Goal: Task Accomplishment & Management: Complete application form

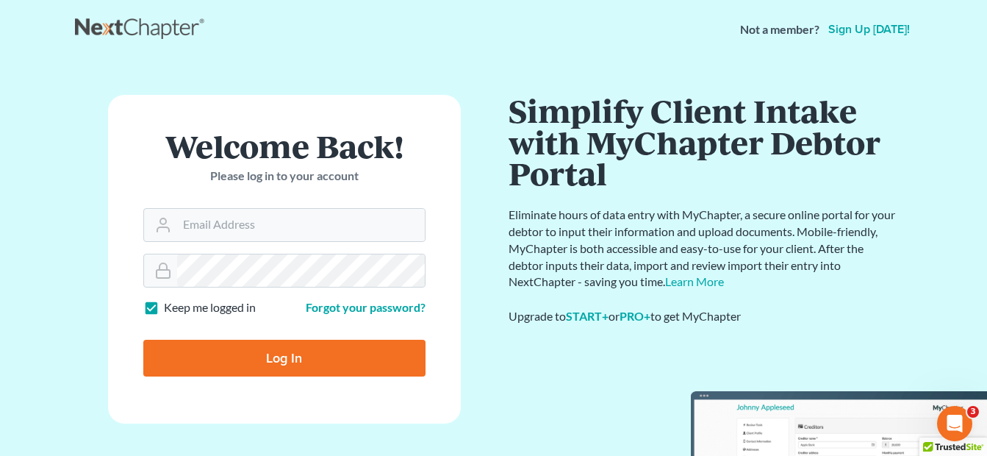
click at [274, 362] on input "Log In" at bounding box center [284, 358] width 282 height 37
type input "Thinking..."
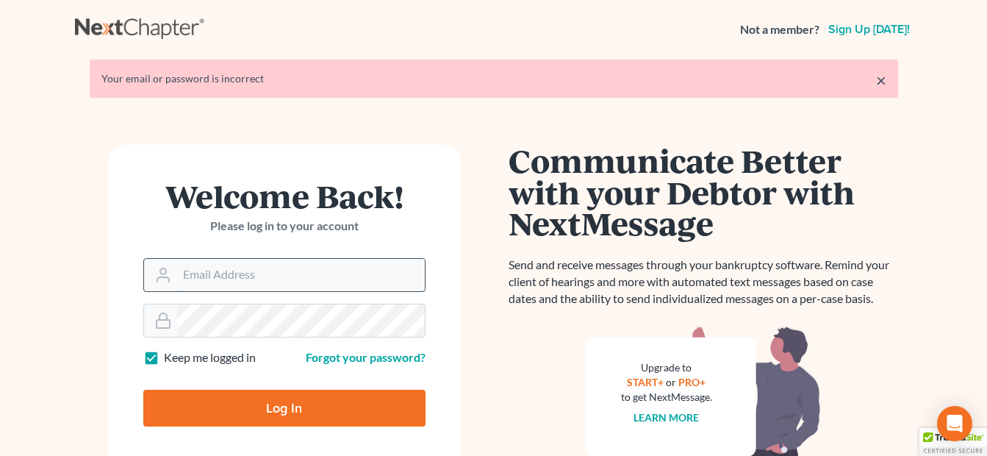
click at [203, 271] on input "Email Address" at bounding box center [301, 275] width 248 height 32
type input "easysatellite@yahoo.com"
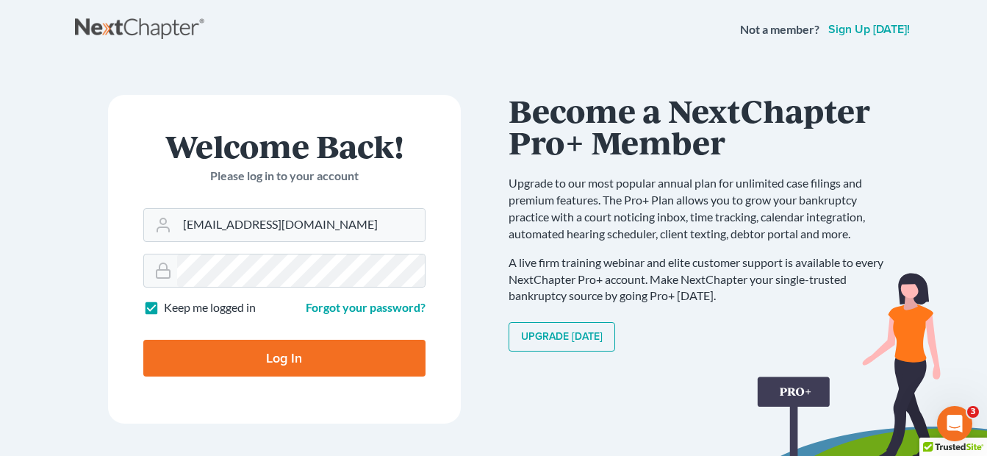
click at [269, 360] on input "Log In" at bounding box center [284, 358] width 282 height 37
type input "Thinking..."
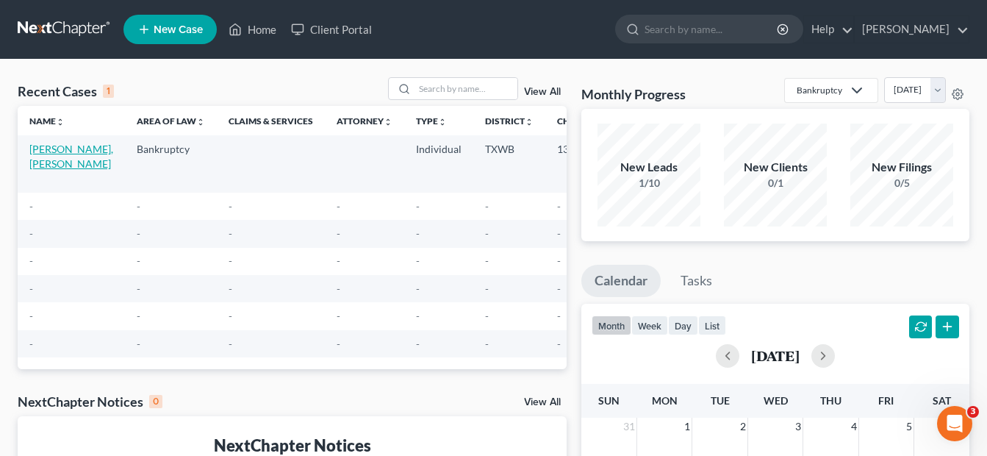
click at [46, 163] on link "[PERSON_NAME], [PERSON_NAME]" at bounding box center [71, 156] width 84 height 27
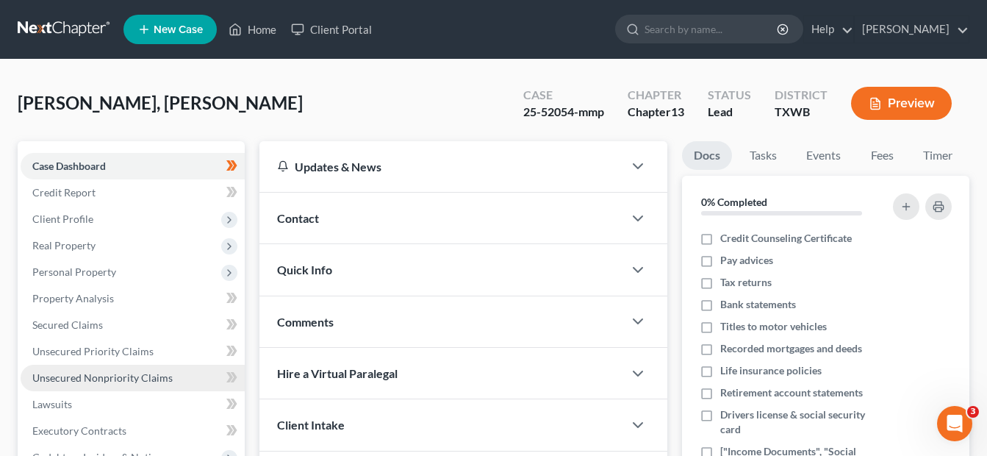
click at [118, 379] on span "Unsecured Nonpriority Claims" at bounding box center [102, 377] width 140 height 12
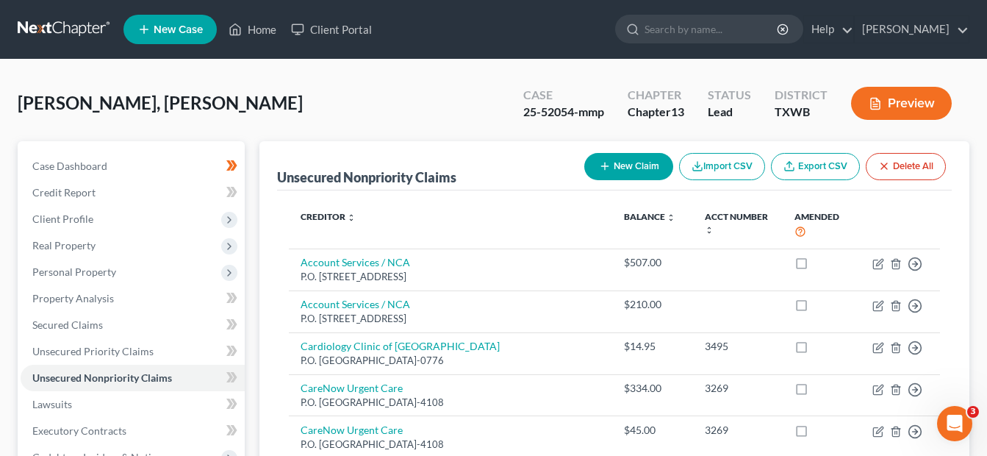
click at [612, 170] on button "New Claim" at bounding box center [628, 166] width 89 height 27
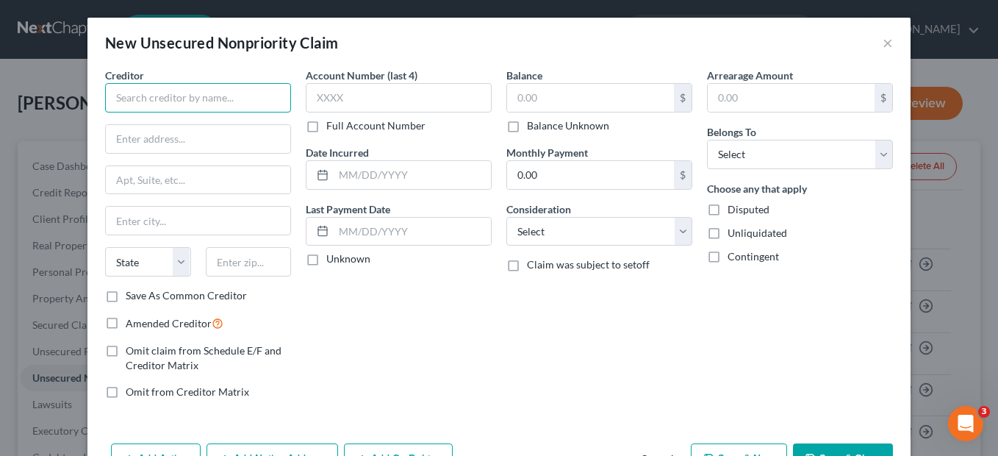
click at [155, 96] on input "text" at bounding box center [198, 97] width 186 height 29
type input "Frist Premier Bank"
click at [162, 146] on input "text" at bounding box center [198, 139] width 184 height 28
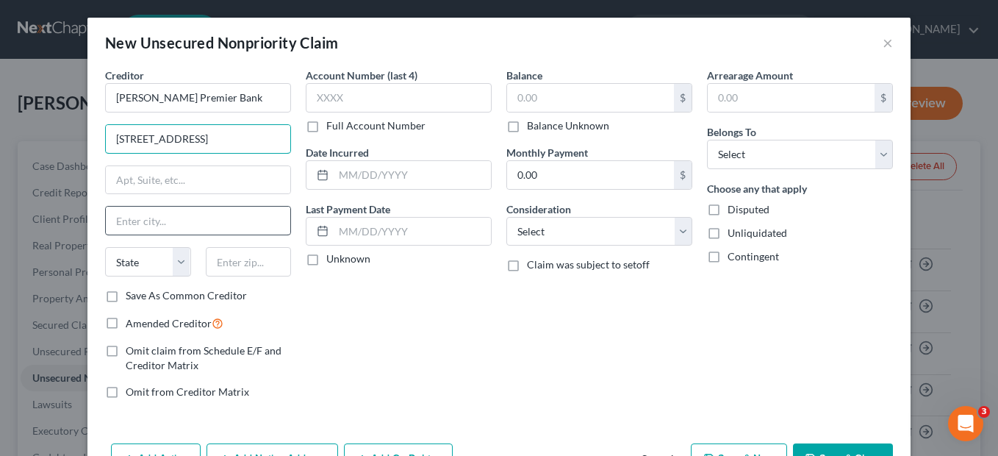
type input "1600 Tyson Boulevard"
click at [125, 217] on input "text" at bounding box center [198, 221] width 184 height 28
type input "C"
type input "McLean"
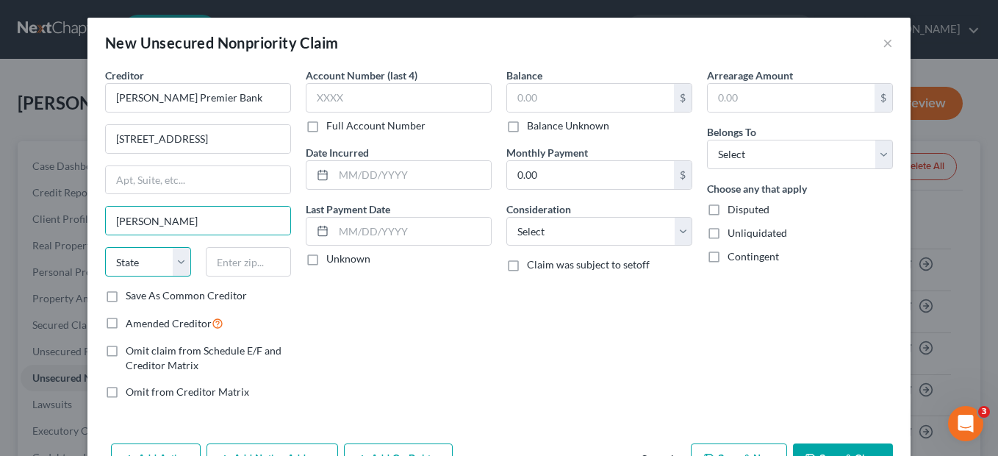
click at [126, 268] on select "State AL AK AR AZ CA CO CT DE DC FL GA GU HI ID IL IN IA KS KY LA ME MD MA MI M…" at bounding box center [148, 261] width 86 height 29
select select "48"
click at [126, 268] on select "State AL AK AR AZ CA CO CT DE DC FL GA GU HI ID IL IN IA KS KY LA ME MD MA MI M…" at bounding box center [148, 261] width 86 height 29
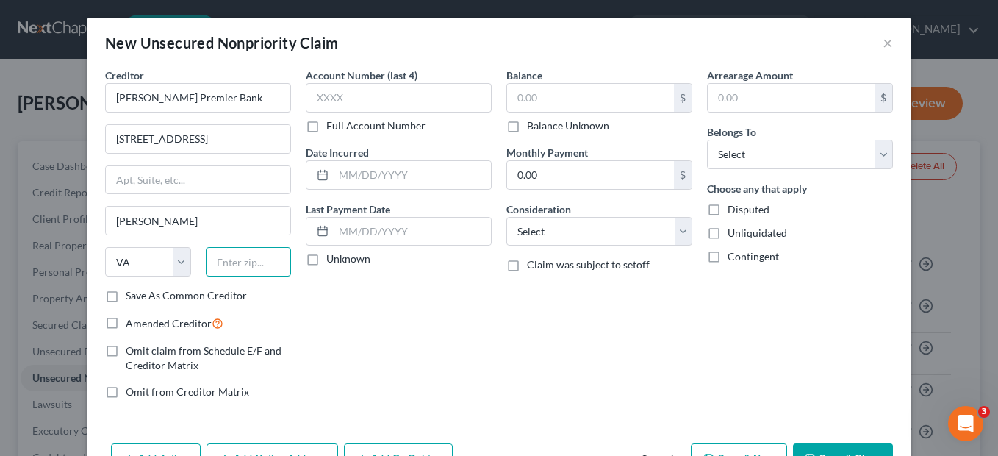
click at [245, 271] on input "text" at bounding box center [249, 261] width 86 height 29
type input "75403"
click at [547, 87] on input "text" at bounding box center [590, 98] width 167 height 28
type input "Greenville"
select select "45"
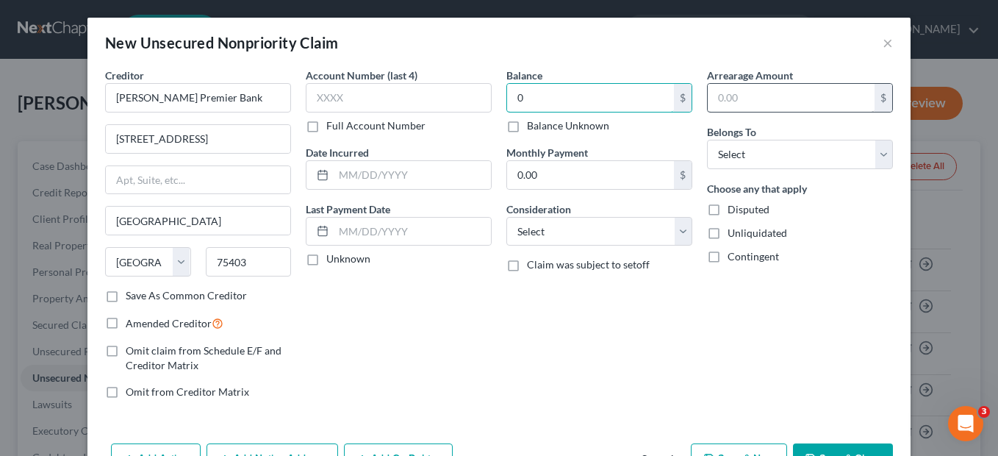
type input "0"
click at [717, 93] on input "text" at bounding box center [791, 98] width 167 height 28
type input "0"
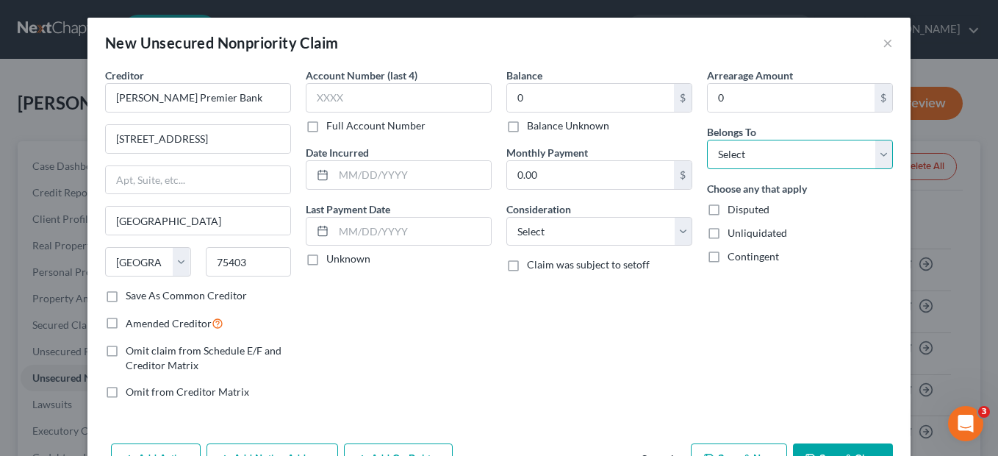
click at [743, 155] on select "Select Debtor 1 Only Debtor 2 Only Debtor 1 And Debtor 2 Only At Least One Of T…" at bounding box center [800, 154] width 186 height 29
select select "0"
click at [707, 140] on select "Select Debtor 1 Only Debtor 2 Only Debtor 1 And Debtor 2 Only At Least One Of T…" at bounding box center [800, 154] width 186 height 29
click at [345, 179] on input "text" at bounding box center [412, 175] width 157 height 28
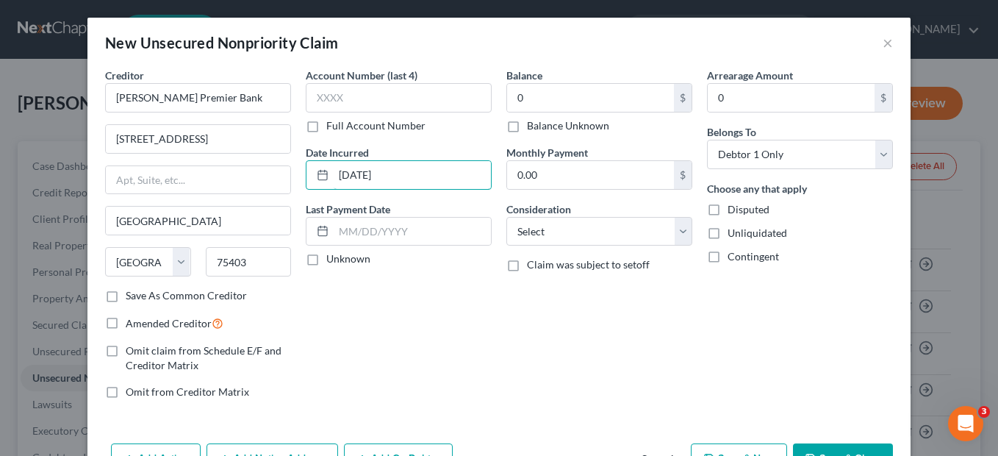
type input "03/16/2015"
click at [326, 262] on label "Unknown" at bounding box center [348, 258] width 44 height 15
click at [332, 261] on input "Unknown" at bounding box center [337, 256] width 10 height 10
checkbox input "true"
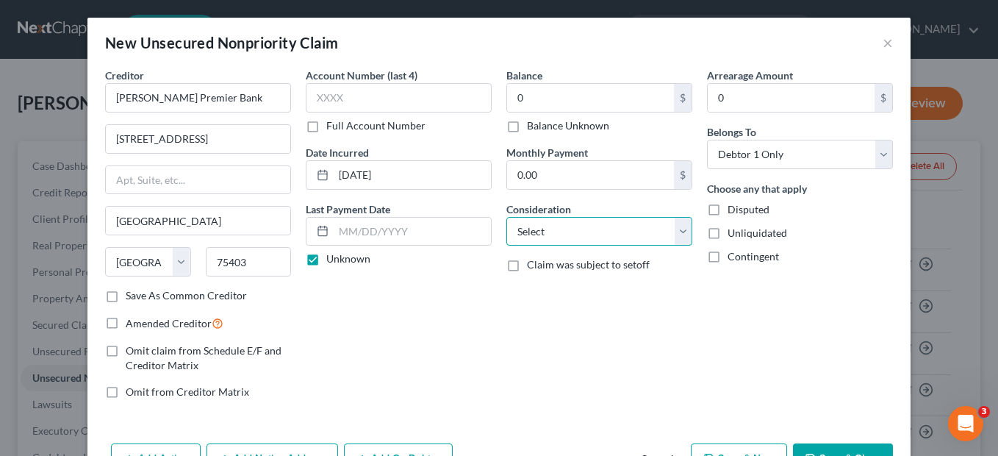
click at [681, 232] on select "Select Cable / Satellite Services Collection Agency Credit Card Debt Debt Couns…" at bounding box center [599, 231] width 186 height 29
click at [506, 217] on select "Select Cable / Satellite Services Collection Agency Credit Card Debt Debt Couns…" at bounding box center [599, 231] width 186 height 29
click at [684, 234] on select "Select Cable / Satellite Services Collection Agency Credit Card Debt Debt Couns…" at bounding box center [599, 231] width 186 height 29
select select "14"
click at [506, 217] on select "Select Cable / Satellite Services Collection Agency Credit Card Debt Debt Couns…" at bounding box center [599, 231] width 186 height 29
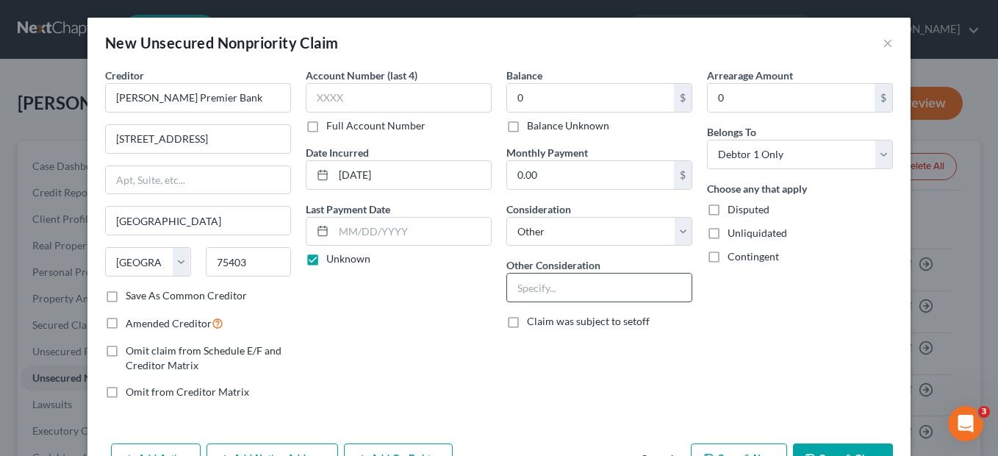
click at [526, 284] on input "text" at bounding box center [599, 287] width 184 height 28
type input "Revolving Credit Card Account (Closed)"
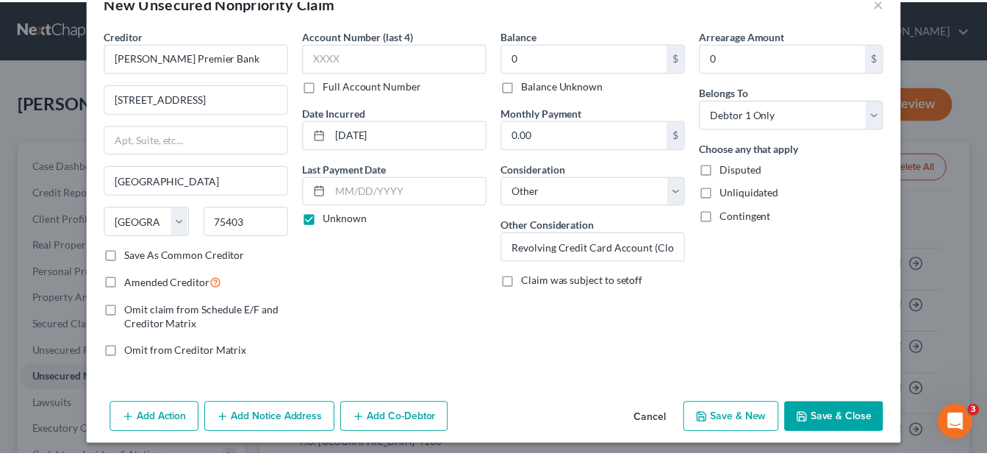
scroll to position [41, 0]
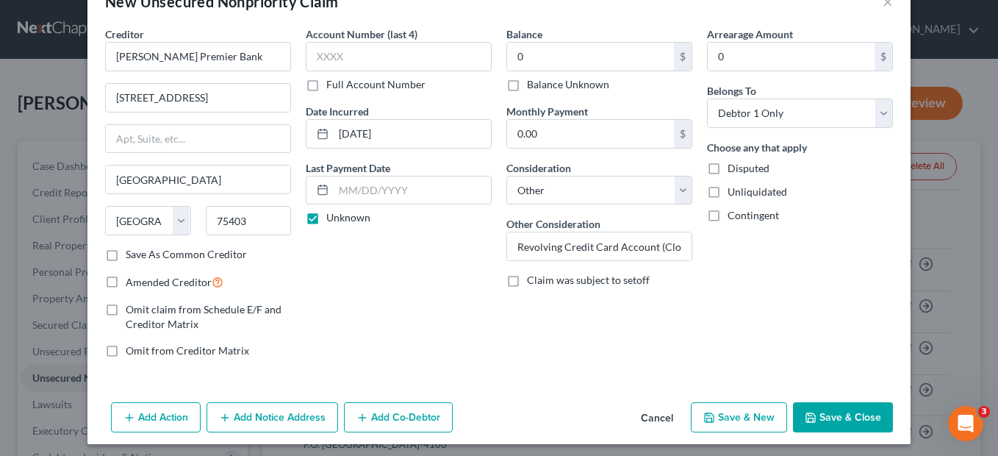
click at [844, 415] on button "Save & Close" at bounding box center [843, 417] width 100 height 31
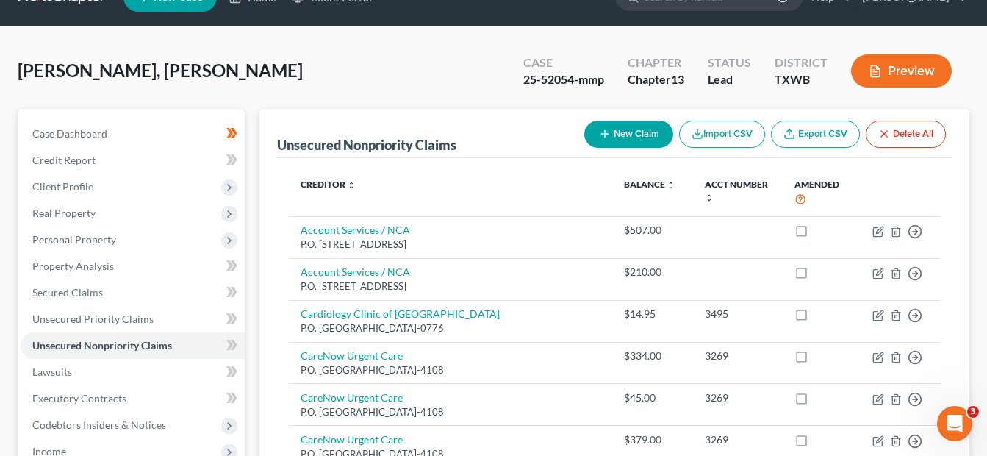
scroll to position [19, 0]
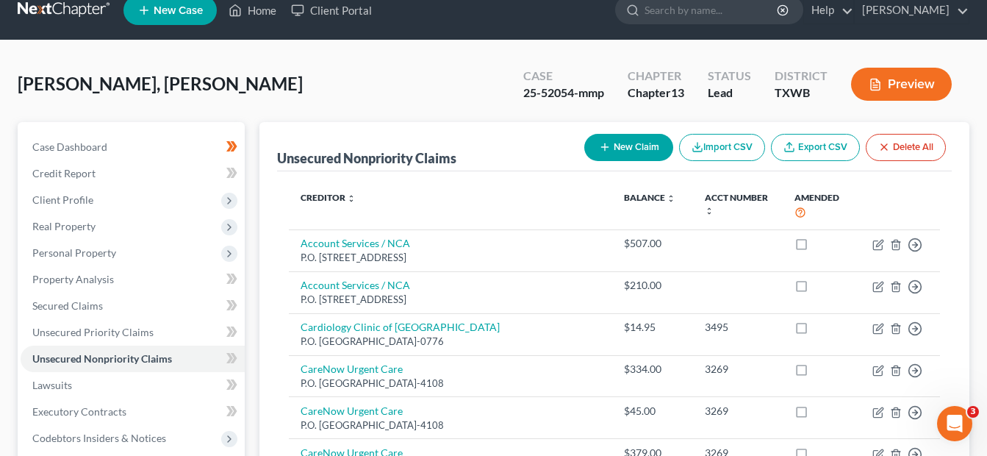
click at [626, 146] on button "New Claim" at bounding box center [628, 147] width 89 height 27
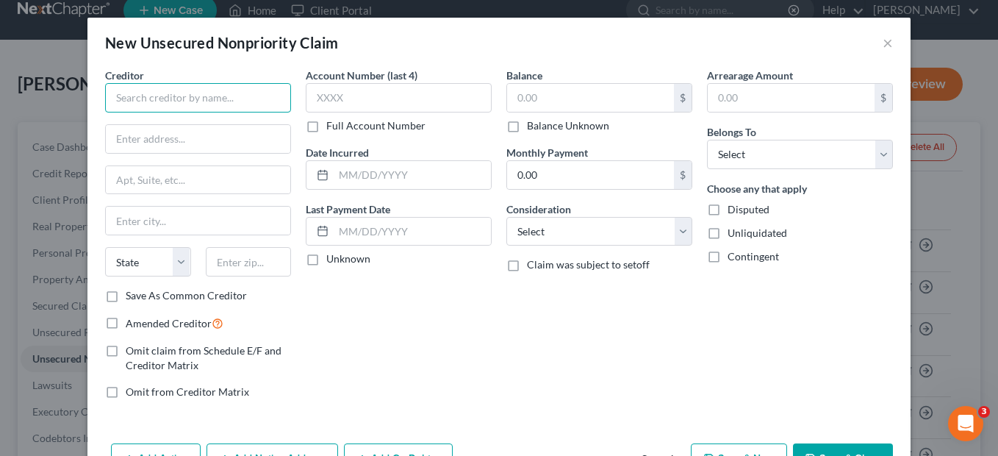
click at [163, 99] on input "text" at bounding box center [198, 97] width 186 height 29
paste input "Chase Bank"
type input "Chase Bank"
click at [135, 143] on input "text" at bounding box center [198, 139] width 184 height 28
paste input "340 S. Cleveland Ave, Bldg. 370"
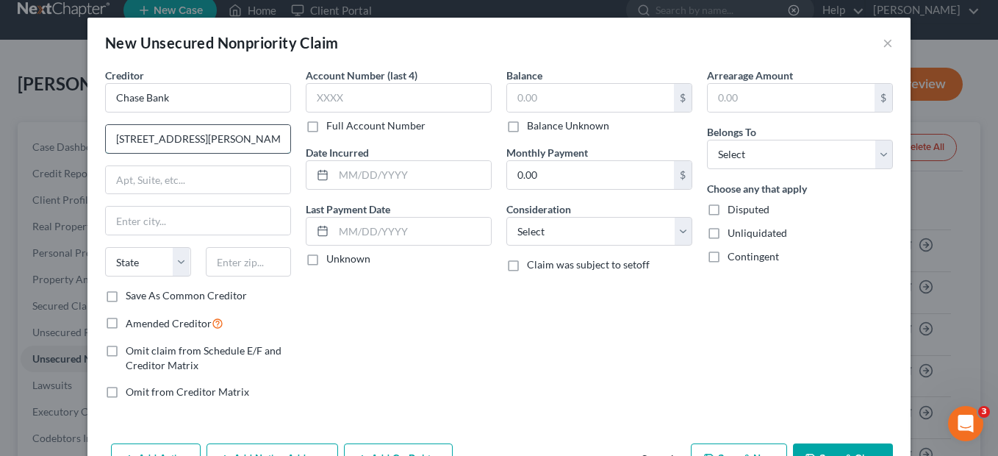
drag, startPoint x: 254, startPoint y: 141, endPoint x: 209, endPoint y: 137, distance: 45.8
click at [209, 137] on input "340 S. Cleveland Ave, Bldg. 370" at bounding box center [198, 139] width 184 height 28
type input "340 S. Cleveland Ave,"
click at [120, 180] on input "text" at bounding box center [198, 180] width 184 height 28
paste input "Bldg. 370"
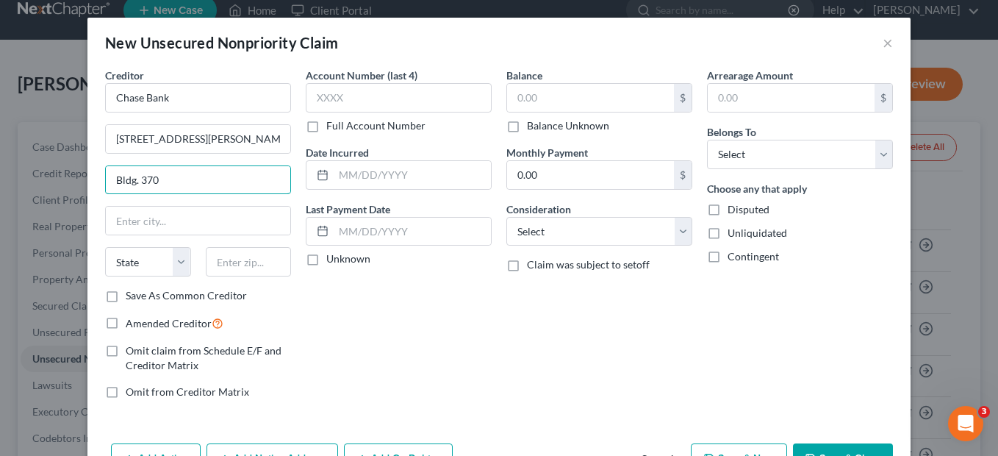
type input "Bldg. 370"
click at [137, 223] on input "text" at bounding box center [198, 221] width 184 height 28
paste input "Westerville, OH 43081"
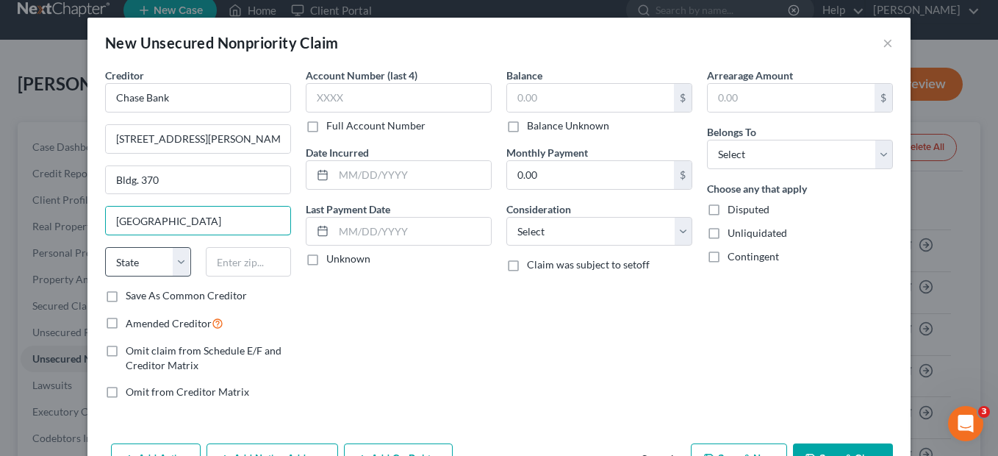
type input "Westerville, OH 43081"
click at [133, 262] on select "State AL AK AR AZ CA CO CT DE DC FL GA GU HI ID IL IN IA KS KY LA ME MD MA MI M…" at bounding box center [148, 261] width 86 height 29
select select "36"
click at [105, 247] on select "State AL AK AR AZ CA CO CT DE DC FL GA GU HI ID IL IN IA KS KY LA ME MD MA MI M…" at bounding box center [148, 261] width 86 height 29
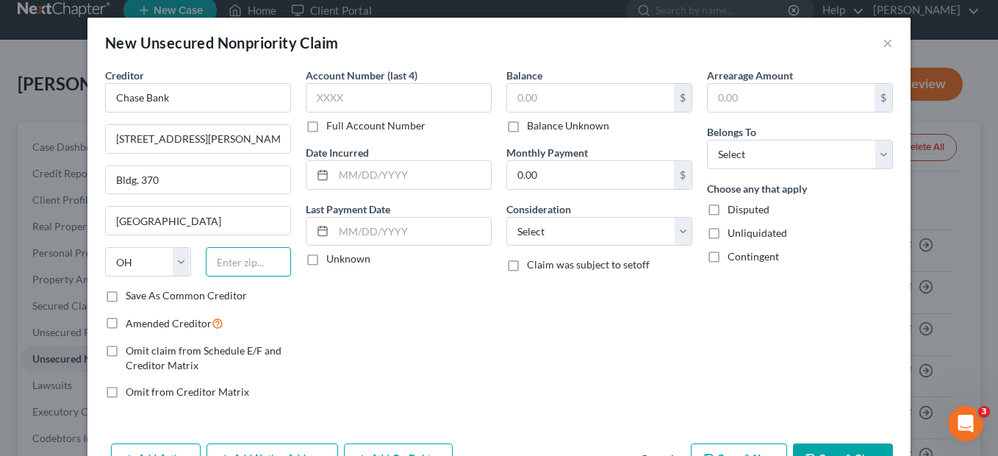
click at [220, 267] on input "text" at bounding box center [249, 261] width 86 height 29
type input "43081"
click at [222, 225] on input "Westerville, OH 43081" at bounding box center [198, 221] width 184 height 28
type input "W"
paste input "Westerville, OH 43081"
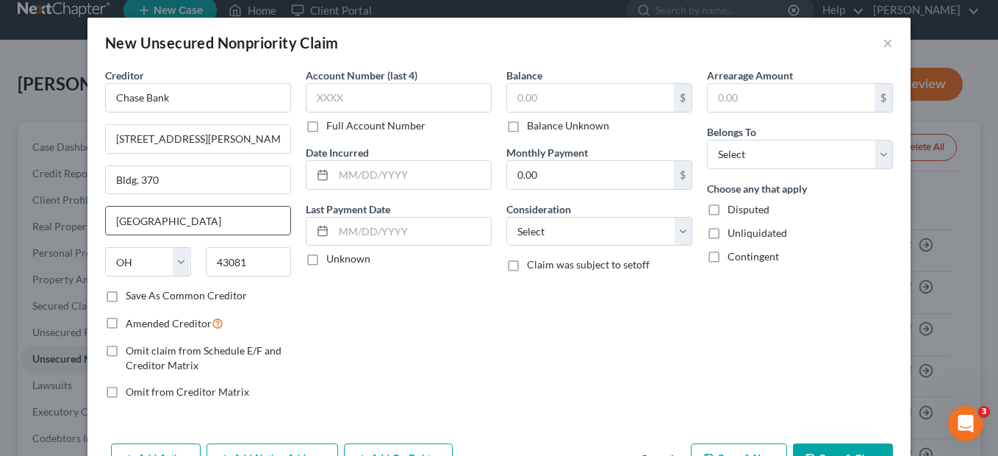
drag, startPoint x: 167, startPoint y: 220, endPoint x: 229, endPoint y: 221, distance: 61.8
click at [229, 221] on input "Westerville, OH 43081" at bounding box center [198, 221] width 184 height 28
type input "Westerville"
click at [340, 98] on input "text" at bounding box center [399, 97] width 186 height 29
type input "1919"
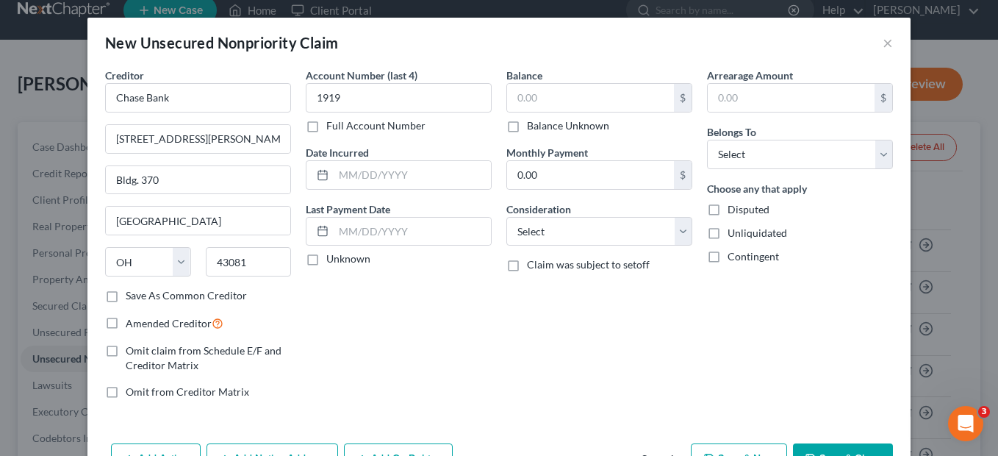
click at [326, 258] on label "Unknown" at bounding box center [348, 258] width 44 height 15
click at [332, 258] on input "Unknown" at bounding box center [337, 256] width 10 height 10
checkbox input "true"
click at [523, 106] on input "text" at bounding box center [590, 98] width 167 height 28
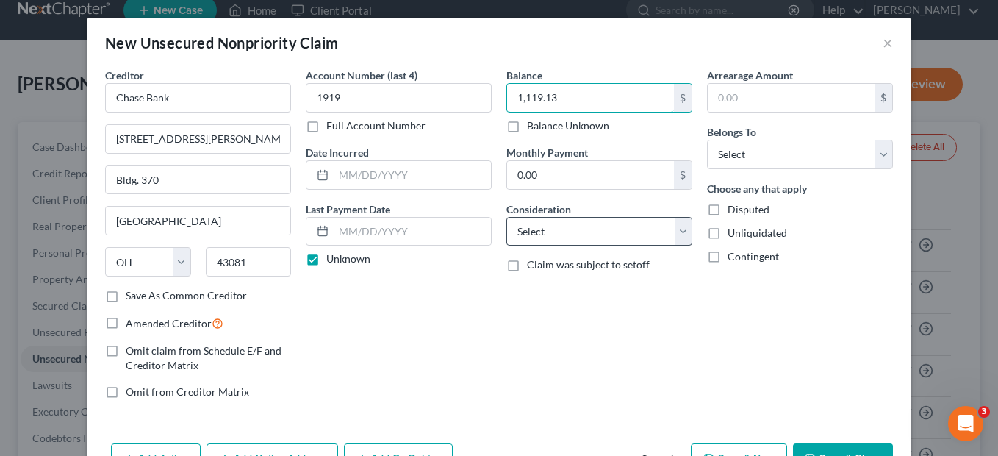
type input "1,119.13"
click at [547, 235] on select "Select Cable / Satellite Services Collection Agency Credit Card Debt Debt Couns…" at bounding box center [599, 231] width 186 height 29
select select "15"
click at [506, 217] on select "Select Cable / Satellite Services Collection Agency Credit Card Debt Debt Couns…" at bounding box center [599, 231] width 186 height 29
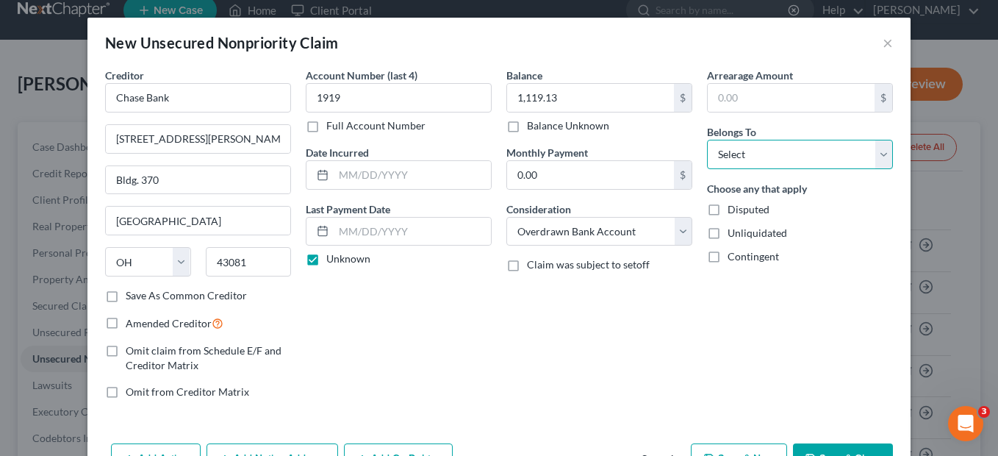
click at [761, 153] on select "Select Debtor 1 Only Debtor 2 Only Debtor 1 And Debtor 2 Only At Least One Of T…" at bounding box center [800, 154] width 186 height 29
select select "0"
click at [707, 140] on select "Select Debtor 1 Only Debtor 2 Only Debtor 1 And Debtor 2 Only At Least One Of T…" at bounding box center [800, 154] width 186 height 29
click at [803, 449] on button "Save & Close" at bounding box center [843, 458] width 100 height 31
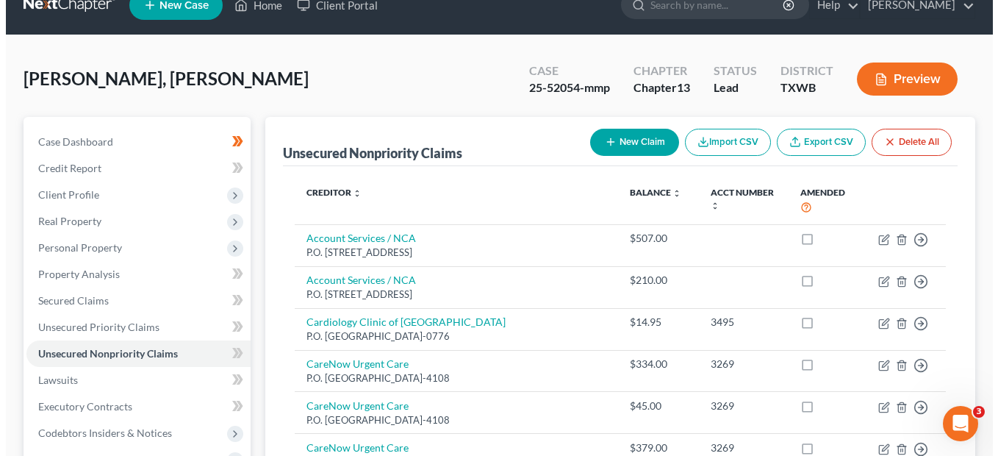
scroll to position [0, 0]
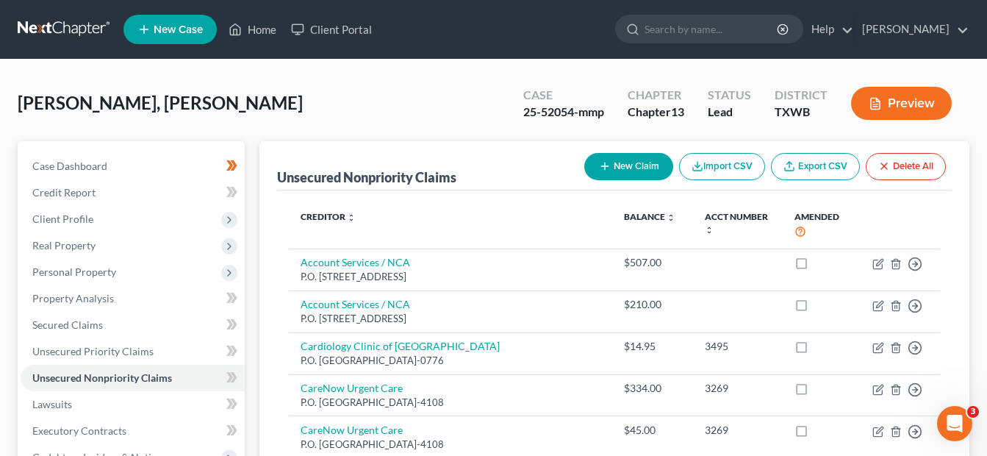
click at [599, 169] on icon "button" at bounding box center [605, 166] width 12 height 12
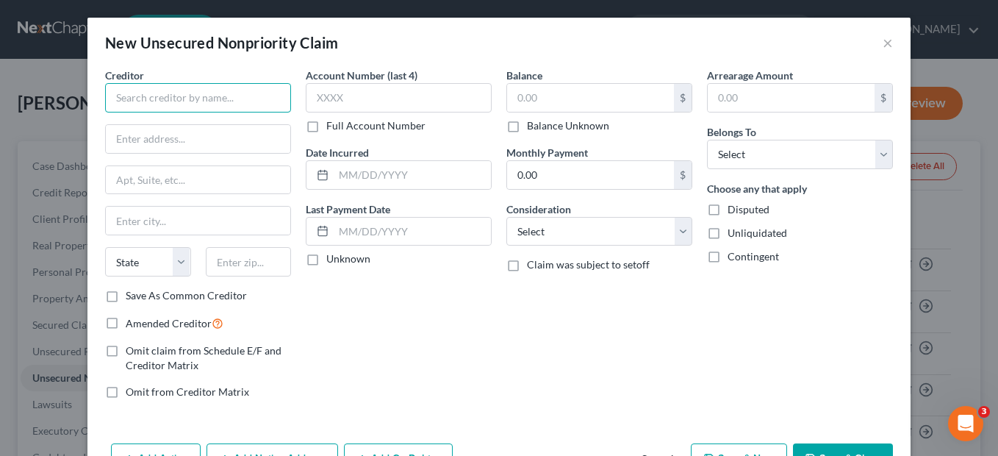
click at [154, 101] on input "text" at bounding box center [198, 97] width 186 height 29
paste input "Kikoff Lending, LLC P.O. Box 400700 Reno, NV 89504"
type input "Kikoff Lending, LLC P.O. Box 400700 Reno, NV 89504"
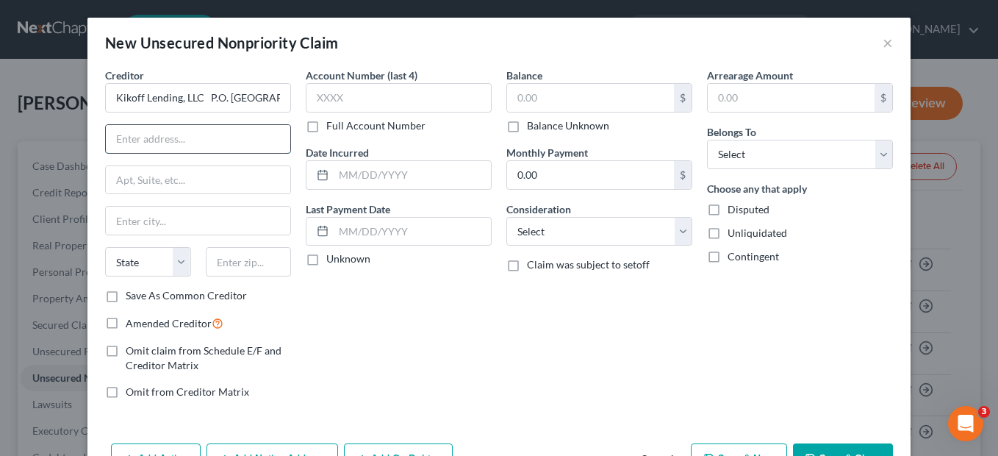
click at [161, 138] on input "text" at bounding box center [198, 139] width 184 height 28
type input "v"
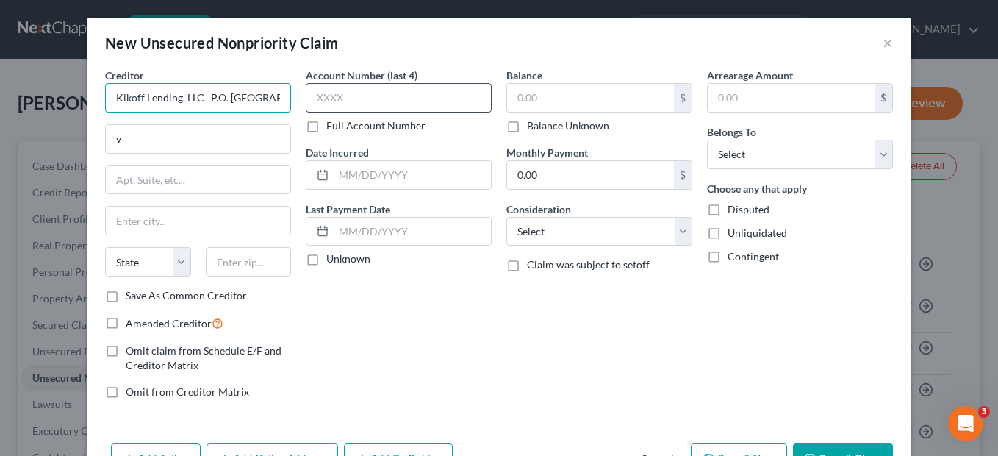
scroll to position [0, 82]
drag, startPoint x: 202, startPoint y: 98, endPoint x: 479, endPoint y: 101, distance: 277.1
click at [479, 101] on div "Creditor * Kikoff Lending, LLC P.O. Box 400700 Reno, NV 89504 v State AL AK AR …" at bounding box center [499, 239] width 803 height 343
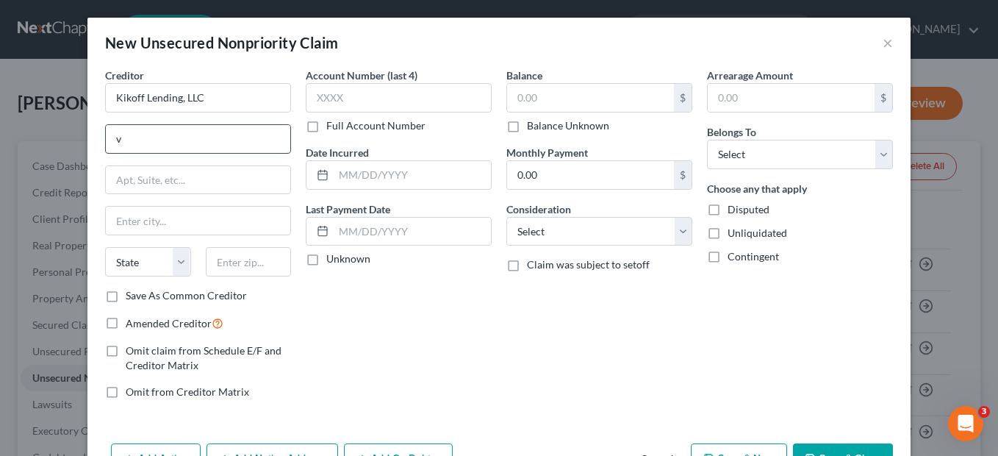
click at [203, 137] on input "v" at bounding box center [198, 139] width 184 height 28
type input "Kikoff Lending, LLC"
paste input "Kikoff Lending, LLC P.O. Box 400700 Reno, NV 89504"
click at [122, 137] on input "Kikoff Lending, LLC P.O. Box 400700 Reno, NV 89504" at bounding box center [198, 139] width 184 height 28
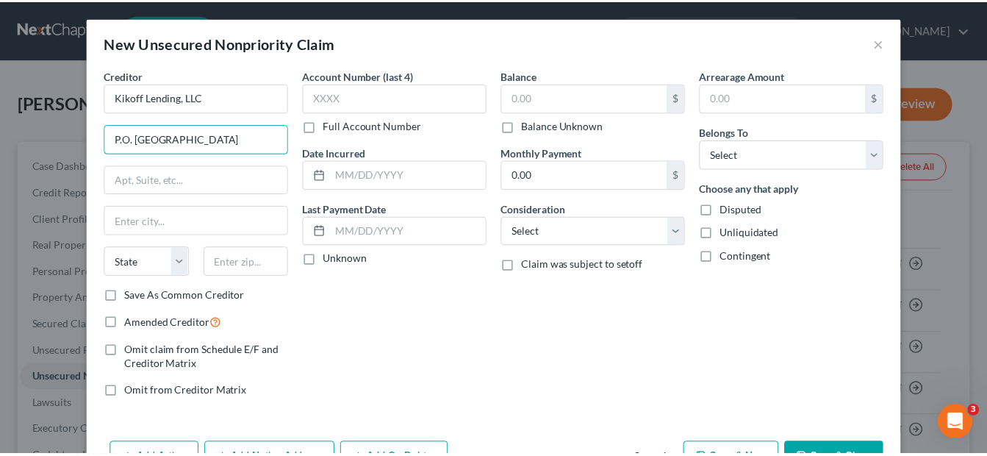
scroll to position [0, 0]
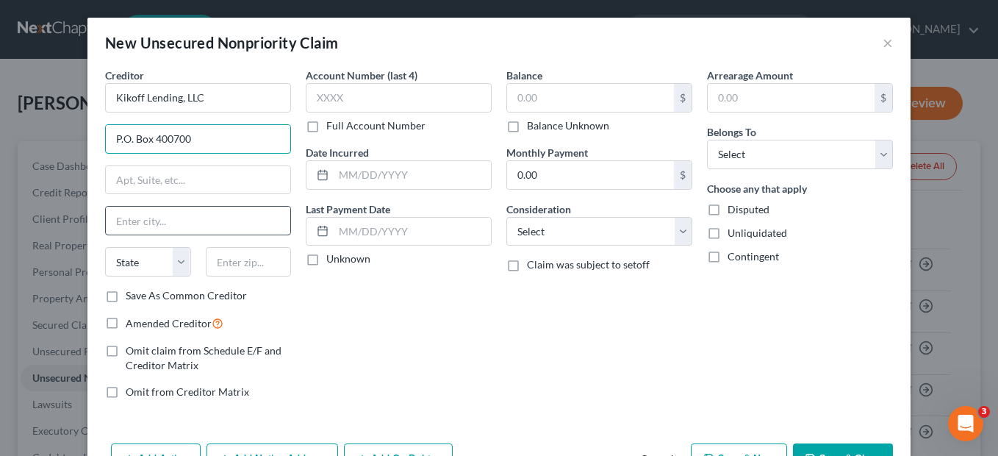
type input "P.O. Box 400700"
click at [133, 221] on input "text" at bounding box center [198, 221] width 184 height 28
type input "Reno"
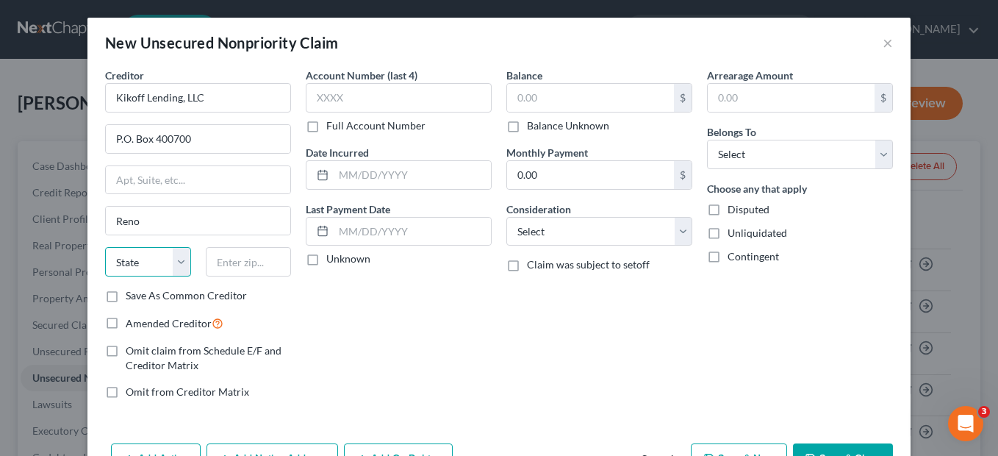
click at [141, 268] on select "State AL AK AR AZ CA CO CT DE DC FL GA GU HI ID IL IN IA KS KY LA ME MD MA MI M…" at bounding box center [148, 261] width 86 height 29
select select "31"
click at [105, 247] on select "State AL AK AR AZ CA CO CT DE DC FL GA GU HI ID IL IN IA KS KY LA ME MD MA MI M…" at bounding box center [148, 261] width 86 height 29
click at [223, 260] on input "text" at bounding box center [249, 261] width 86 height 29
type input "89504"
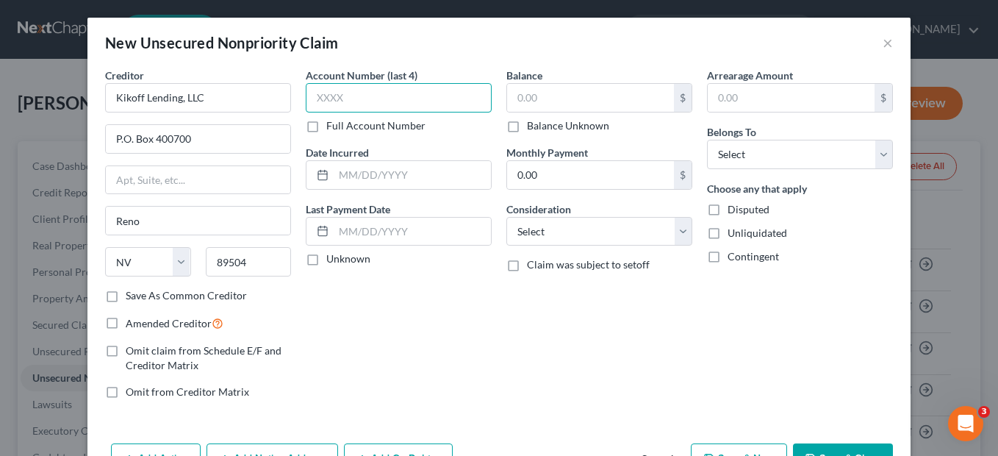
click at [325, 97] on input "text" at bounding box center [399, 97] width 186 height 29
click at [519, 98] on input "text" at bounding box center [590, 98] width 167 height 28
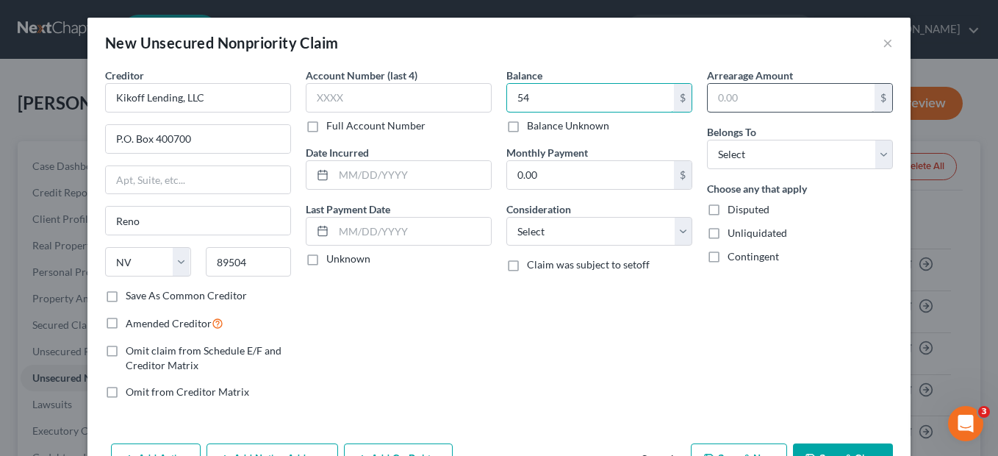
type input "54"
click at [731, 86] on input "text" at bounding box center [791, 98] width 167 height 28
type input "19"
click at [550, 173] on input "0.00" at bounding box center [590, 175] width 167 height 28
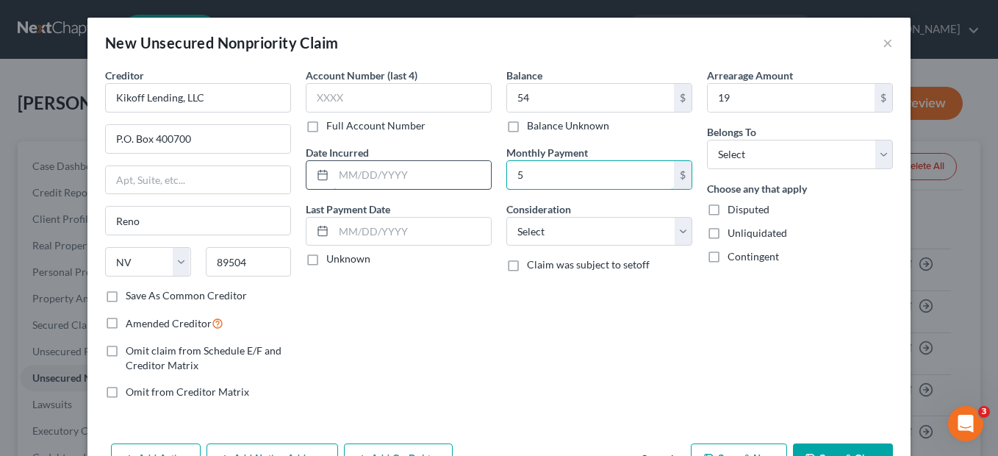
type input "5"
click at [334, 173] on input "text" at bounding box center [412, 175] width 157 height 28
type input "12/03/2024"
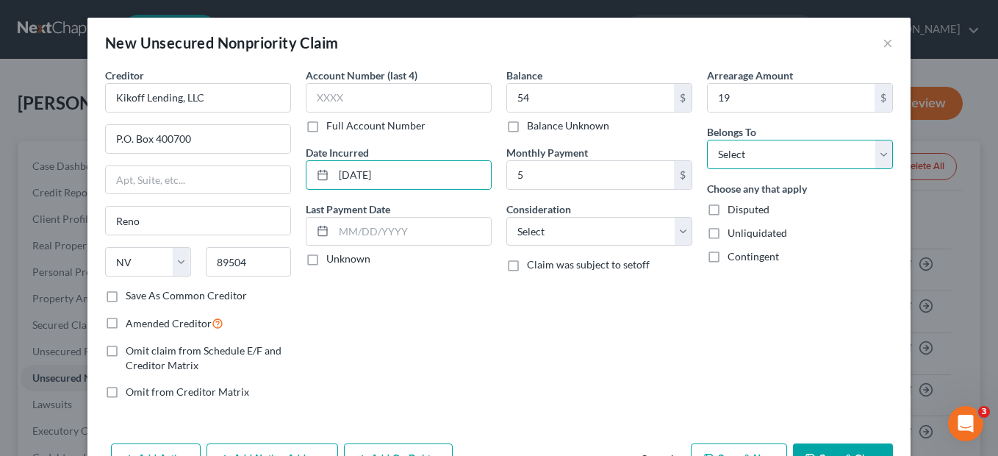
click at [882, 157] on select "Select Debtor 1 Only Debtor 2 Only Debtor 1 And Debtor 2 Only At Least One Of T…" at bounding box center [800, 154] width 186 height 29
select select "0"
click at [707, 140] on select "Select Debtor 1 Only Debtor 2 Only Debtor 1 And Debtor 2 Only At Least One Of T…" at bounding box center [800, 154] width 186 height 29
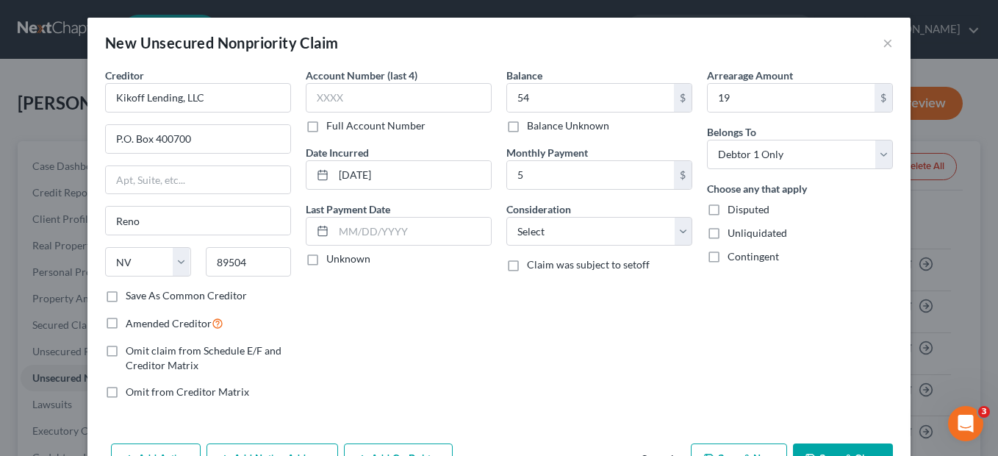
click at [845, 440] on div "Add Action Add Notice Address Add Co-Debtor Cancel Save & New Save & Close" at bounding box center [498, 461] width 823 height 49
click at [680, 234] on select "Select Cable / Satellite Services Collection Agency Credit Card Debt Debt Couns…" at bounding box center [599, 231] width 186 height 29
select select "2"
click at [506, 217] on select "Select Cable / Satellite Services Collection Agency Credit Card Debt Debt Couns…" at bounding box center [599, 231] width 186 height 29
click at [798, 450] on button "Save & Close" at bounding box center [843, 458] width 100 height 31
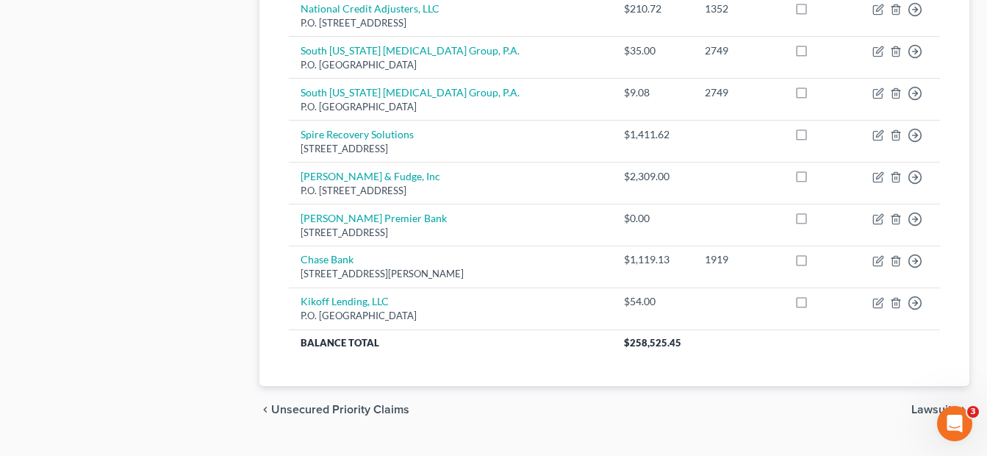
scroll to position [1154, 0]
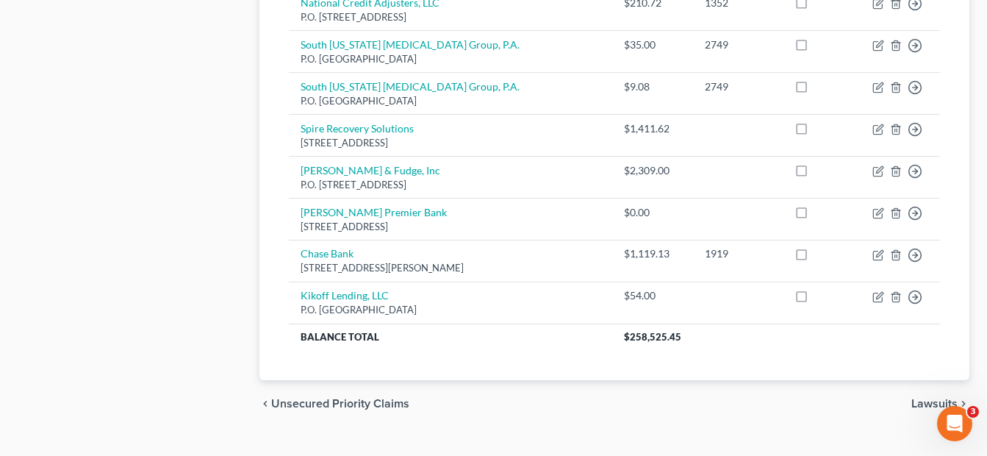
click at [942, 398] on span "Lawsuits" at bounding box center [934, 404] width 46 height 12
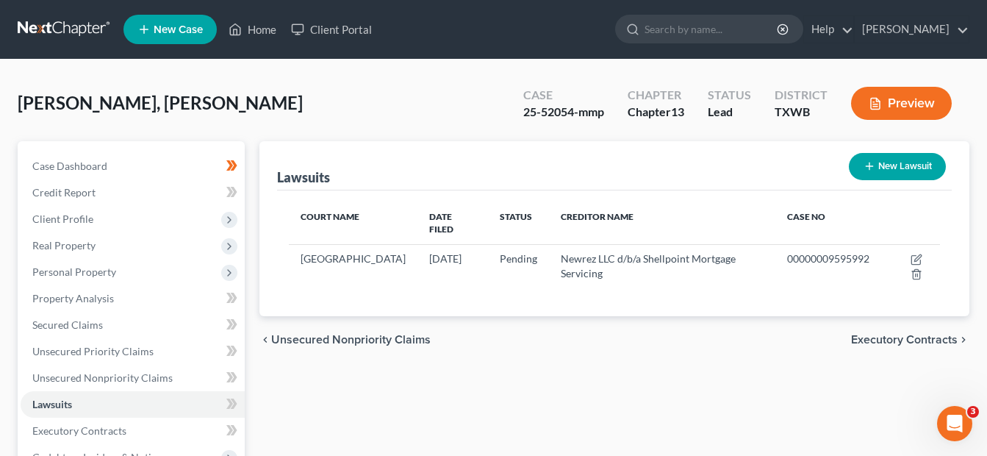
click at [902, 334] on span "Executory Contracts" at bounding box center [904, 340] width 107 height 12
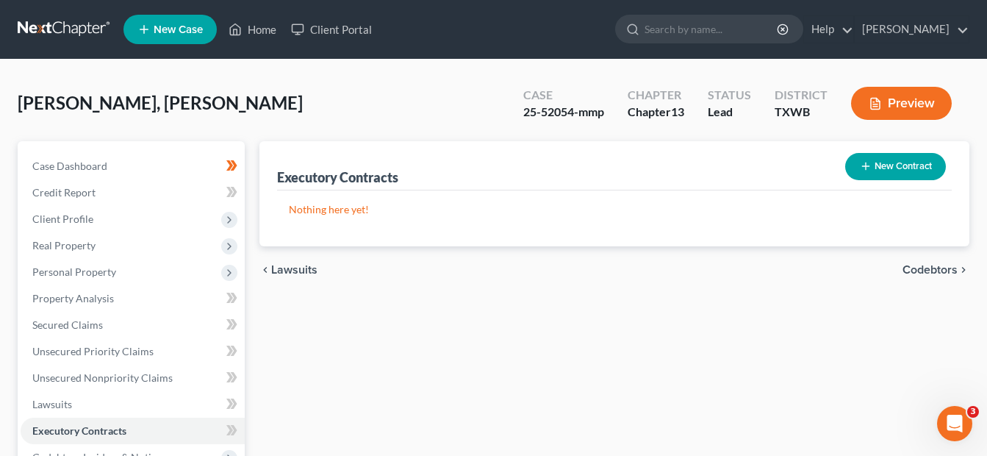
click at [935, 273] on span "Codebtors" at bounding box center [930, 270] width 55 height 12
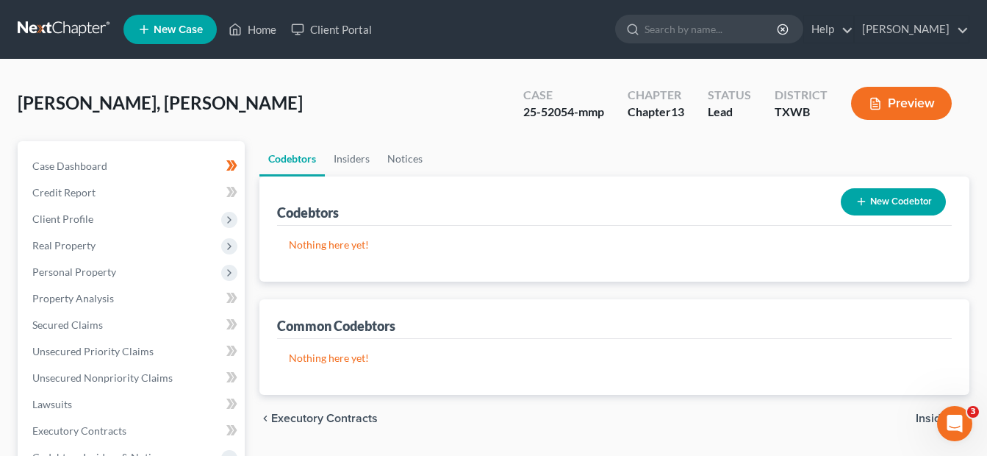
click at [864, 203] on icon "button" at bounding box center [862, 202] width 12 height 12
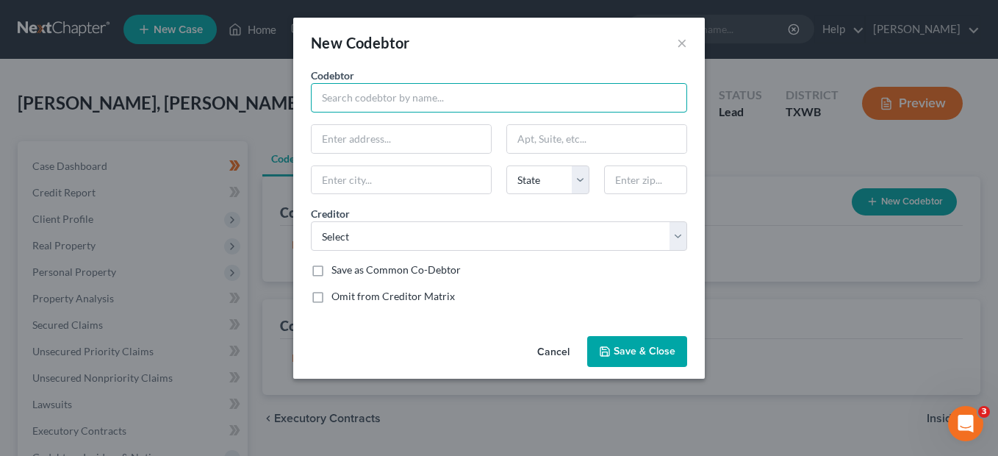
click at [393, 102] on input "text" at bounding box center [499, 97] width 376 height 29
type input "Abigail E Jimenez"
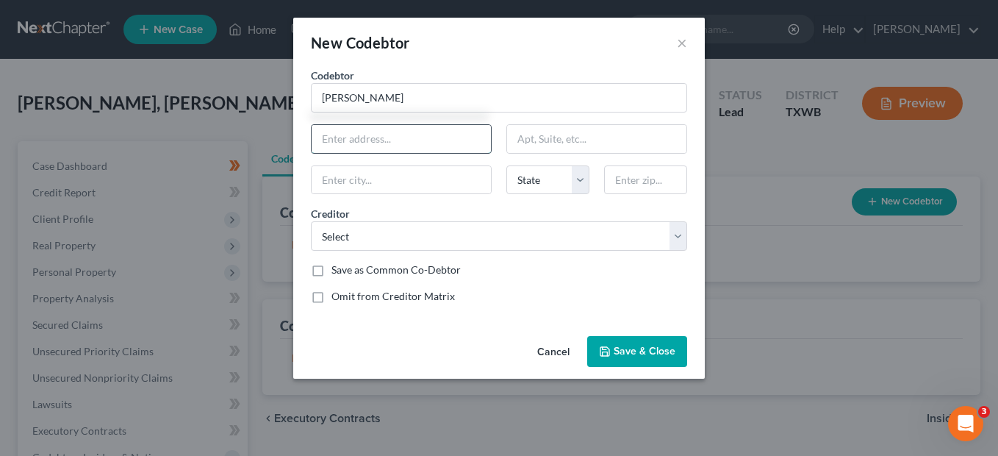
click at [363, 140] on input "text" at bounding box center [401, 139] width 179 height 28
type input "10139 Cedarcliff"
type input "San Antonio"
select select "45"
type input "78245"
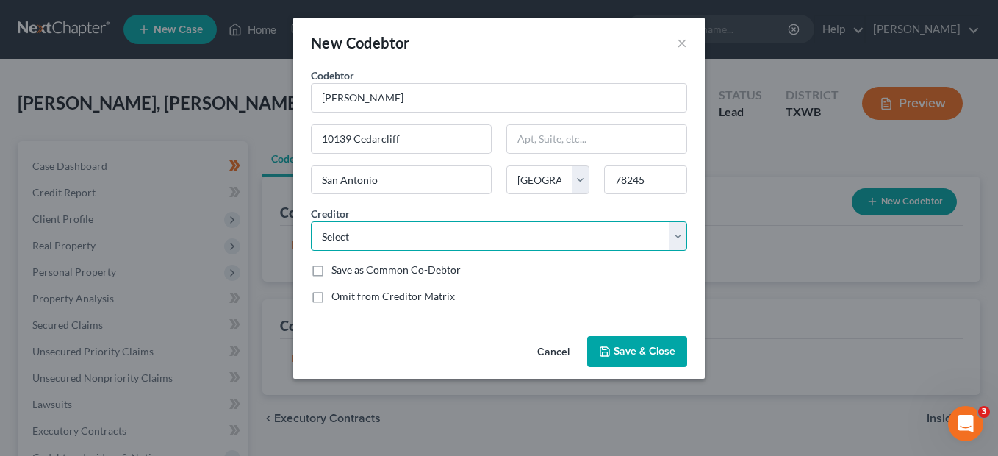
click at [364, 243] on select "Select Dept. of Education / Aidvantage Capital One Auto Finance Shellpoint Mort…" at bounding box center [499, 235] width 376 height 29
select select "1"
click at [311, 221] on select "Select Dept. of Education / Aidvantage Capital One Auto Finance Shellpoint Mort…" at bounding box center [499, 235] width 376 height 29
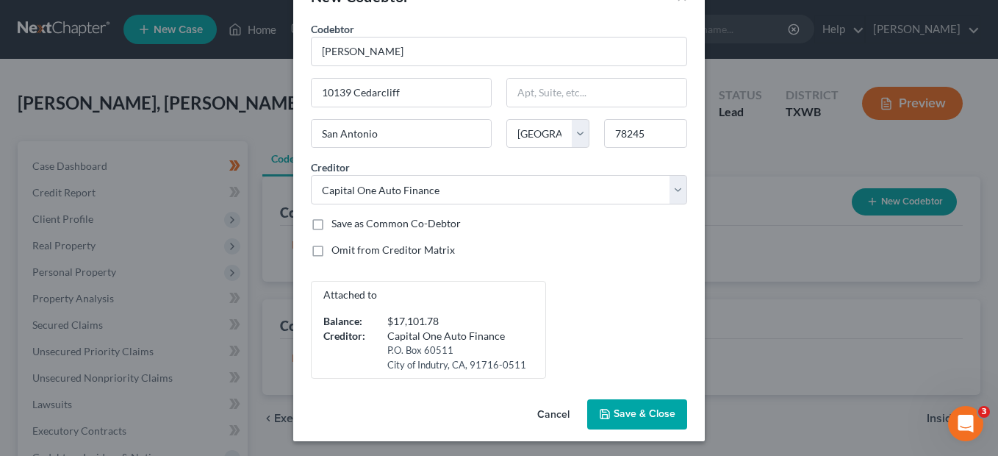
scroll to position [49, 0]
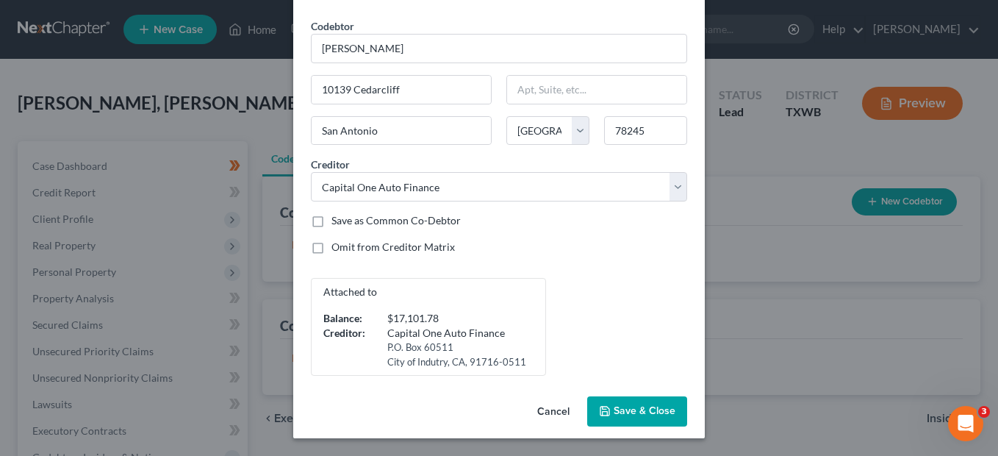
click at [639, 410] on span "Save & Close" at bounding box center [645, 411] width 62 height 12
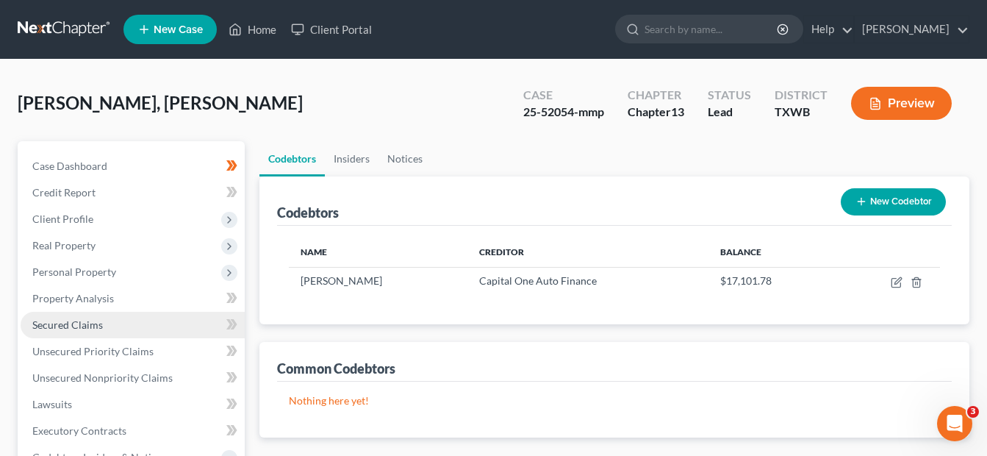
click at [49, 325] on span "Secured Claims" at bounding box center [67, 324] width 71 height 12
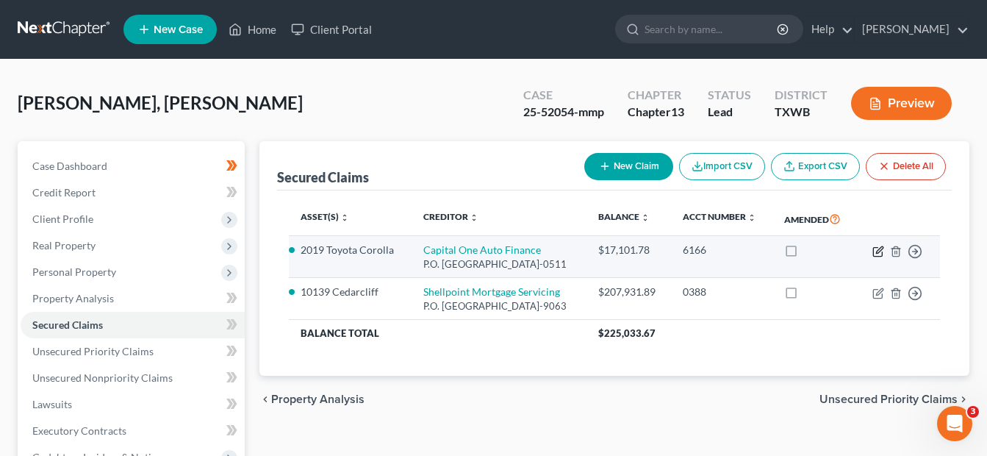
click at [878, 257] on icon "button" at bounding box center [878, 251] width 12 height 12
select select "4"
select select "0"
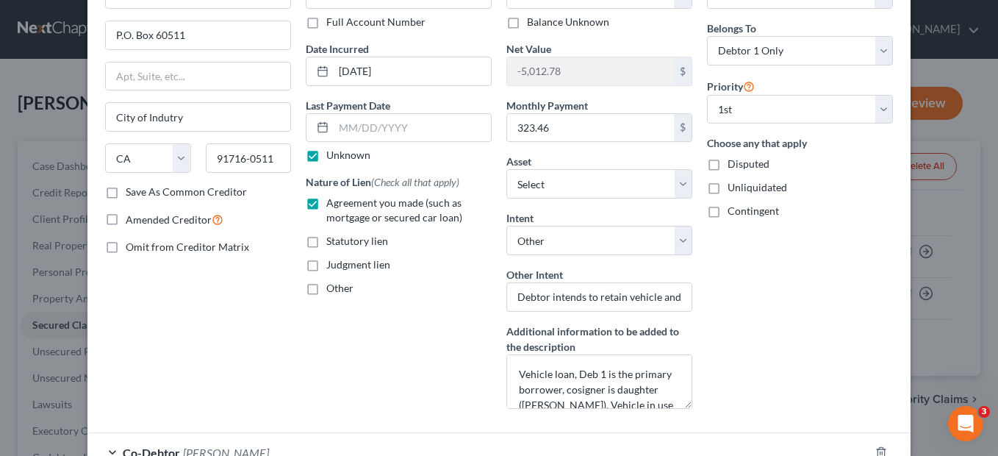
scroll to position [117, 0]
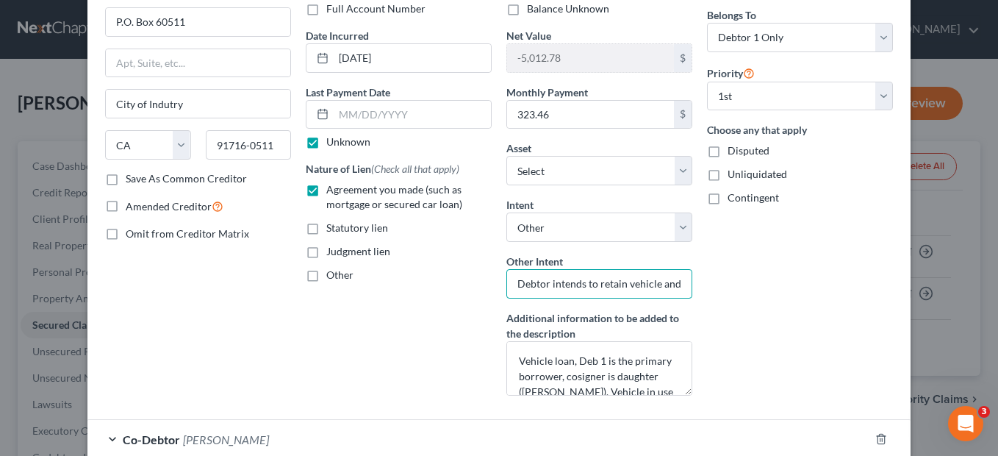
click at [578, 284] on input "Debtor intends to retain vehicle and pay direct (outside the plan)" at bounding box center [599, 283] width 186 height 29
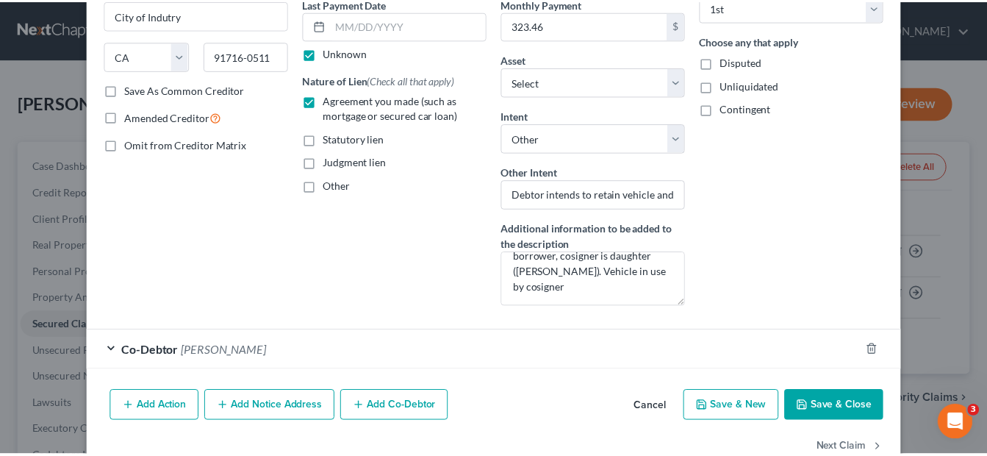
scroll to position [207, 0]
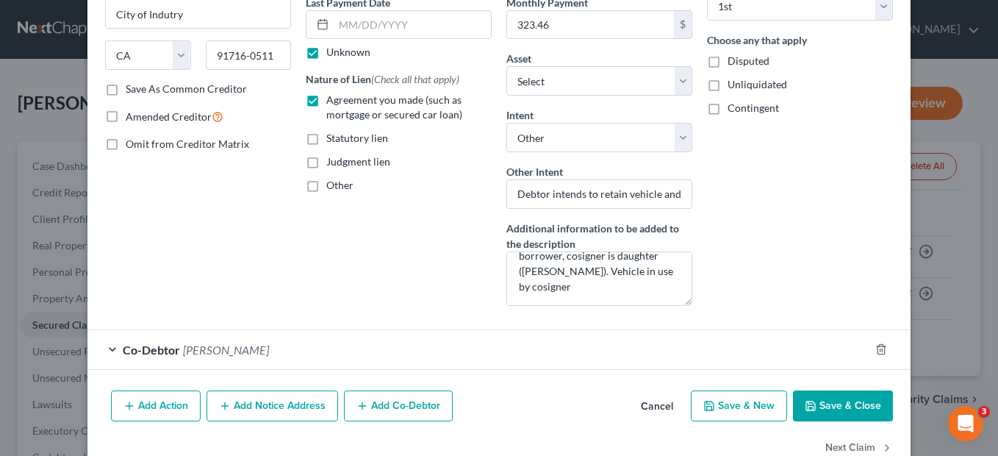
click at [832, 405] on button "Save & Close" at bounding box center [843, 405] width 100 height 31
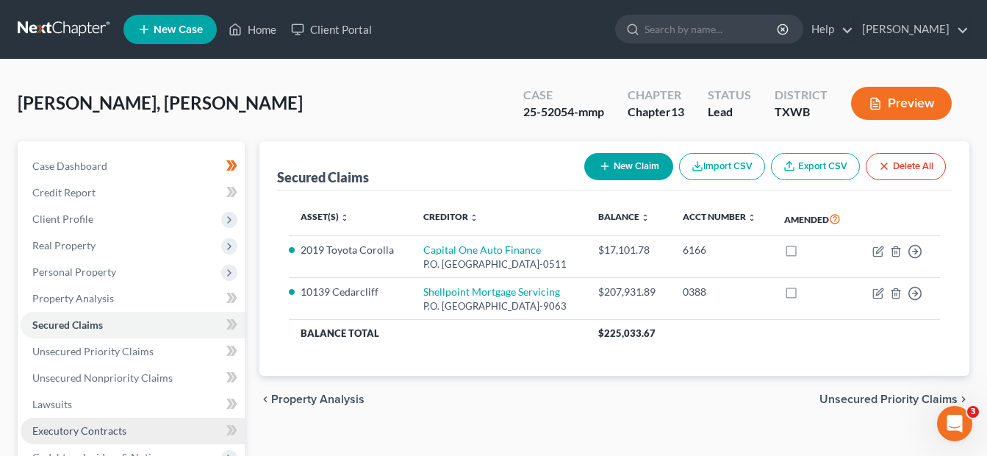
click at [46, 429] on span "Executory Contracts" at bounding box center [79, 430] width 94 height 12
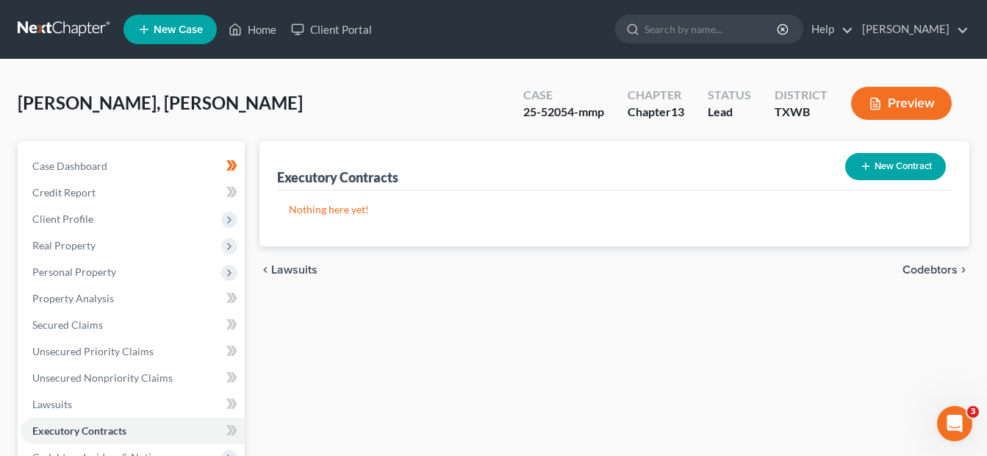
click at [933, 270] on span "Codebtors" at bounding box center [930, 270] width 55 height 12
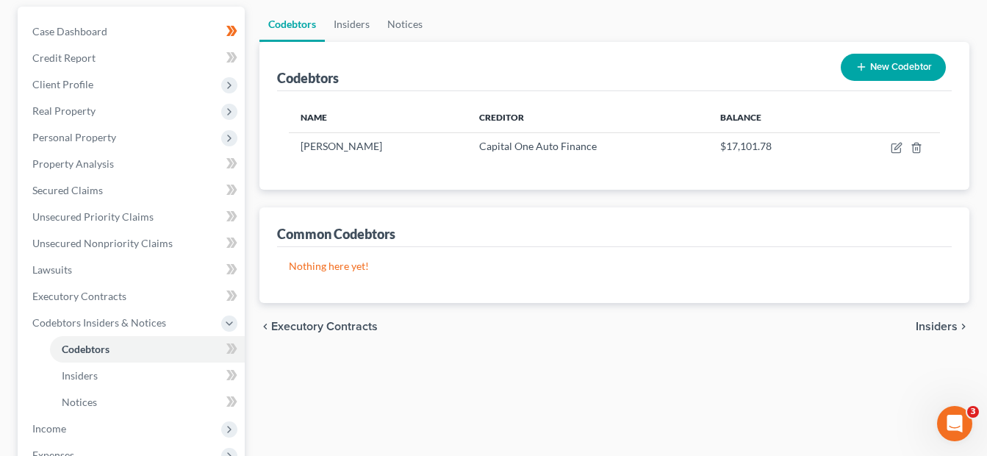
scroll to position [140, 0]
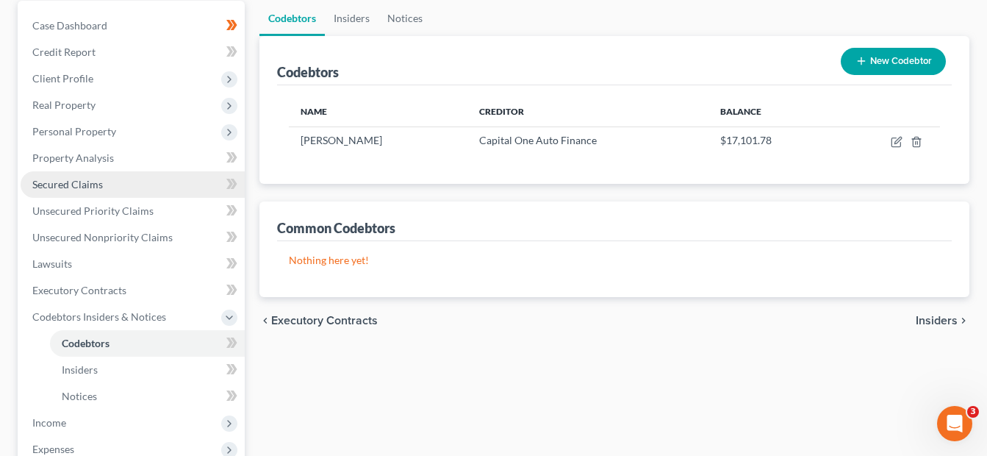
click at [74, 186] on span "Secured Claims" at bounding box center [67, 184] width 71 height 12
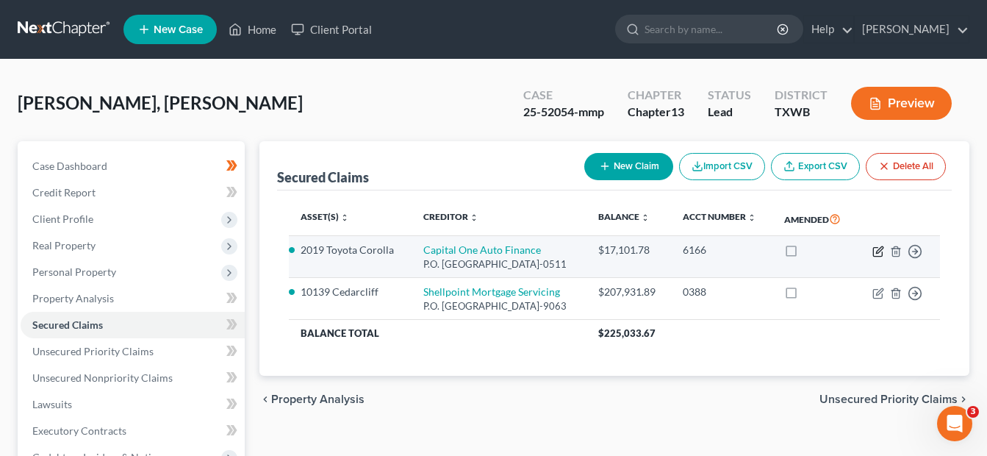
click at [876, 257] on icon "button" at bounding box center [878, 251] width 12 height 12
select select "4"
select select "0"
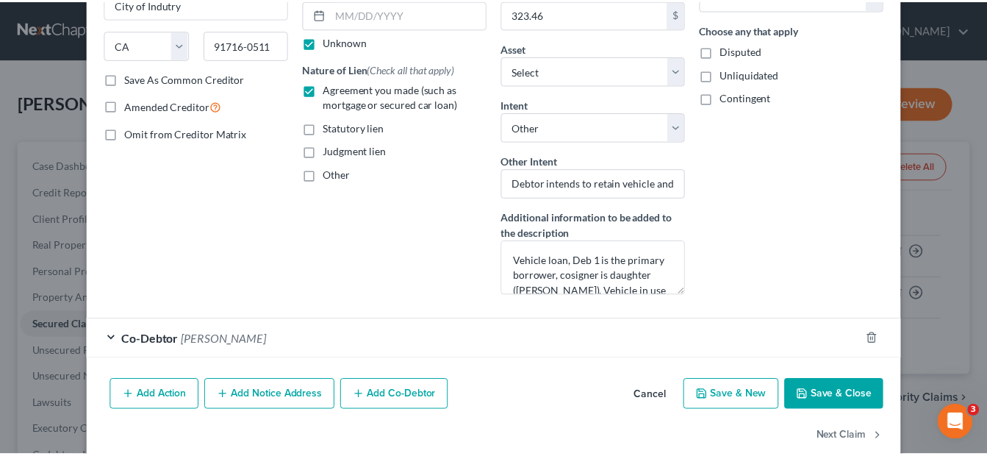
scroll to position [224, 0]
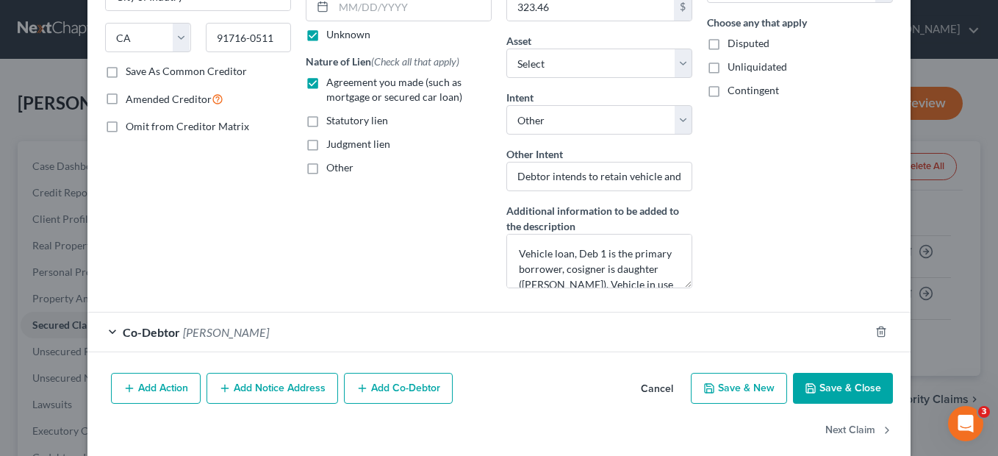
click at [836, 382] on button "Save & Close" at bounding box center [843, 388] width 100 height 31
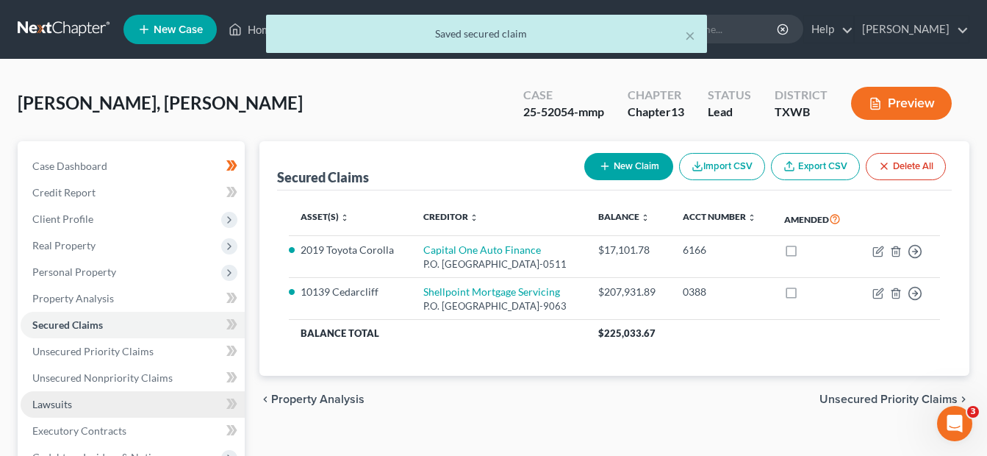
click at [58, 403] on span "Lawsuits" at bounding box center [52, 404] width 40 height 12
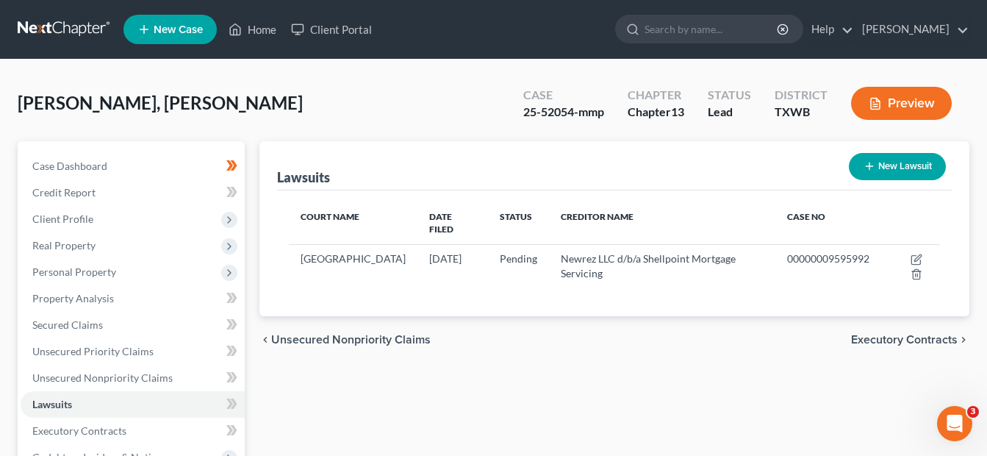
click at [927, 334] on span "Executory Contracts" at bounding box center [904, 340] width 107 height 12
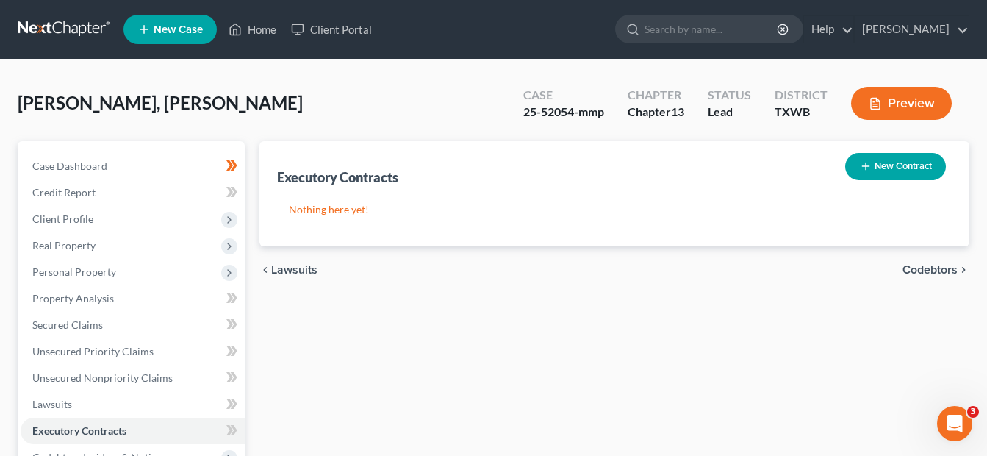
click at [938, 271] on span "Codebtors" at bounding box center [930, 270] width 55 height 12
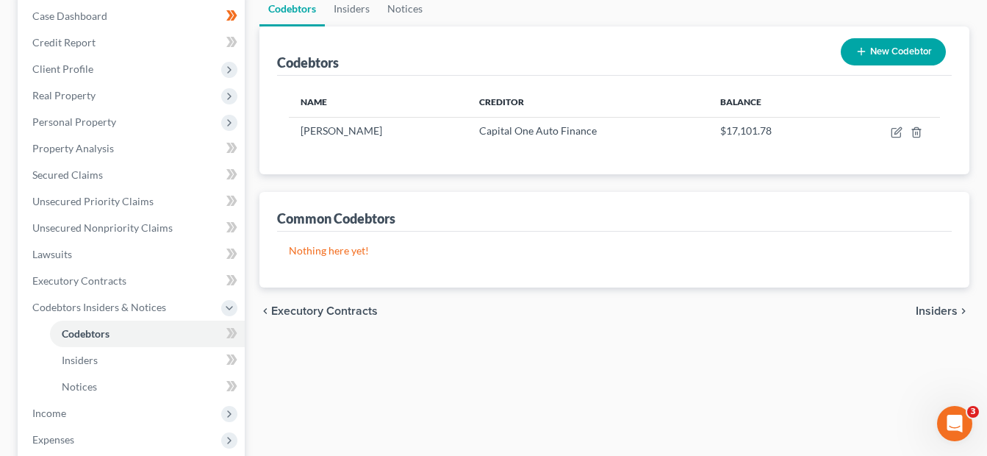
scroll to position [148, 0]
click at [939, 312] on span "Insiders" at bounding box center [937, 313] width 42 height 12
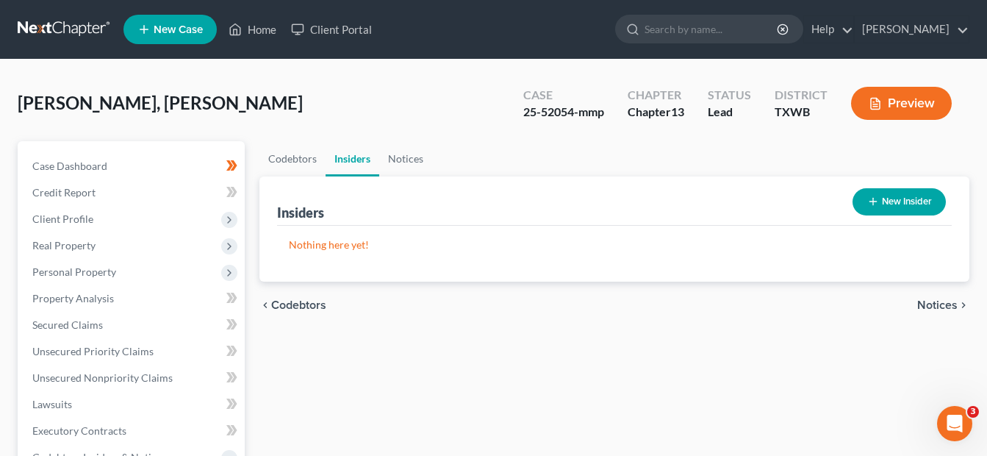
click at [939, 303] on span "Notices" at bounding box center [937, 305] width 40 height 12
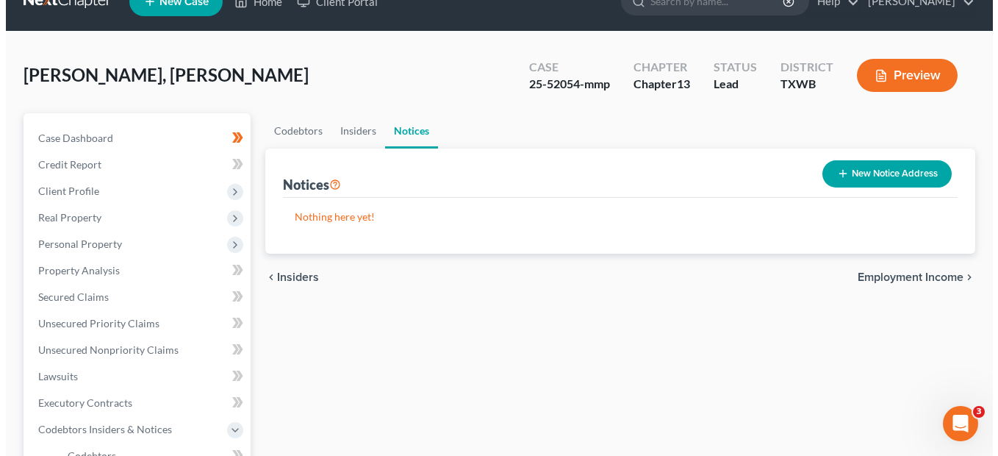
scroll to position [12, 0]
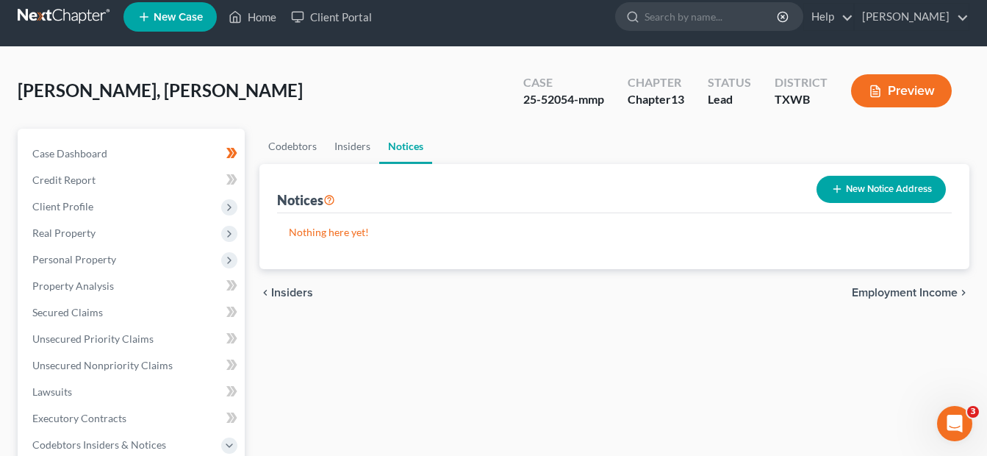
click at [892, 190] on button "New Notice Address" at bounding box center [881, 189] width 129 height 27
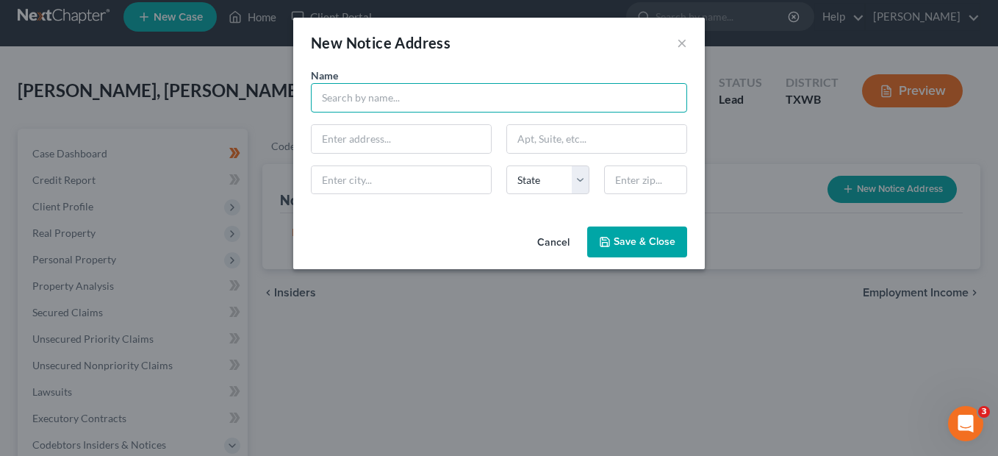
click at [354, 100] on input "text" at bounding box center [499, 97] width 376 height 29
paste input "Barrett Daffin Frappier Turner & Engel, LLP, 4004 Belt Line Road, Suite 100, Ad…"
drag, startPoint x: 448, startPoint y: 98, endPoint x: 692, endPoint y: 101, distance: 244.0
click at [692, 101] on div "Name * Barrett Daffin Frappier Turner & Engel, LLP, 4004 Belt Line Road, Suite …" at bounding box center [499, 90] width 391 height 45
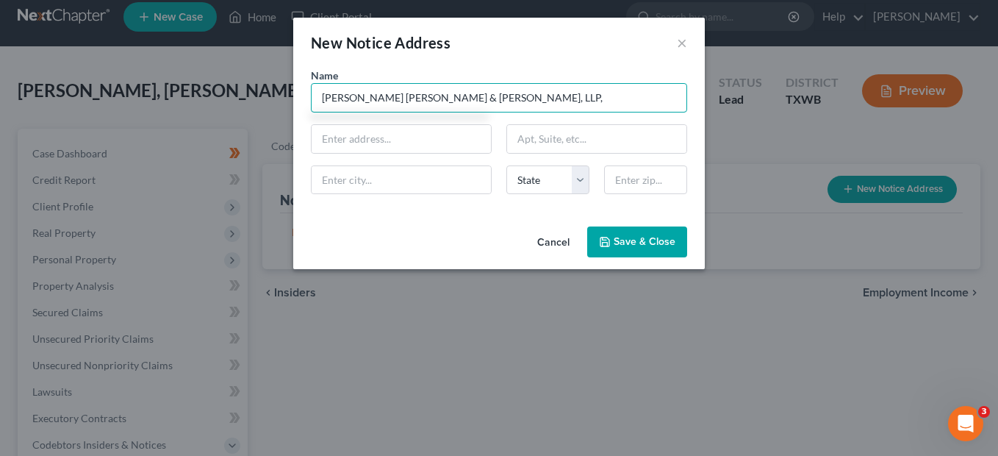
scroll to position [0, 0]
type input "Barrett Daffin Frappier Turner & Engel, LLP"
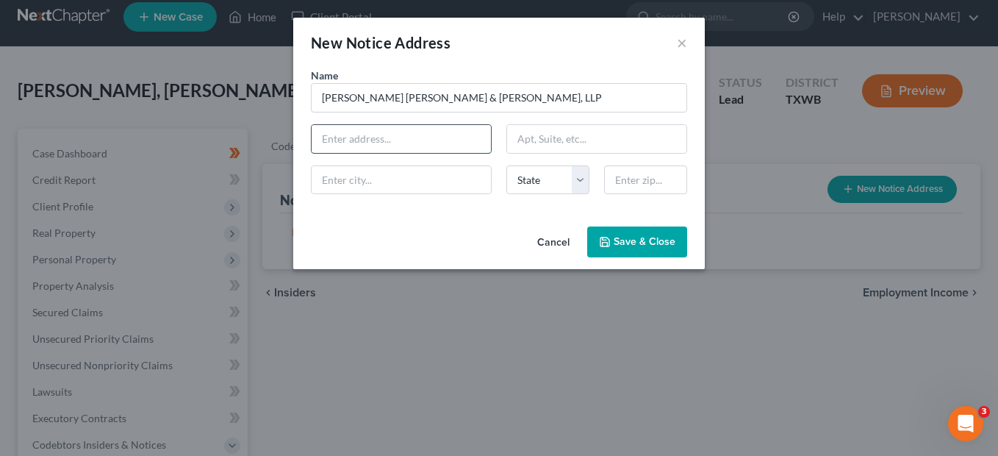
click at [388, 143] on input "text" at bounding box center [401, 139] width 179 height 28
paste input "4004 Belt Line Road, Suite 100, Addison, TX 75001"
type input "4004 Belt Line Road, Suite 100, Addison, TX 75001"
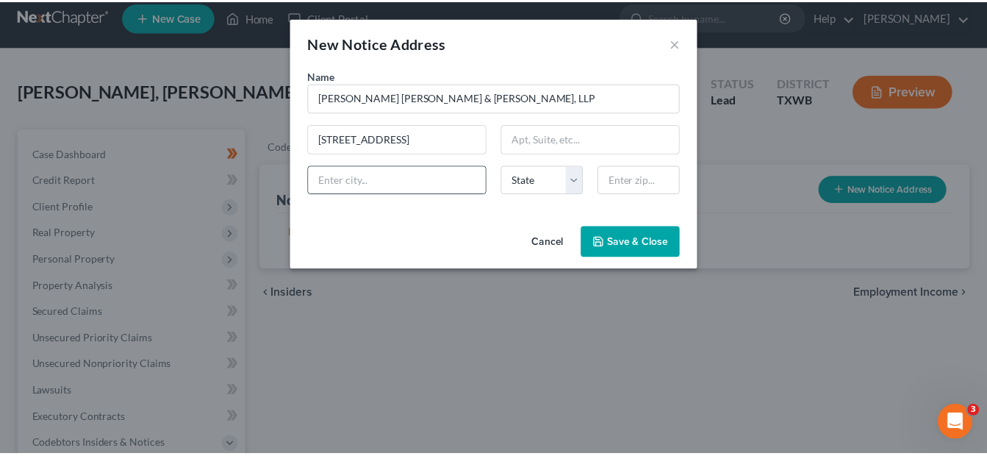
scroll to position [0, 0]
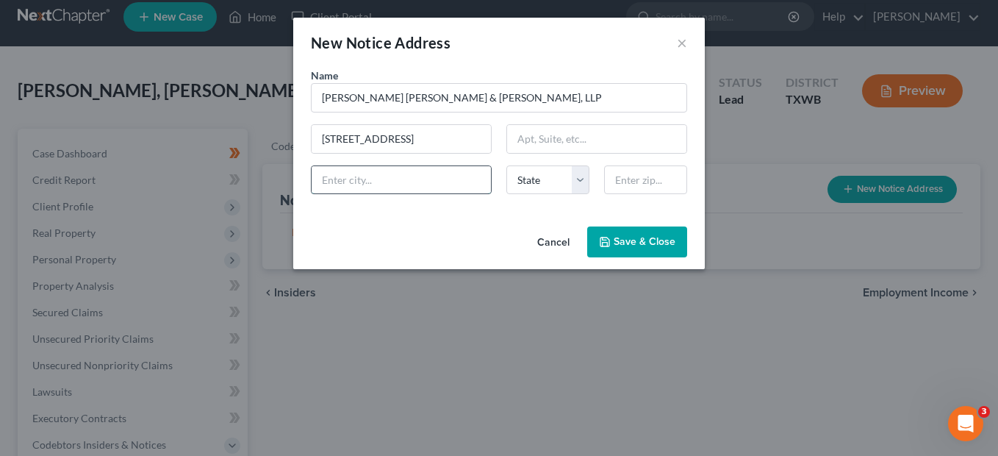
click at [401, 188] on input "text" at bounding box center [401, 180] width 179 height 28
type input "Addison"
click at [540, 187] on select "State AL AK AR AZ CA CO CT DE DC FL GA GU HI ID IL IN IA KS KY LA ME MD MA MI M…" at bounding box center [547, 179] width 83 height 29
select select "45"
click at [506, 165] on select "State AL AK AR AZ CA CO CT DE DC FL GA GU HI ID IL IN IA KS KY LA ME MD MA MI M…" at bounding box center [547, 179] width 83 height 29
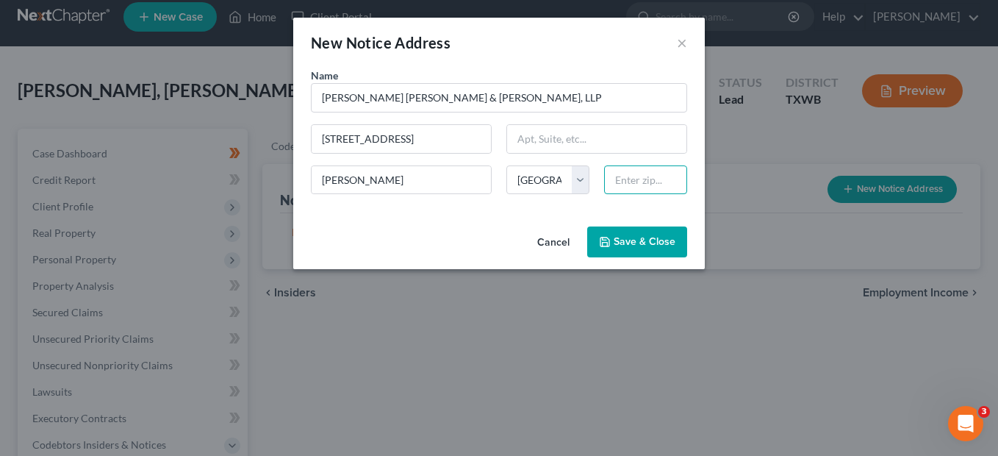
click at [621, 179] on input "text" at bounding box center [645, 179] width 83 height 29
type input "75001"
click at [470, 137] on input "4004 Belt Line Road, Suite 100, Addison, TX 75001" at bounding box center [401, 139] width 179 height 28
drag, startPoint x: 417, startPoint y: 139, endPoint x: 465, endPoint y: 140, distance: 48.5
click at [465, 140] on input "4004 Belt Line Road, Suite 100," at bounding box center [401, 139] width 179 height 28
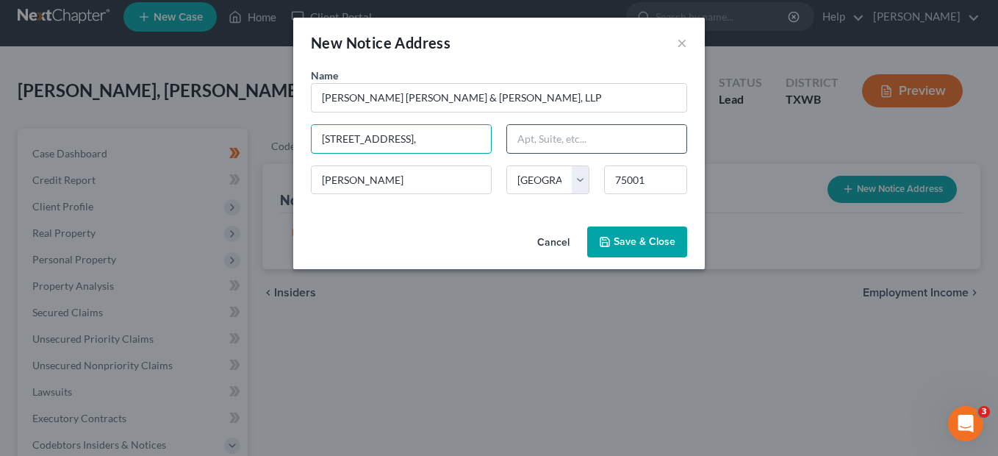
type input "4004 Belt Line Road, Suite 100,"
click at [520, 146] on input "text" at bounding box center [596, 139] width 179 height 28
paste input "Suite 100,"
type input "Suite 100,"
click at [465, 141] on input "4004 Belt Line Road, Suite 100," at bounding box center [401, 139] width 179 height 28
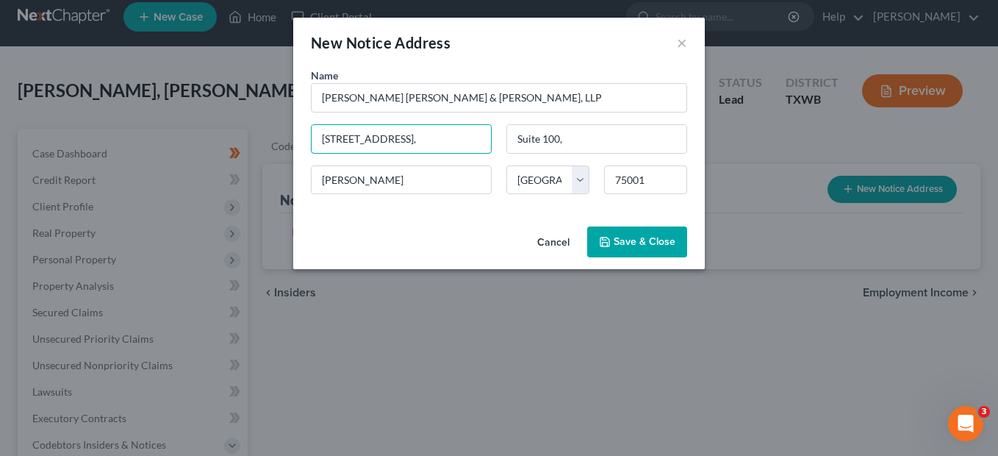
type input "4004 Belt Line Road,"
click at [613, 246] on button "Save & Close" at bounding box center [637, 241] width 100 height 31
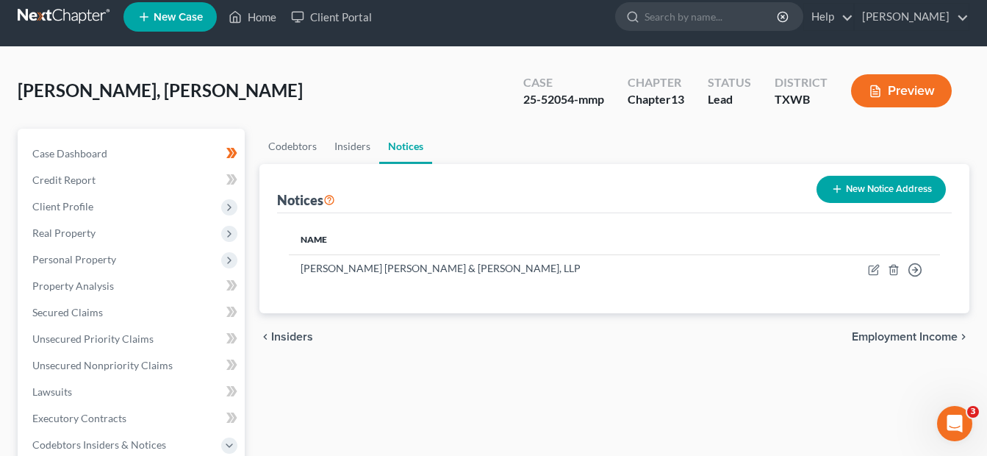
click at [613, 246] on th "Name" at bounding box center [544, 239] width 511 height 29
click at [878, 336] on span "Employment Income" at bounding box center [905, 337] width 106 height 12
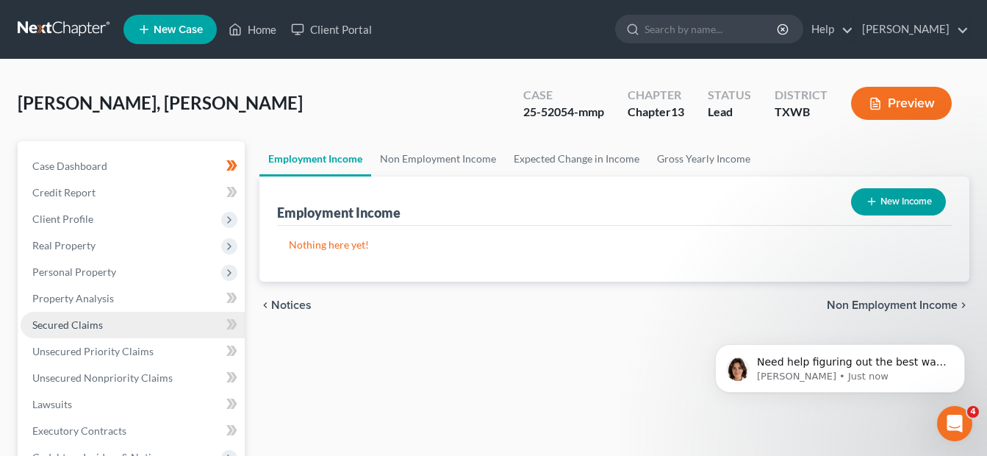
click at [63, 326] on span "Secured Claims" at bounding box center [67, 324] width 71 height 12
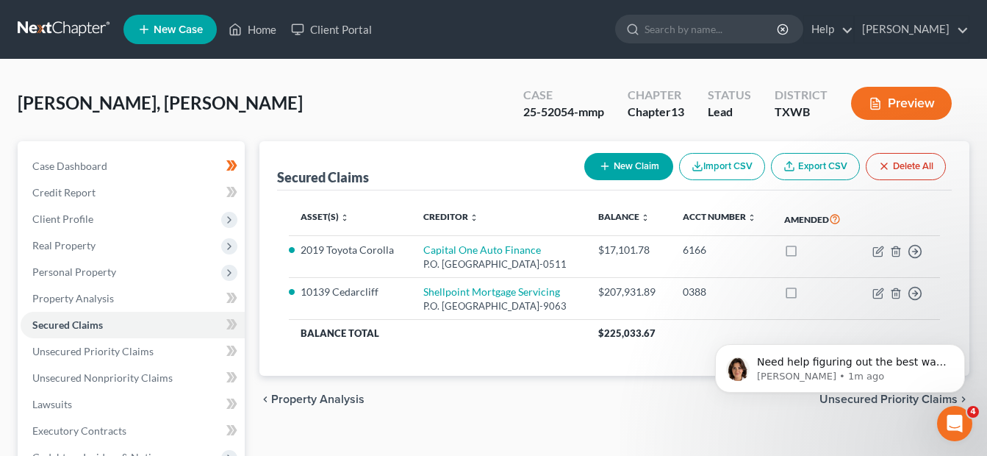
click at [871, 318] on html "Need help figuring out the best way to enter your client's income? Here's a qui…" at bounding box center [840, 364] width 294 height 103
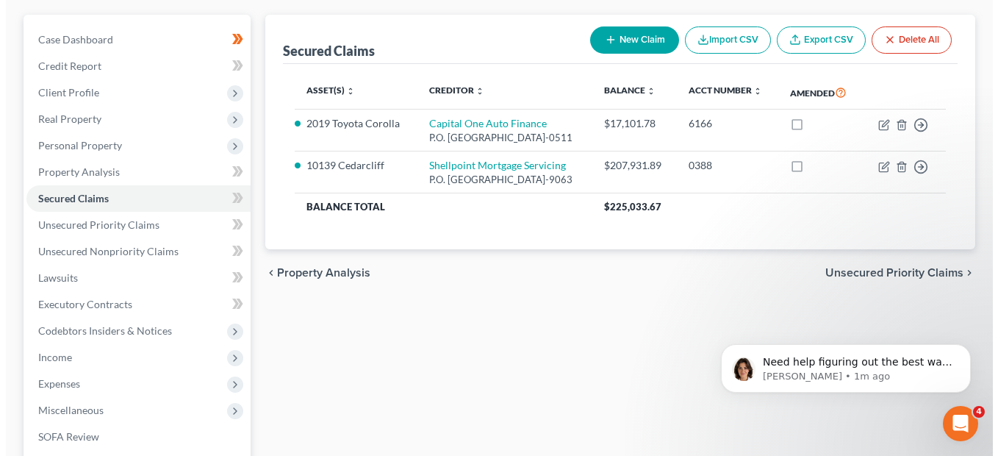
scroll to position [128, 0]
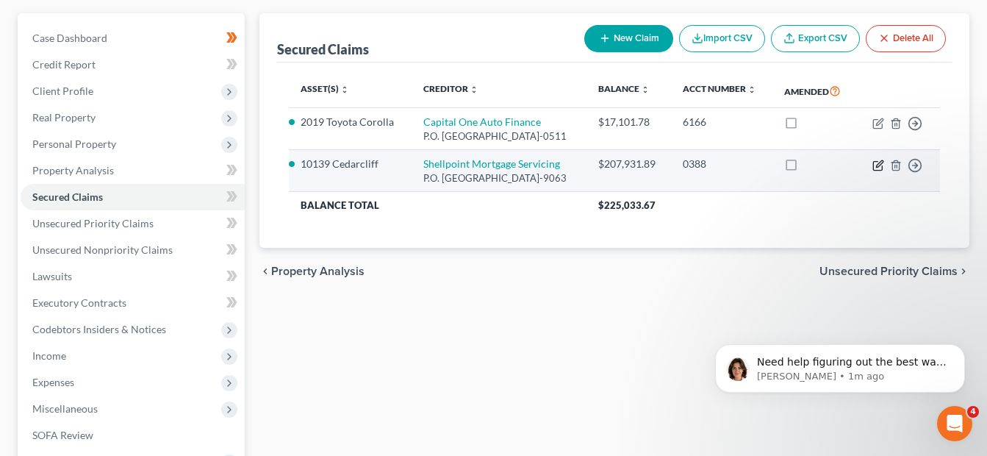
click at [878, 171] on icon "button" at bounding box center [878, 165] width 12 height 12
select select "45"
select select "2"
select select "4"
select select "0"
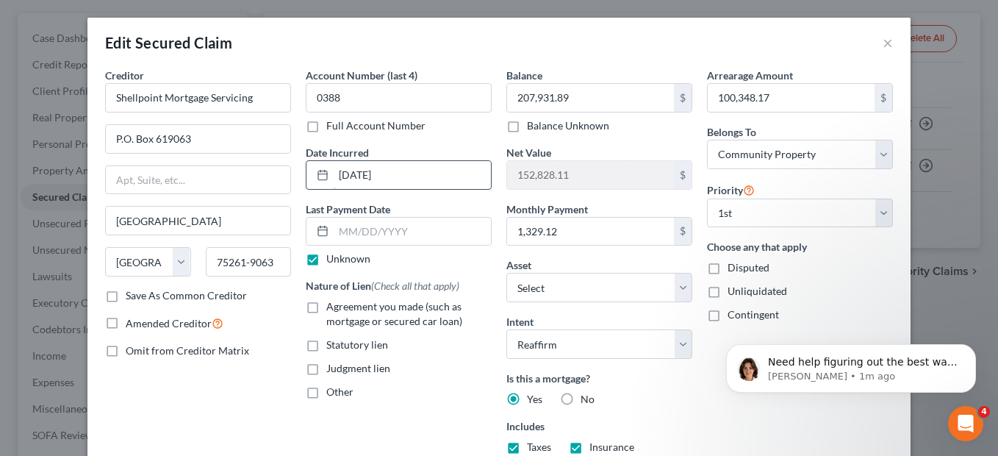
click at [359, 177] on input "09/15/2005" at bounding box center [412, 175] width 157 height 28
type input "09/14/2005"
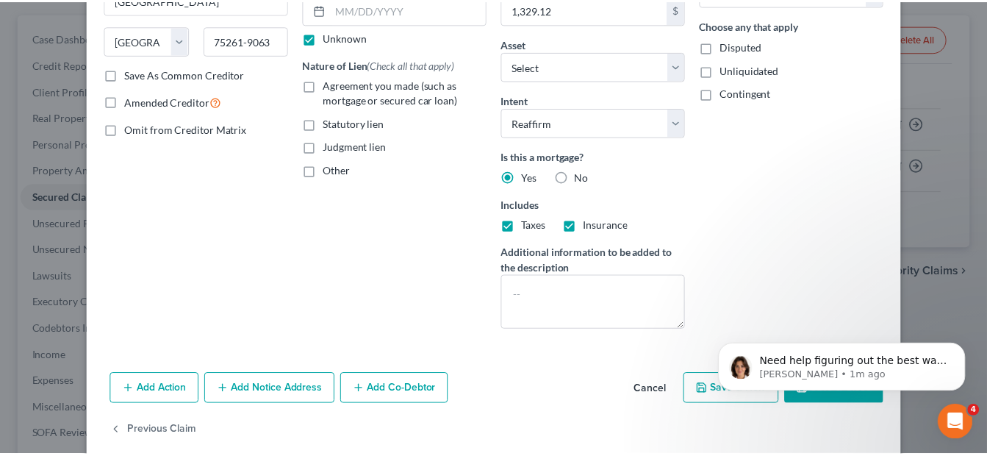
scroll to position [242, 0]
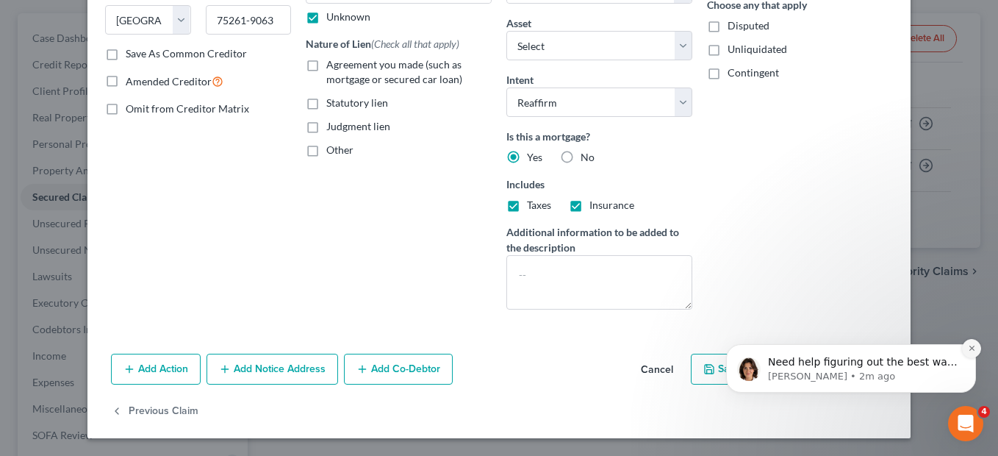
click at [972, 348] on icon "Dismiss notification" at bounding box center [972, 348] width 8 height 8
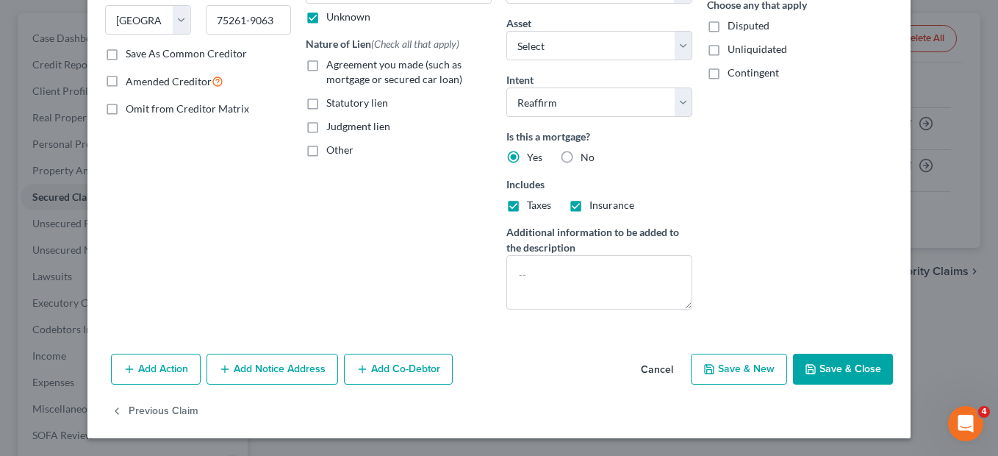
click at [843, 374] on button "Save & Close" at bounding box center [843, 369] width 100 height 31
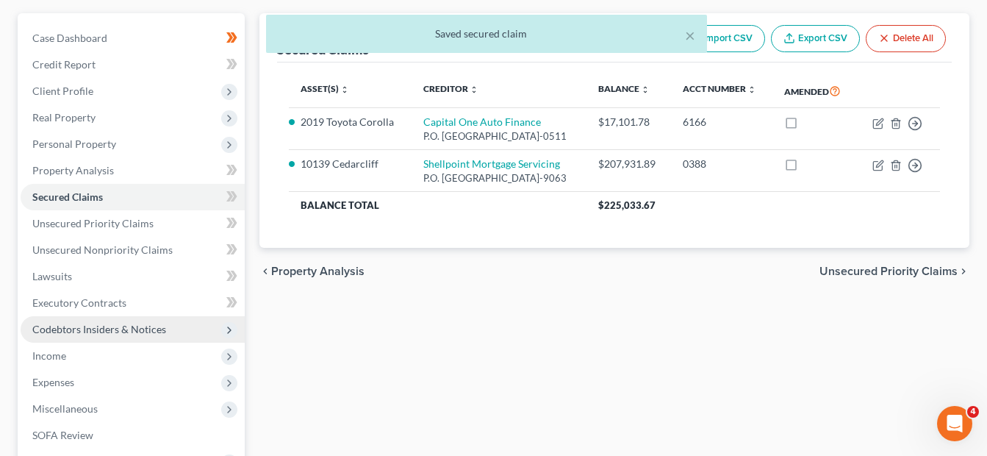
click at [86, 329] on span "Codebtors Insiders & Notices" at bounding box center [99, 329] width 134 height 12
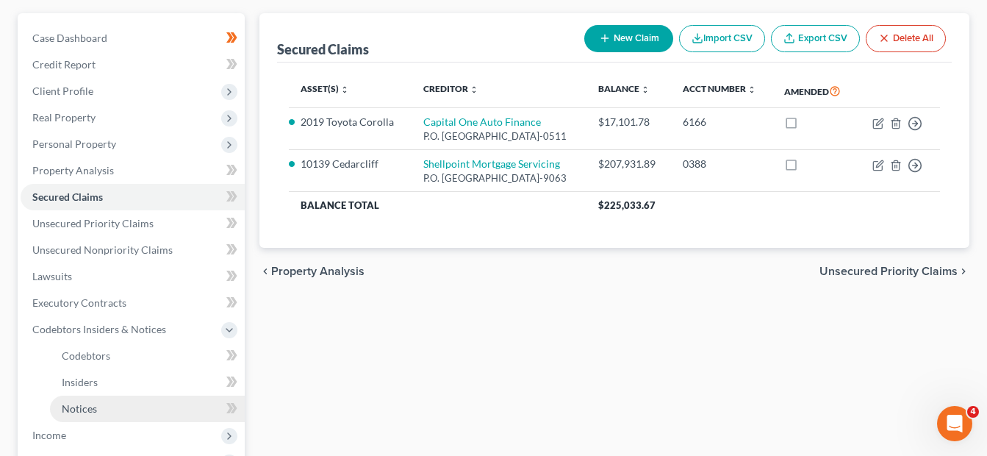
click at [81, 412] on span "Notices" at bounding box center [79, 408] width 35 height 12
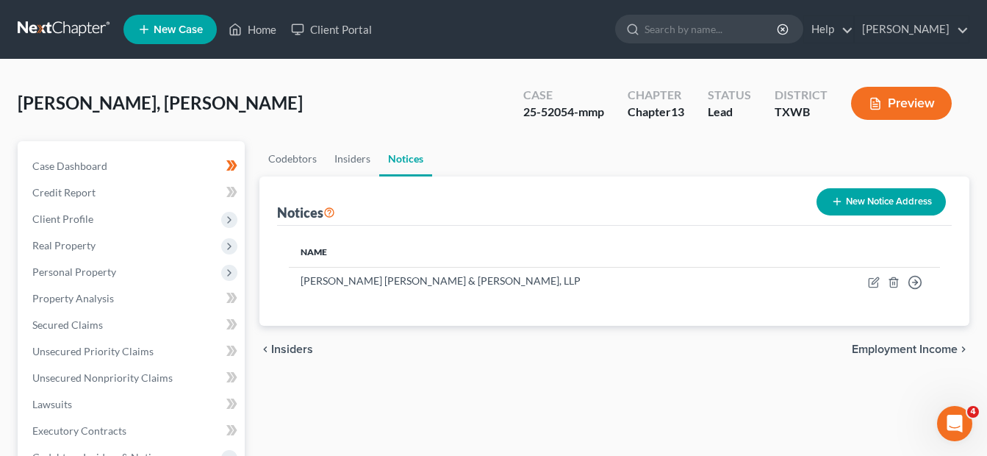
click at [897, 351] on span "Employment Income" at bounding box center [905, 349] width 106 height 12
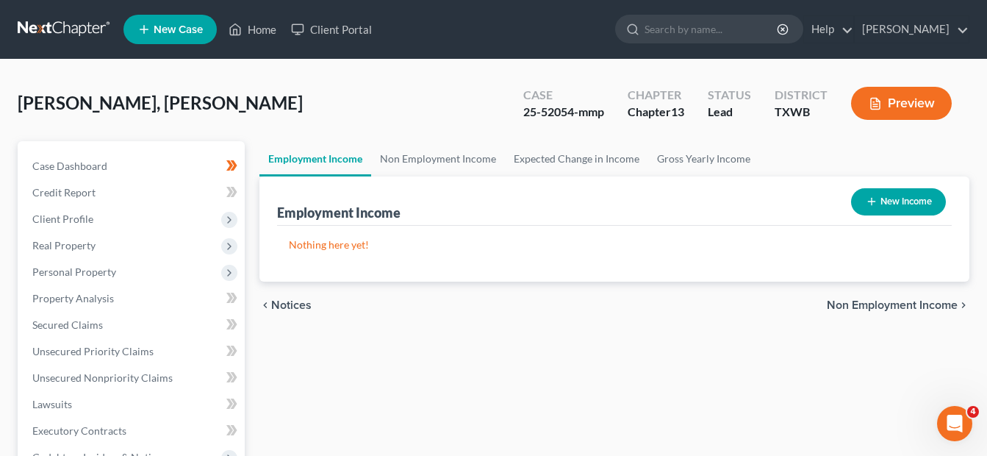
click at [886, 203] on button "New Income" at bounding box center [898, 201] width 95 height 27
select select "0"
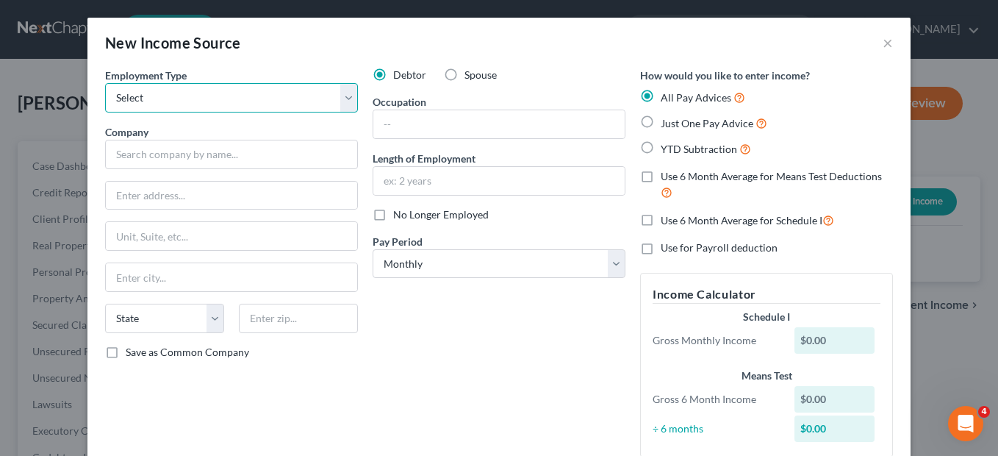
click at [345, 99] on select "Select Full or Part Time Employment Self Employment" at bounding box center [231, 97] width 253 height 29
select select "0"
click at [105, 83] on select "Select Full or Part Time Employment Self Employment" at bounding box center [231, 97] width 253 height 29
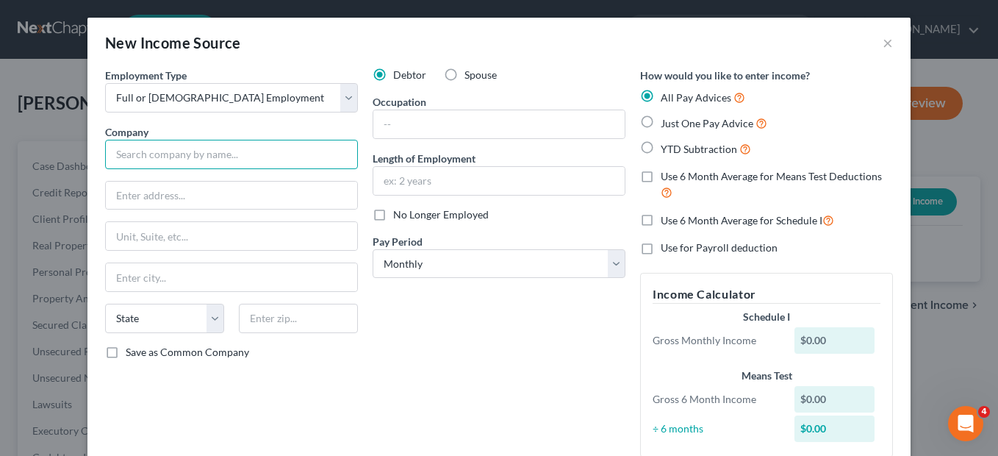
click at [212, 152] on input "text" at bounding box center [231, 154] width 253 height 29
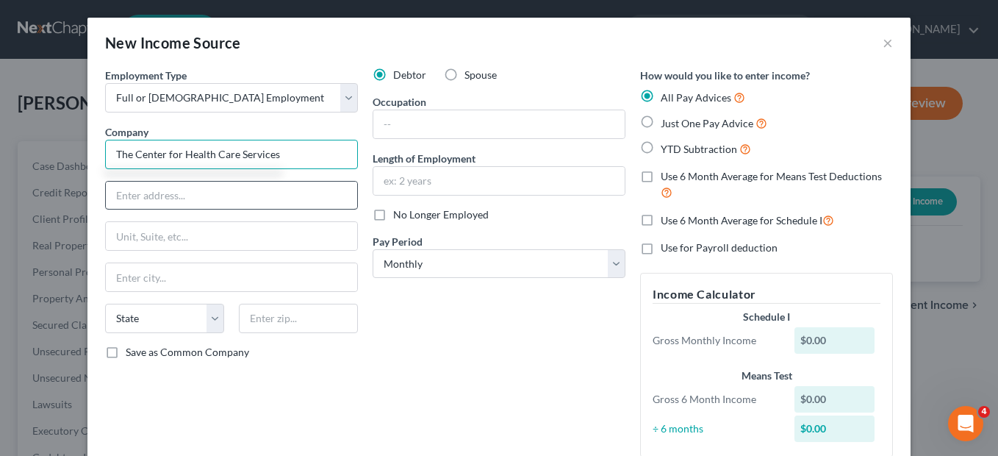
type input "The Center for Health Care Services"
click at [187, 198] on input "text" at bounding box center [231, 196] width 251 height 28
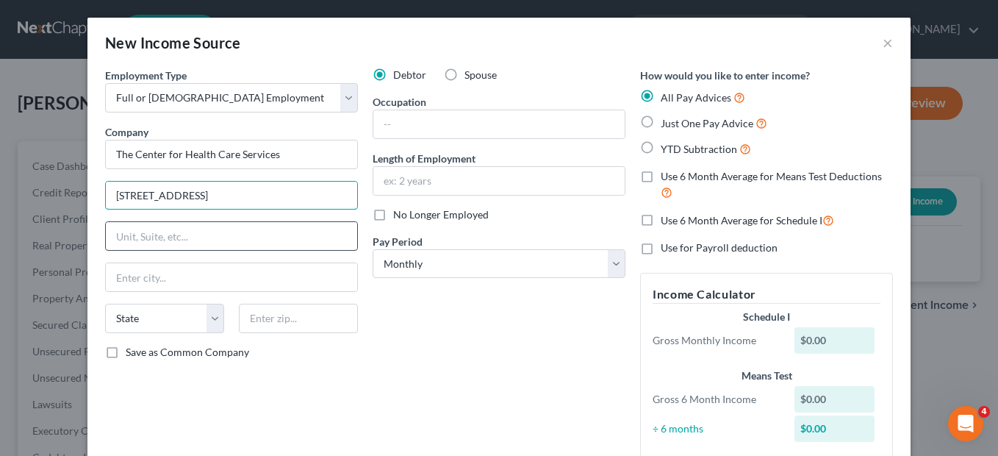
type input "6800 Park Ten Blvd"
click at [158, 240] on input "text" at bounding box center [231, 236] width 251 height 28
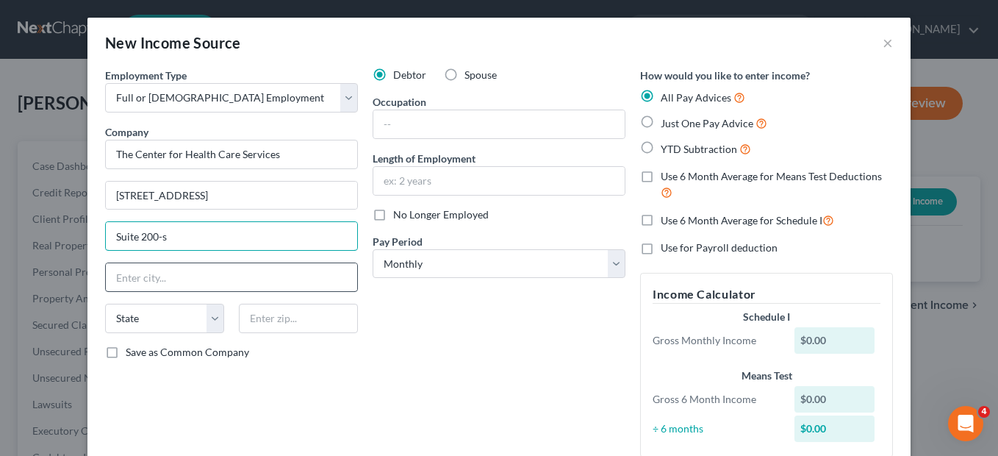
type input "Suite 200-s"
click at [136, 289] on input "text" at bounding box center [231, 277] width 251 height 28
type input "San Antonio"
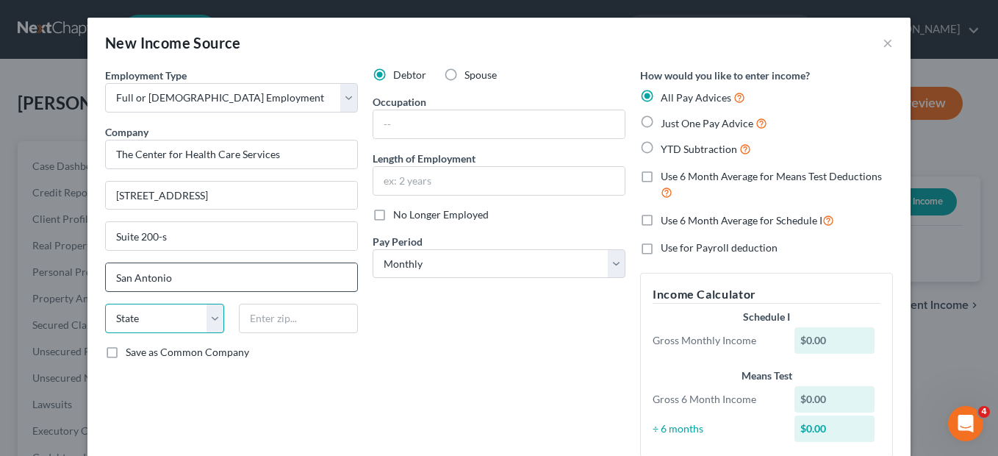
select select "45"
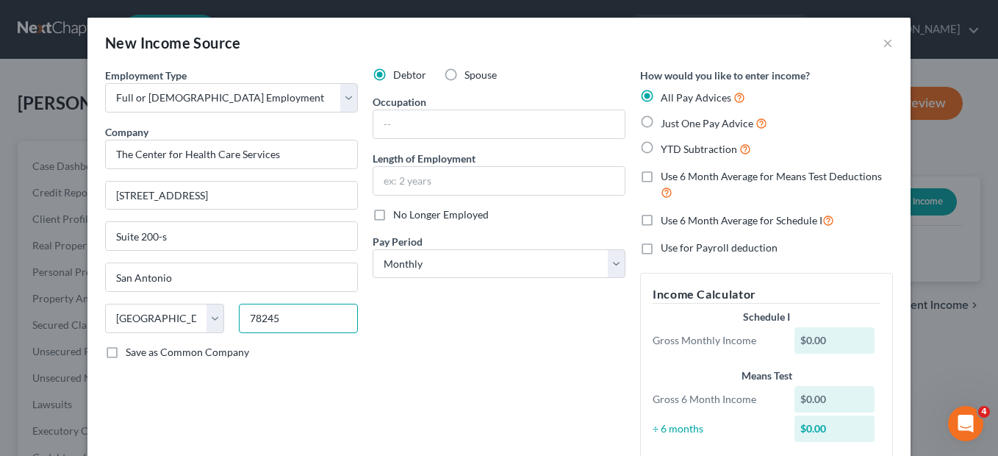
click at [279, 325] on input "78245" at bounding box center [298, 318] width 119 height 29
type input "78213"
click at [398, 118] on input "text" at bounding box center [498, 124] width 251 height 28
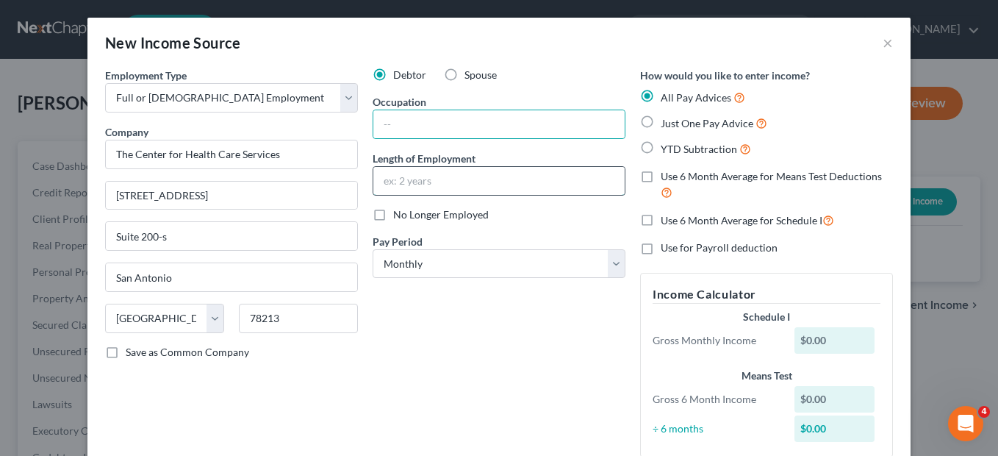
click at [381, 180] on input "text" at bounding box center [498, 181] width 251 height 28
type input "10 years, 2 months"
click at [380, 118] on input "text" at bounding box center [498, 124] width 251 height 28
type input "Care Manager"
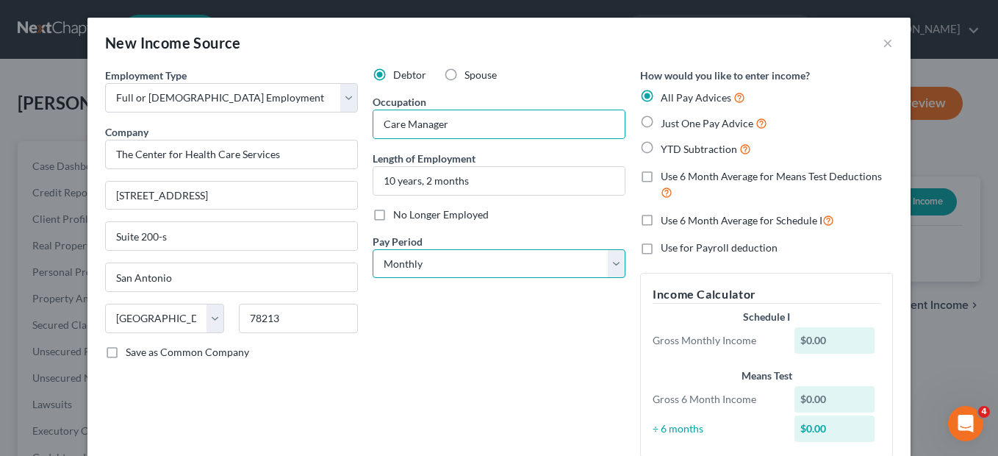
click at [613, 268] on select "Select Monthly Twice Monthly Every Other Week Weekly" at bounding box center [499, 263] width 253 height 29
select select "2"
click at [373, 249] on select "Select Monthly Twice Monthly Every Other Week Weekly" at bounding box center [499, 263] width 253 height 29
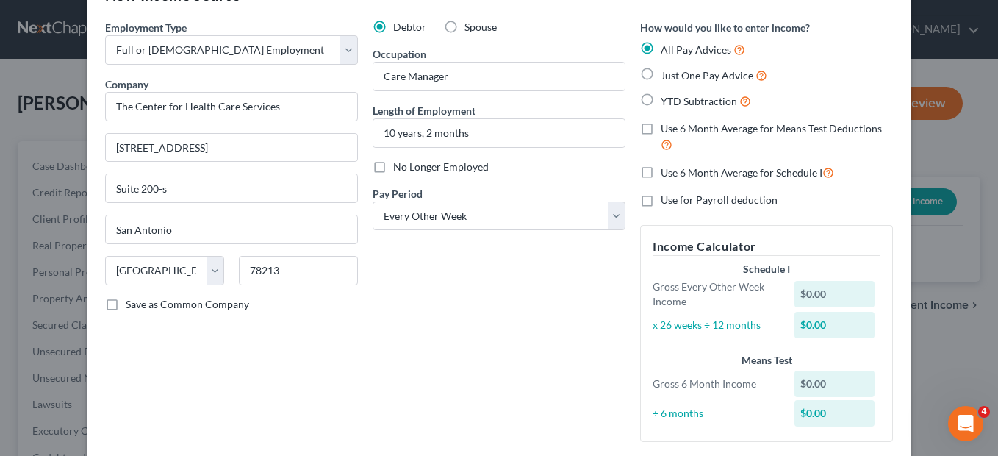
scroll to position [49, 0]
click at [661, 99] on label "YTD Subtraction" at bounding box center [706, 99] width 90 height 17
click at [667, 99] on input "YTD Subtraction" at bounding box center [672, 96] width 10 height 10
radio input "true"
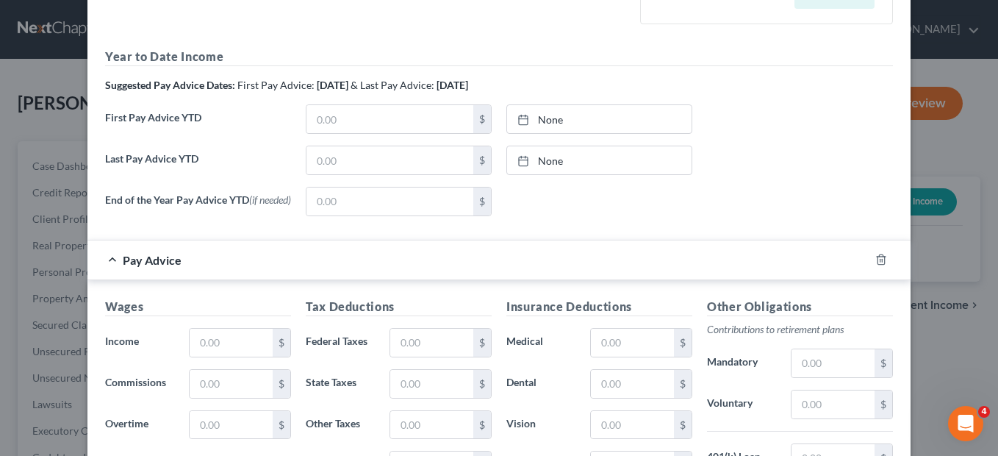
scroll to position [489, 0]
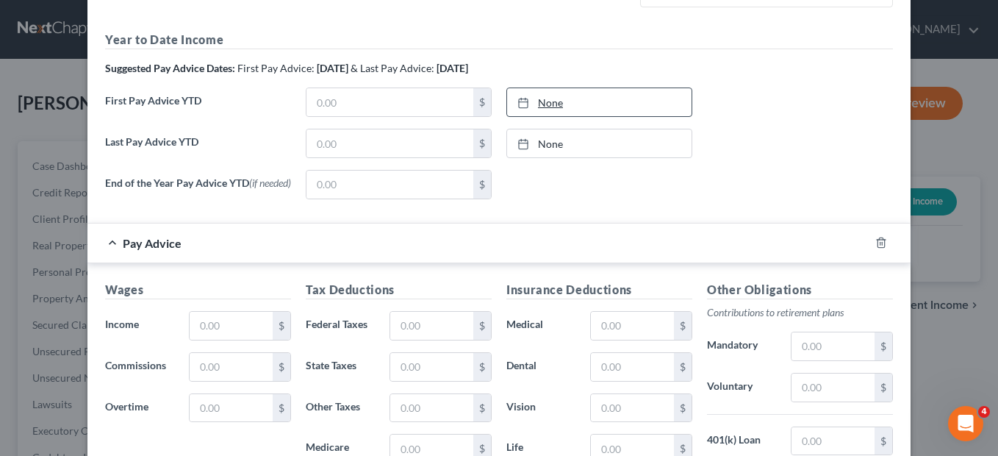
click at [545, 106] on link "None" at bounding box center [599, 102] width 184 height 28
type input "9/15/2025"
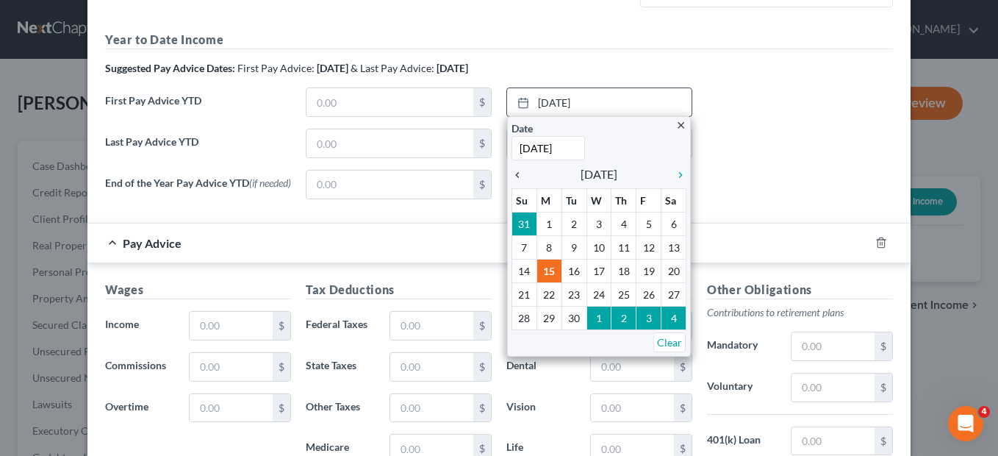
click at [512, 173] on icon "chevron_left" at bounding box center [521, 175] width 19 height 12
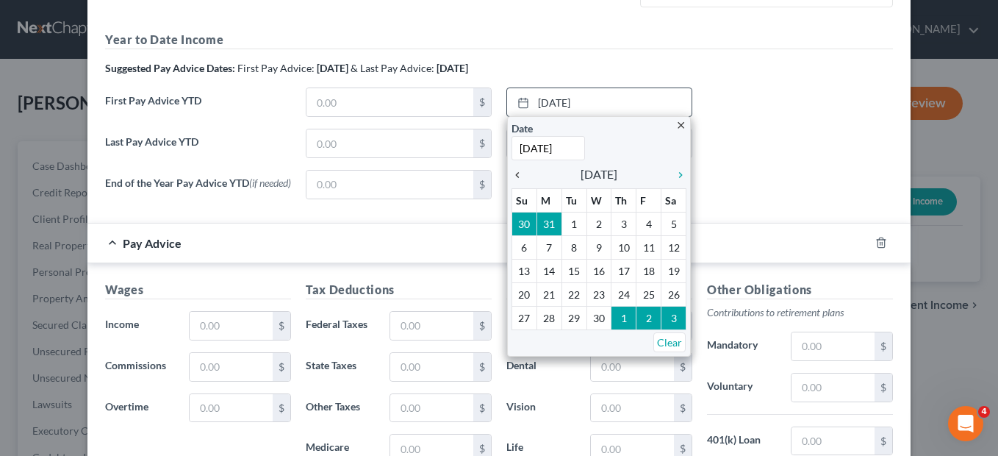
click at [512, 173] on icon "chevron_left" at bounding box center [521, 175] width 19 height 12
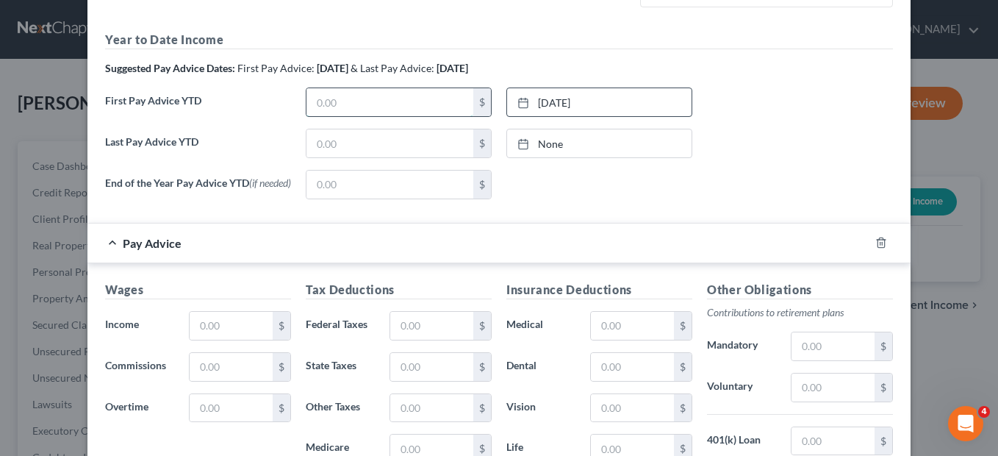
click at [315, 104] on input "text" at bounding box center [390, 102] width 167 height 28
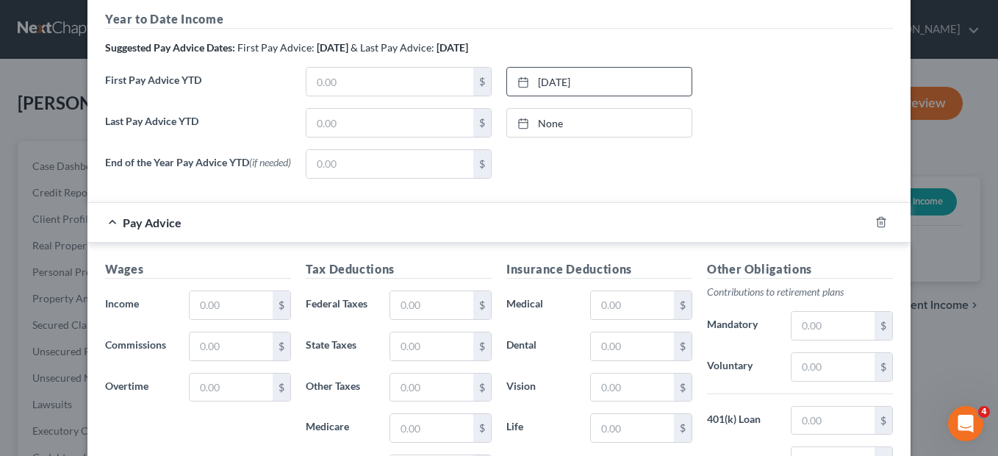
scroll to position [512, 0]
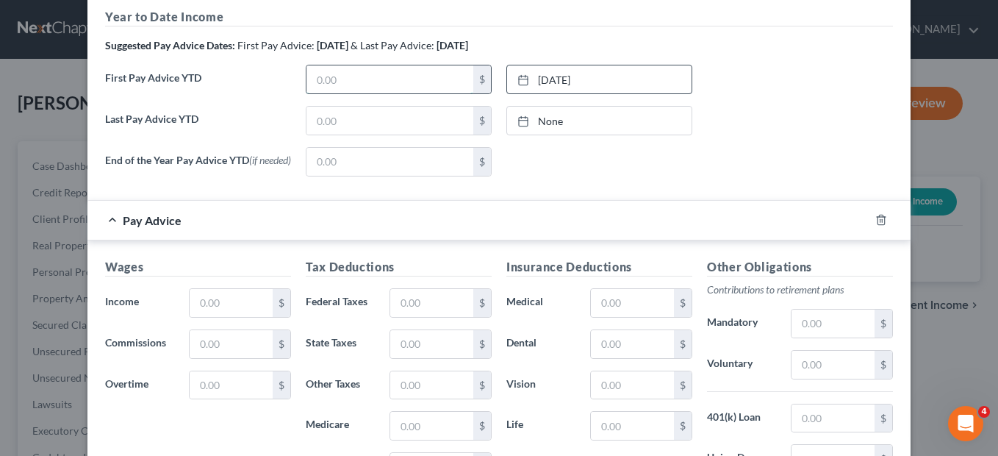
click at [366, 81] on input "text" at bounding box center [390, 79] width 167 height 28
type input "8,564.96"
click at [356, 118] on input "text" at bounding box center [390, 121] width 167 height 28
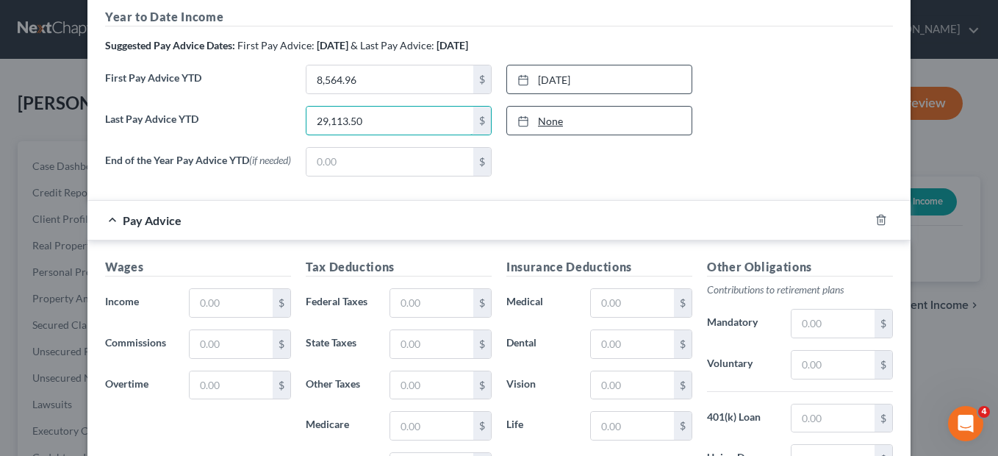
type input "29,113.50"
click at [544, 123] on link "None" at bounding box center [599, 121] width 184 height 28
type input "9/15/2025"
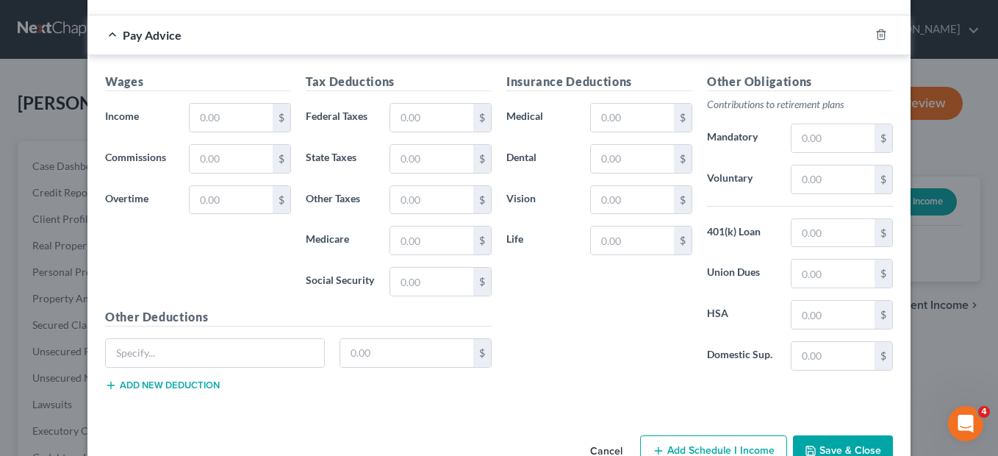
scroll to position [687, 0]
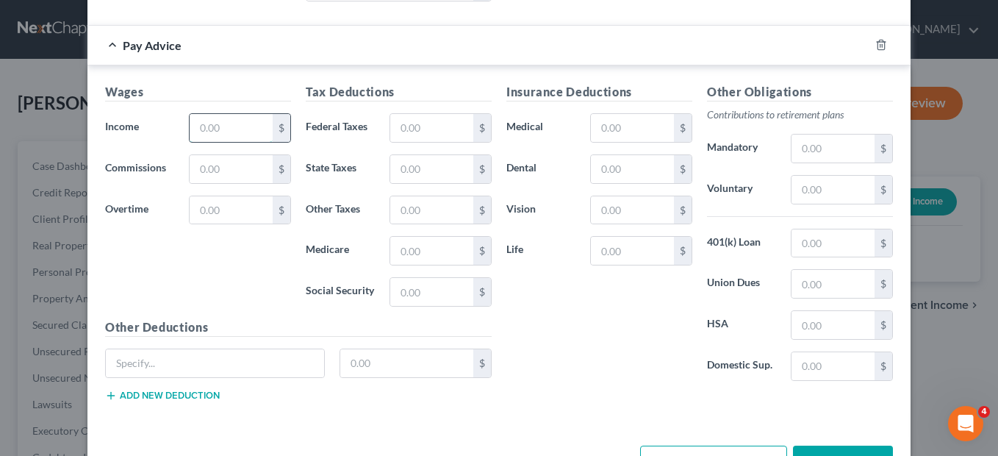
click at [205, 132] on input "text" at bounding box center [231, 128] width 83 height 28
type input "1,724.79"
click at [406, 128] on input "text" at bounding box center [431, 128] width 83 height 28
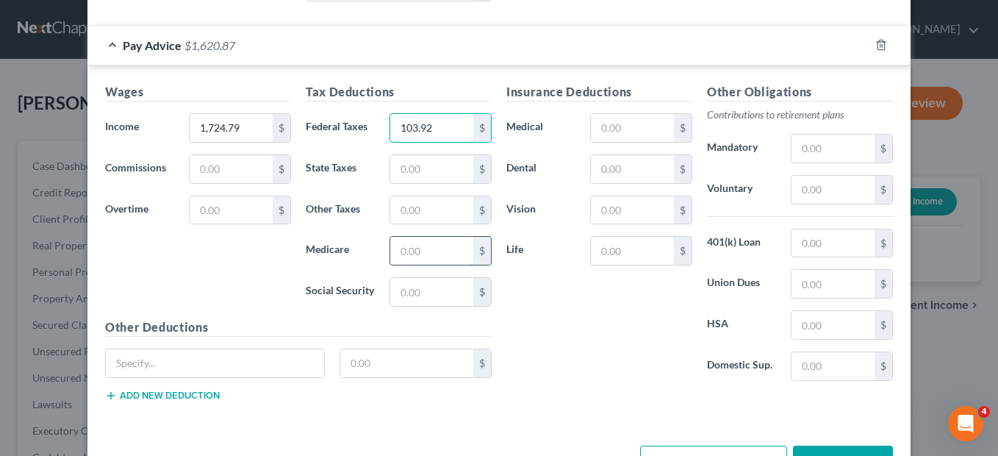
type input "103.92"
click at [408, 260] on input "text" at bounding box center [431, 251] width 83 height 28
type input "24.30"
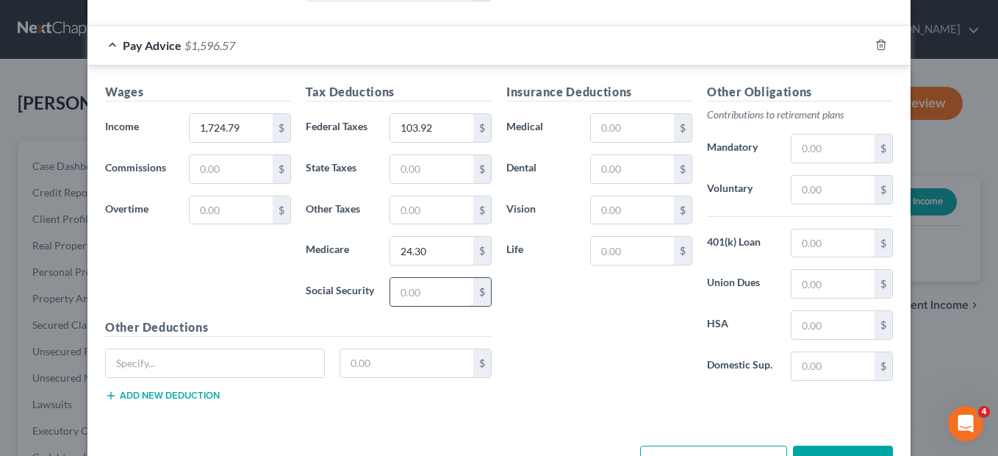
click at [404, 296] on input "text" at bounding box center [431, 292] width 83 height 28
click at [603, 129] on input "text" at bounding box center [632, 128] width 83 height 28
type input "60"
click at [609, 216] on input "text" at bounding box center [632, 210] width 83 height 28
type input "9.08"
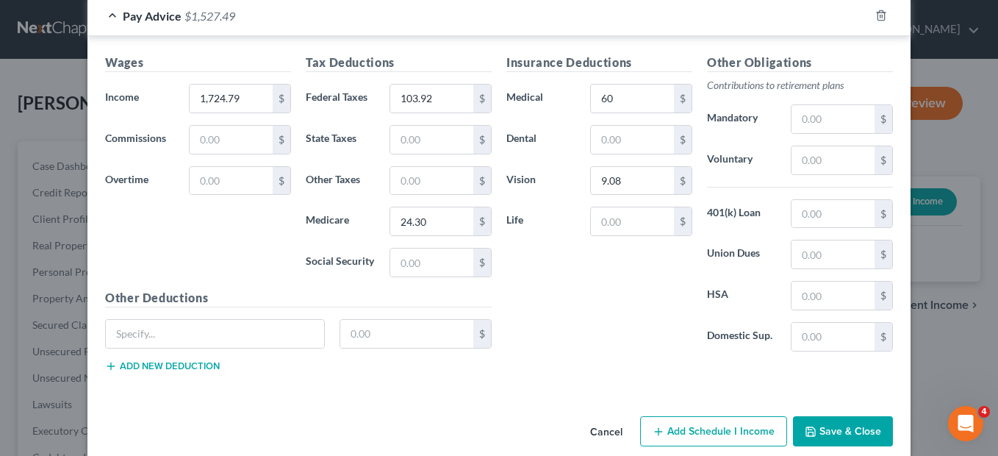
scroll to position [739, 0]
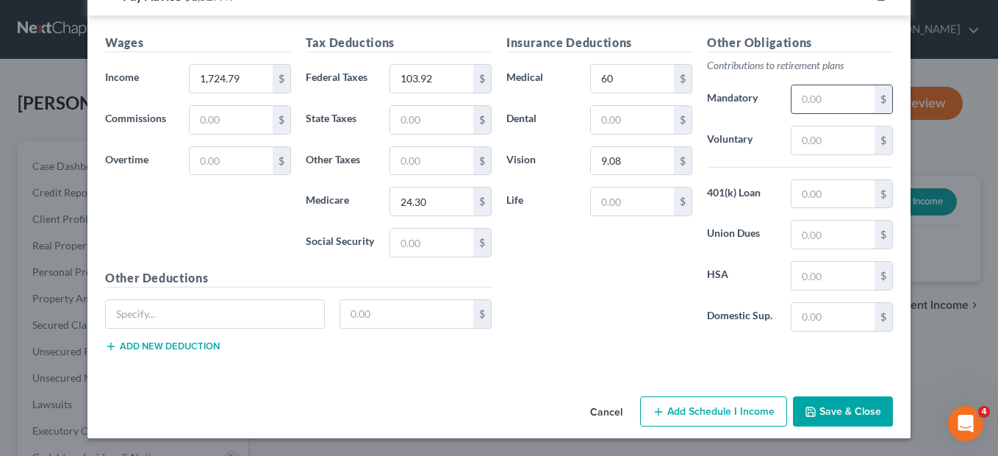
click at [817, 101] on input "text" at bounding box center [833, 99] width 83 height 28
type input "0"
click at [803, 150] on input "text" at bounding box center [833, 140] width 83 height 28
type input "0"
click at [792, 199] on input "text" at bounding box center [833, 194] width 83 height 28
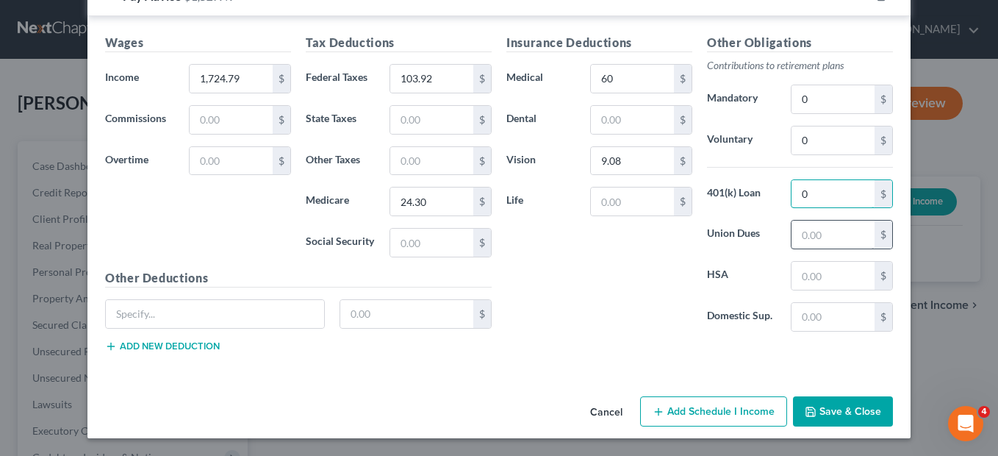
type input "0"
click at [793, 230] on input "text" at bounding box center [833, 235] width 83 height 28
type input "0"
click at [796, 280] on input "text" at bounding box center [833, 276] width 83 height 28
type input "0"
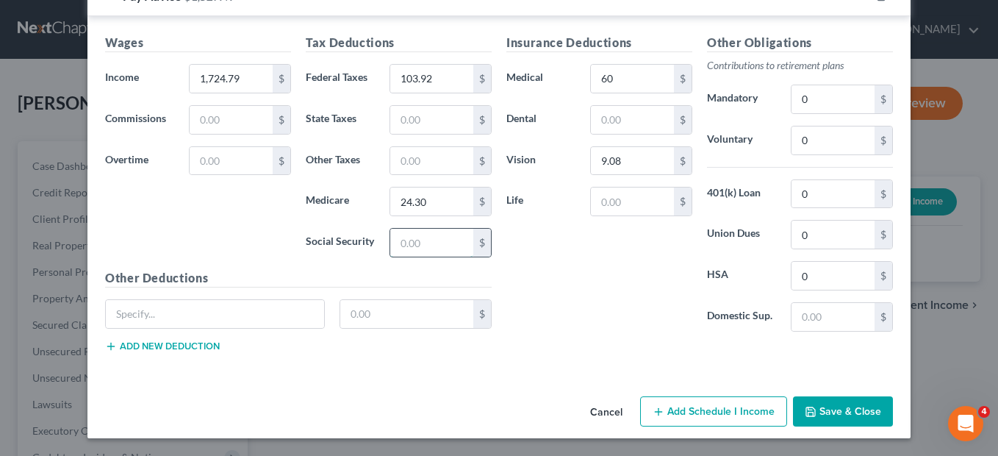
click at [402, 245] on input "text" at bounding box center [431, 243] width 83 height 28
type input "103.92"
click at [429, 84] on input "103.92" at bounding box center [431, 79] width 83 height 28
type input "79.99"
click at [614, 85] on input "60" at bounding box center [632, 79] width 83 height 28
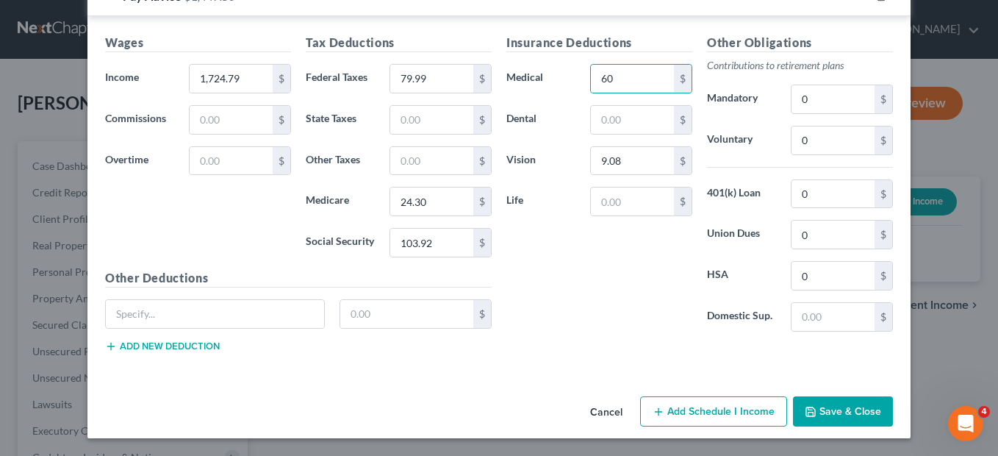
click at [171, 345] on button "Add new deduction" at bounding box center [162, 346] width 115 height 12
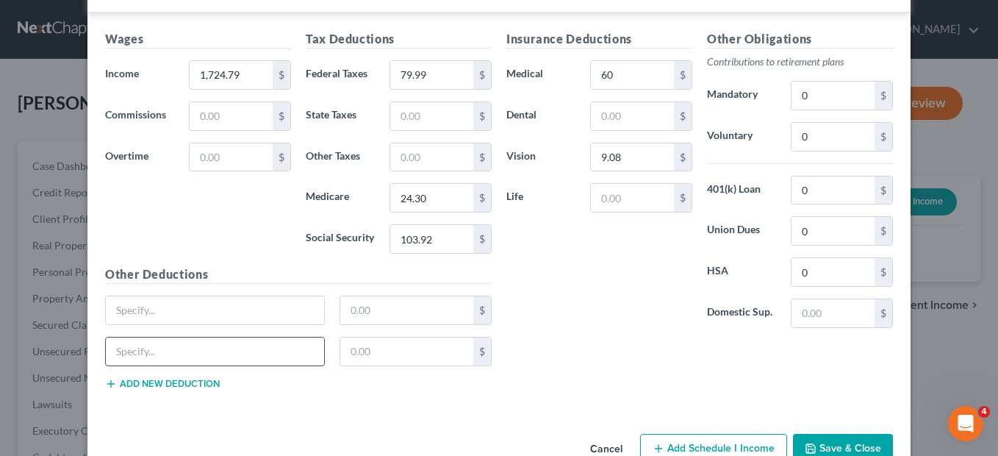
click at [123, 357] on input "text" at bounding box center [215, 351] width 218 height 28
type input "wellness"
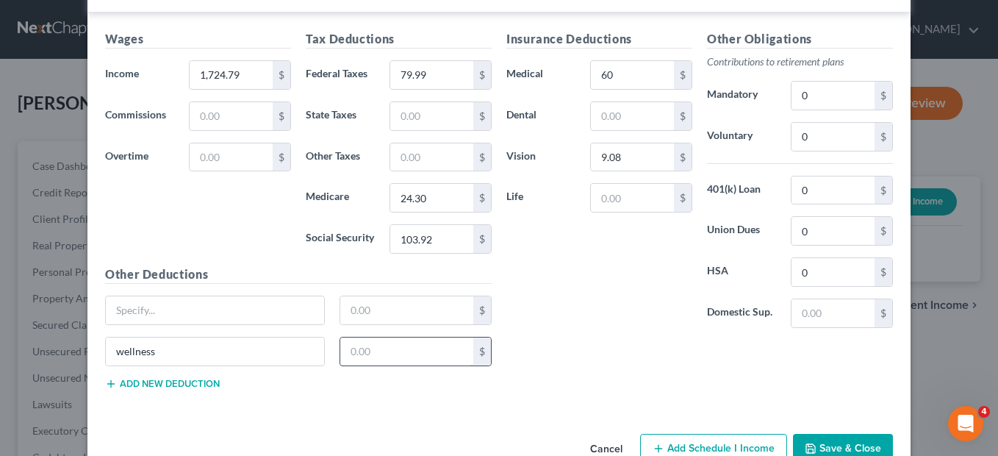
click at [356, 354] on input "text" at bounding box center [407, 351] width 134 height 28
type input "2.96"
click at [181, 309] on input "text" at bounding box center [215, 310] width 218 height 28
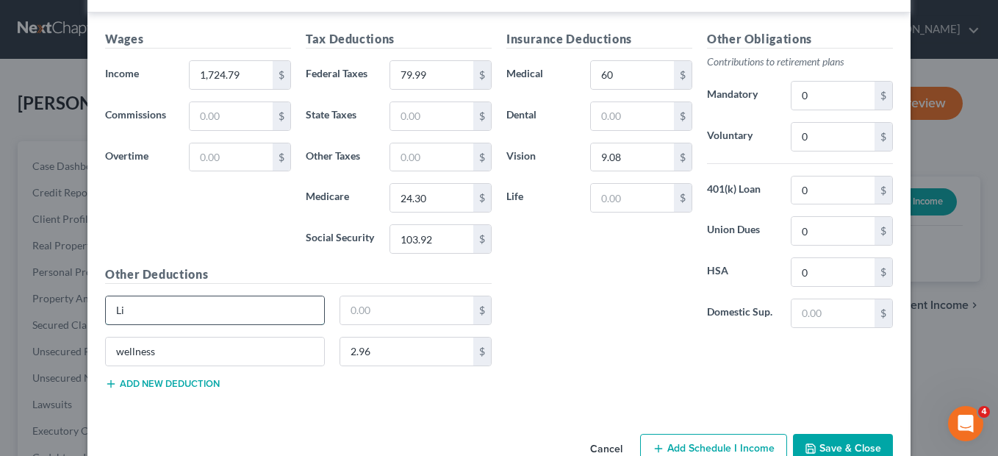
type input "L"
click at [115, 354] on input "wellness" at bounding box center [215, 351] width 218 height 28
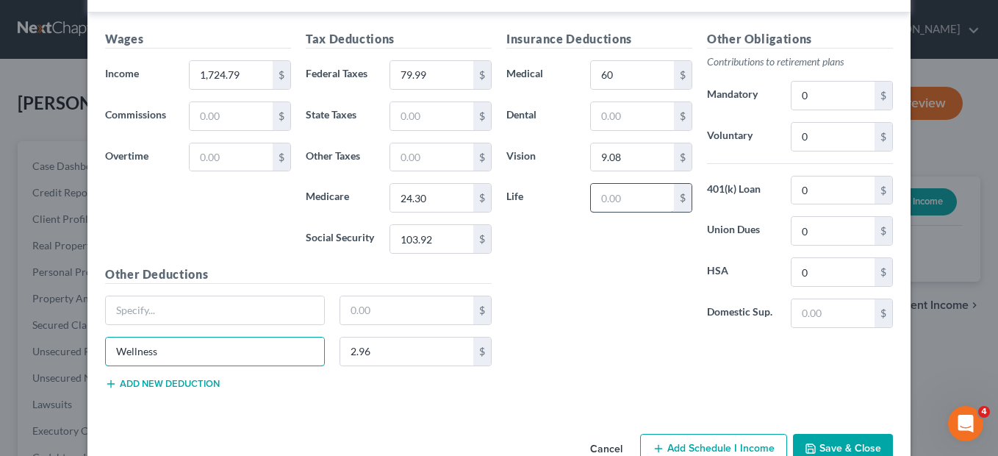
type input "Wellness"
click at [601, 203] on input "text" at bounding box center [632, 198] width 83 height 28
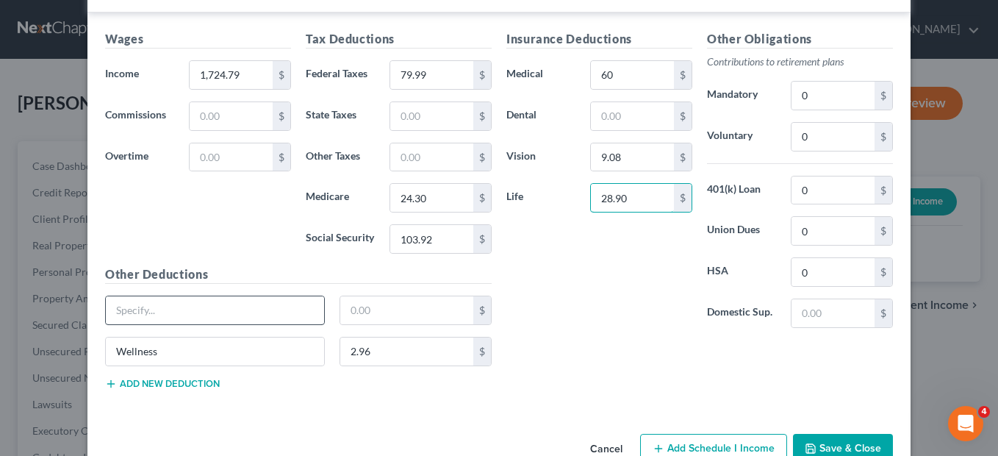
type input "28.90"
click at [127, 311] on input "text" at bounding box center [215, 310] width 218 height 28
type input "Ad&D(Emp"
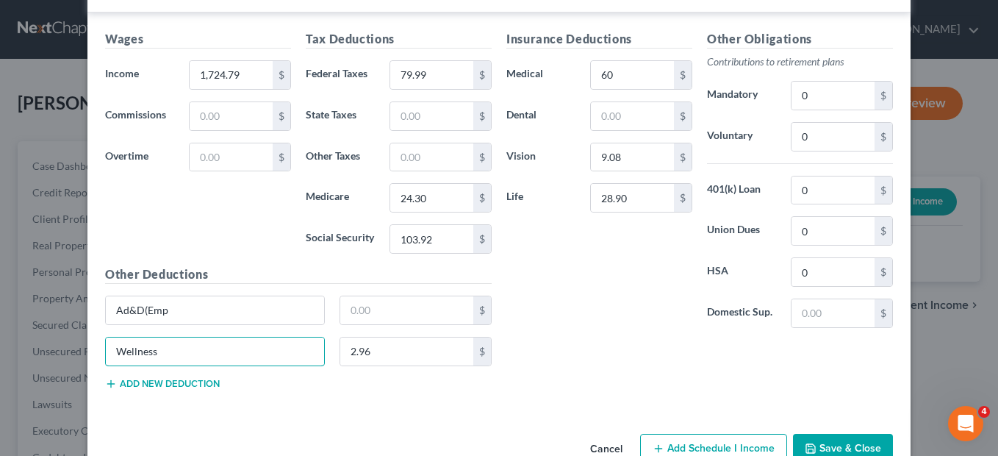
drag, startPoint x: 245, startPoint y: 354, endPoint x: 62, endPoint y: 373, distance: 183.4
click at [62, 373] on div "New Income Source × Employment Type * Select Full or Part Time Employment Self …" at bounding box center [499, 228] width 998 height 456
paste input "(Wellness EE + Wellness SPS): $1.48 + $1.48 = $2.96"
type input "Wellness (Wellness EE + Wellness SPS): $1.48 + $1.48 = $2.96"
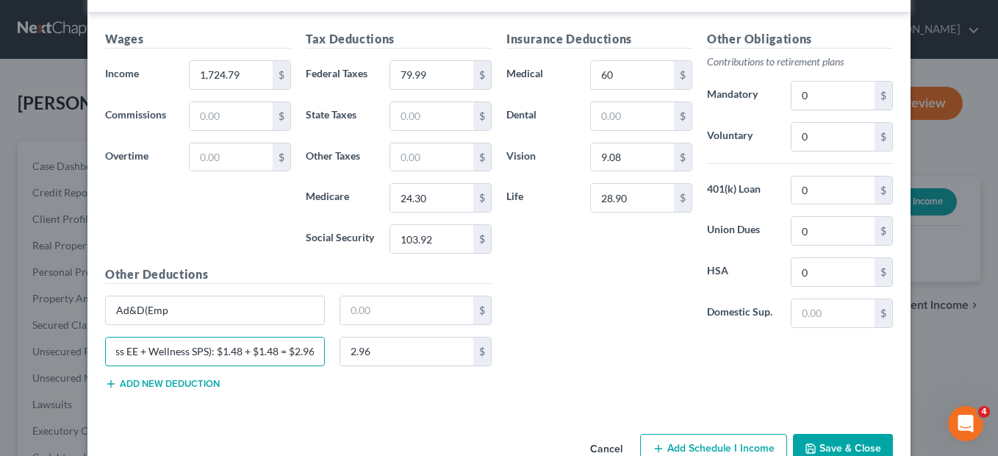
scroll to position [0, 0]
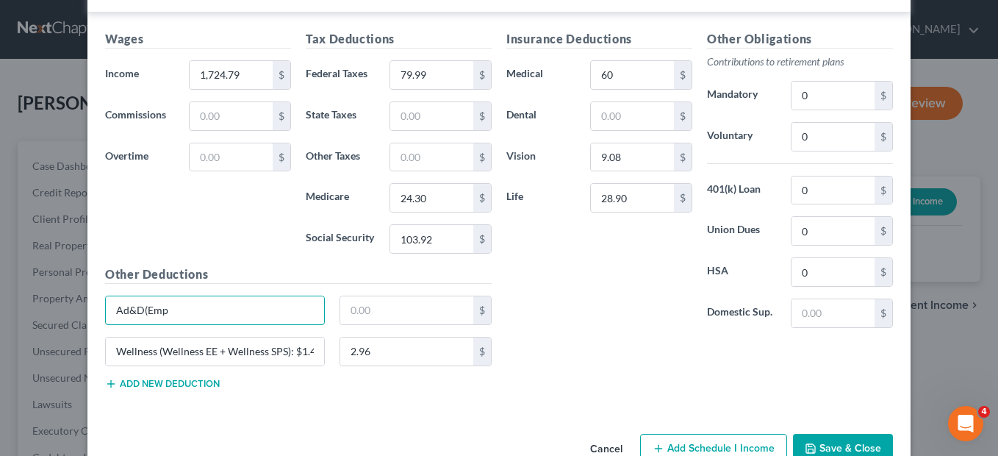
click at [0, 312] on html "Home New Case Client Portal Roberto Jimenez easysatellite@yahoo.com My Account …" at bounding box center [499, 457] width 998 height 914
paste input "D&D (EMP SUP AD&D + SP SUP AD&D + STD BUY-UP): $0.74 + $1.85 + $14.96 = $17.55"
type input "AD&D (EMP SUP AD&D + SP SUP AD&D + STD BUY-UP): $0.74 + $1.85 + $14.96 = $17.55"
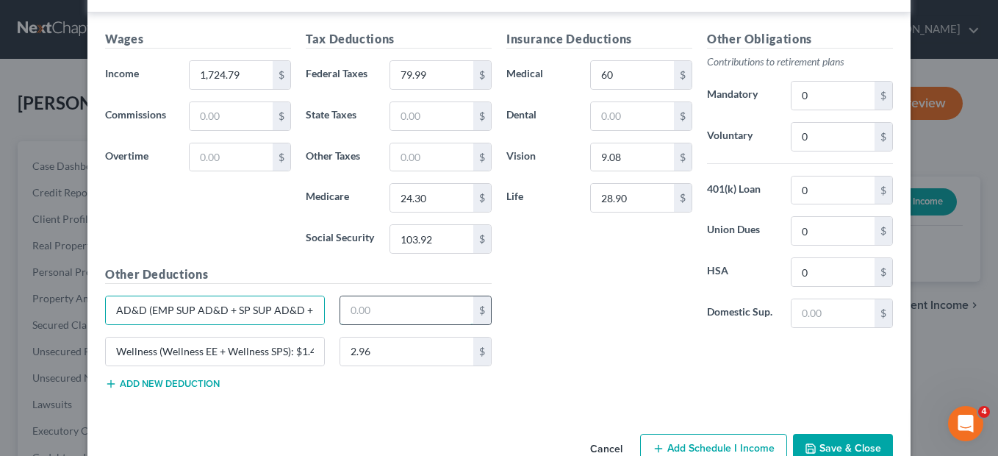
click at [340, 315] on input "text" at bounding box center [407, 310] width 134 height 28
type input "17.55"
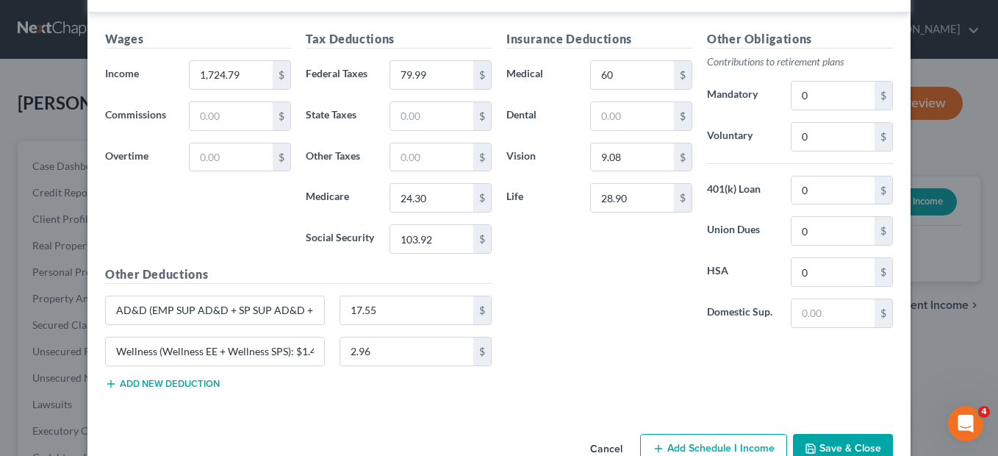
click at [176, 390] on button "Add new deduction" at bounding box center [162, 384] width 115 height 12
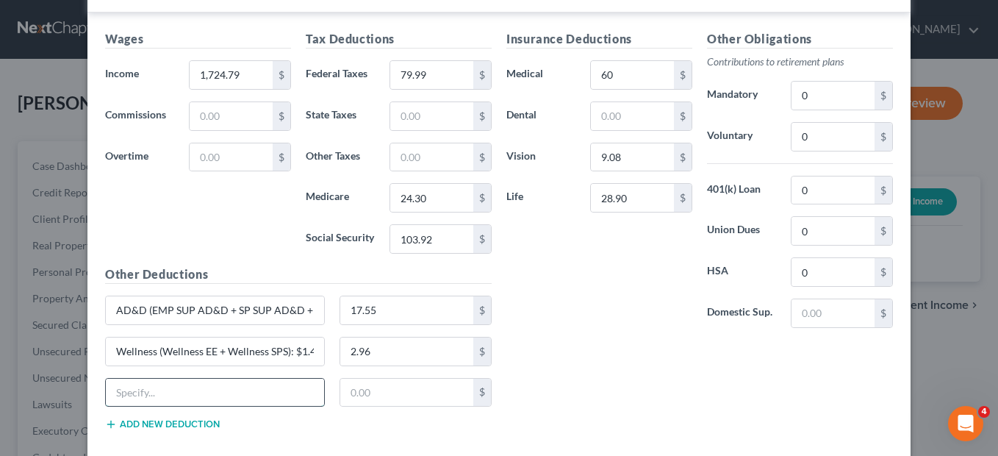
click at [135, 400] on input "text" at bounding box center [215, 393] width 218 height 28
paste input "Other insurance (CRI INS NON + CRI INS NONS + ACC INS ES): $9.28 + $9.28 + $7.9…"
type input "Other insurance (CRI INS NON + CRI INS NONS + ACC INS ES): $9.28 + $9.28 + $7.9…"
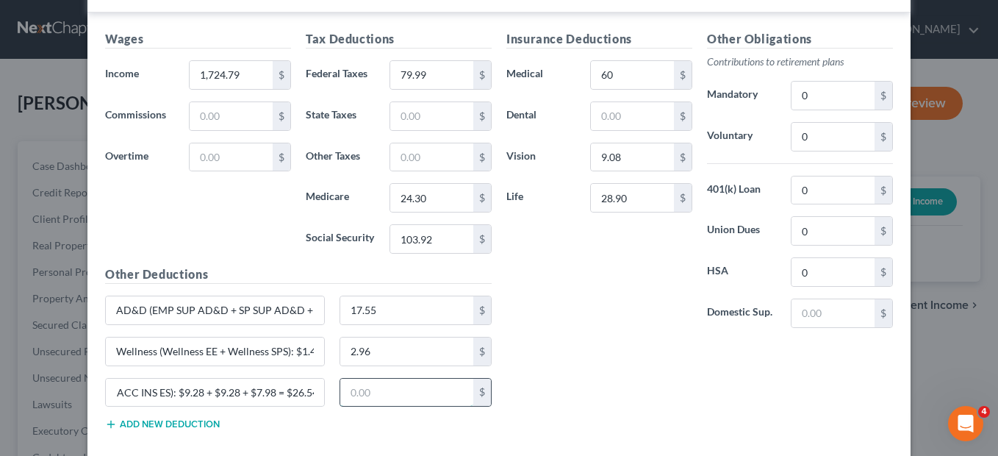
click at [341, 398] on input "text" at bounding box center [407, 393] width 134 height 28
type input "26.54"
click at [135, 428] on button "Add new deduction" at bounding box center [162, 424] width 115 height 12
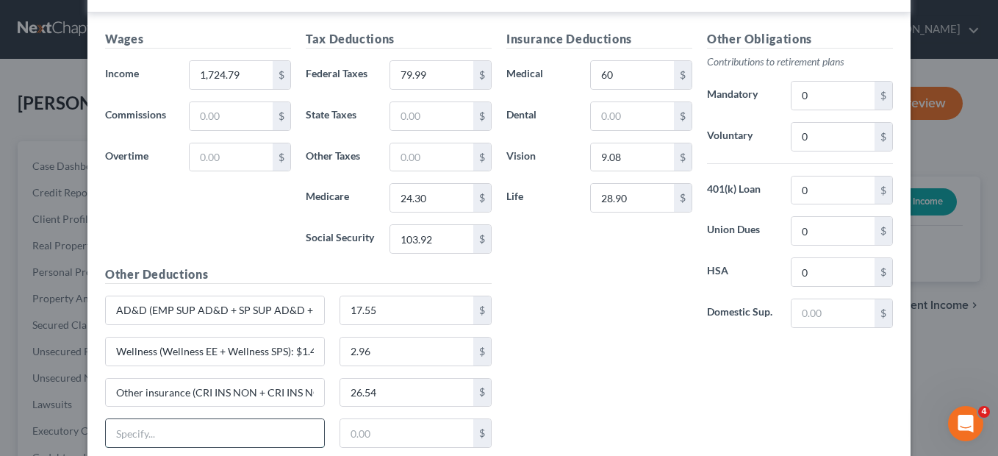
click at [123, 435] on input "text" at bounding box center [215, 433] width 218 height 28
paste input "457 Contribu.: $53.24"
type input "Retirement/457 Contribution.: $53.24"
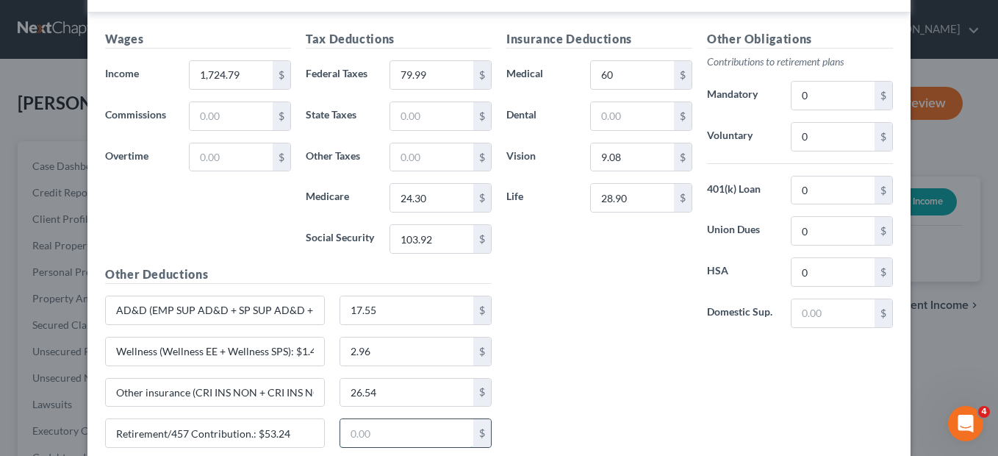
click at [360, 434] on input "text" at bounding box center [407, 433] width 134 height 28
type input "53.24"
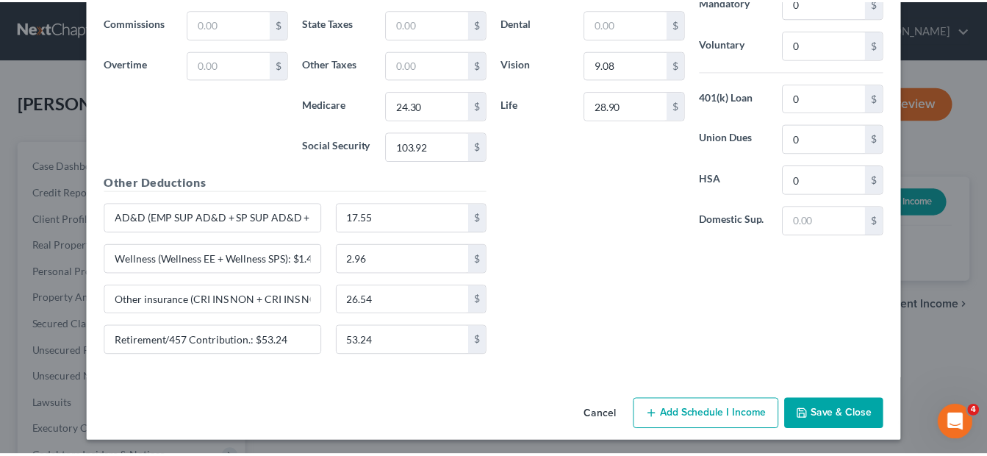
scroll to position [839, 0]
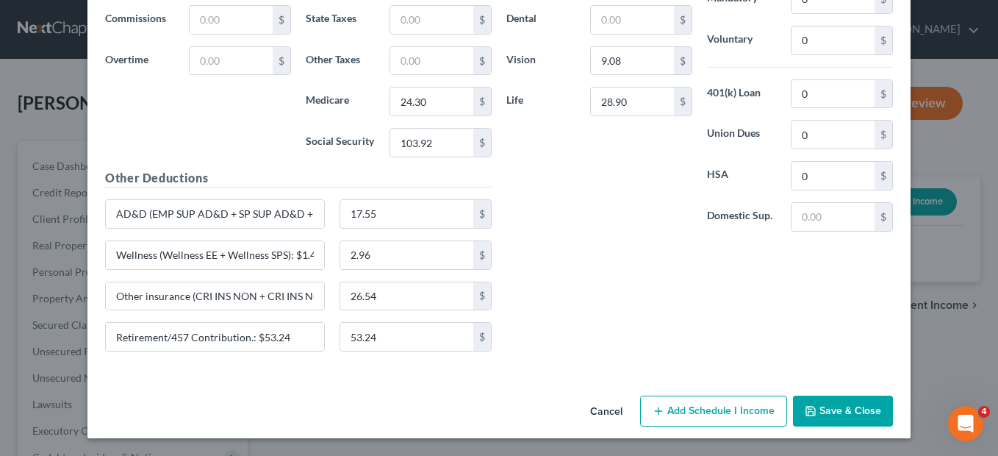
click at [817, 409] on button "Save & Close" at bounding box center [843, 410] width 100 height 31
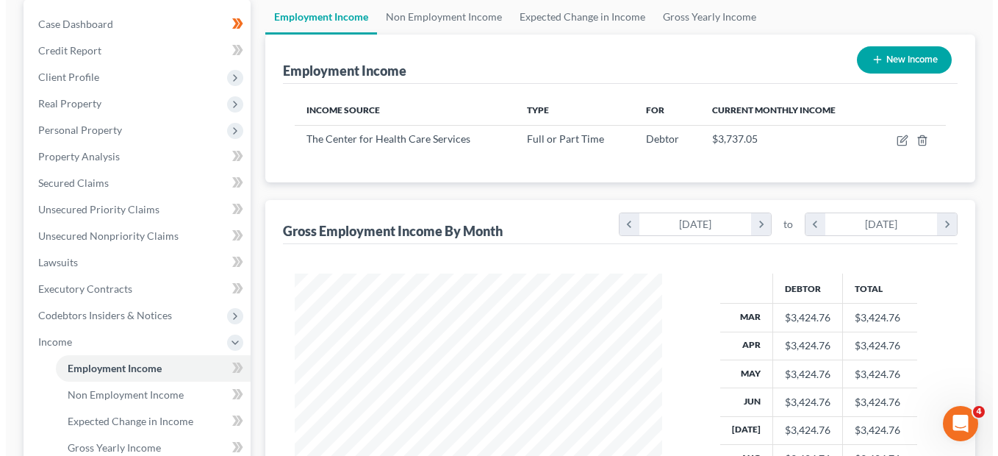
scroll to position [140, 0]
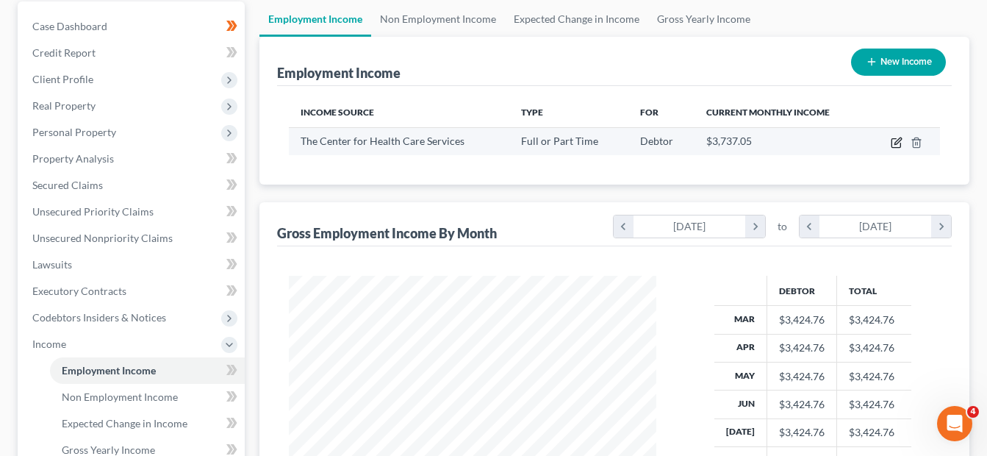
click at [895, 145] on icon "button" at bounding box center [897, 143] width 12 height 12
select select "0"
select select "45"
select select "2"
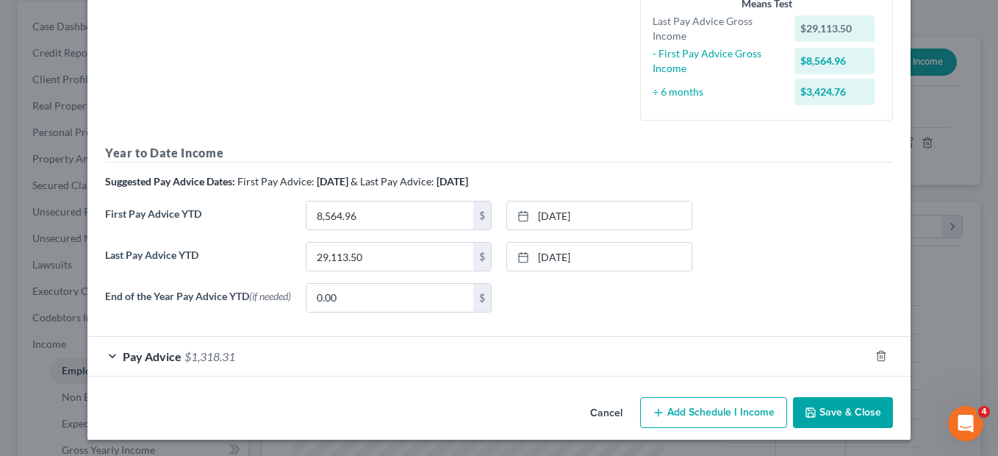
scroll to position [380, 0]
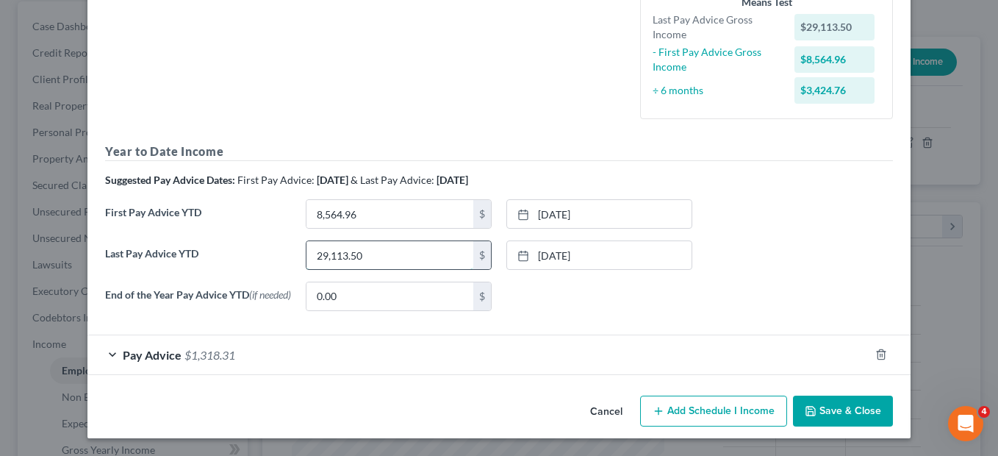
click at [366, 253] on input "29,113.50" at bounding box center [390, 255] width 167 height 28
type input "31,852.25"
click at [363, 214] on input "8,564.96" at bounding box center [390, 214] width 167 height 28
type input "9,346.99"
click at [824, 409] on button "Save & Close" at bounding box center [843, 410] width 100 height 31
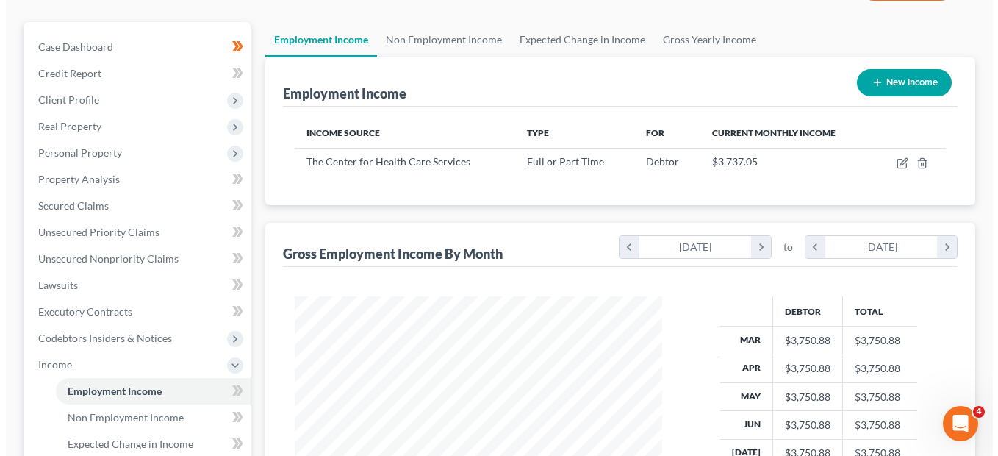
scroll to position [118, 0]
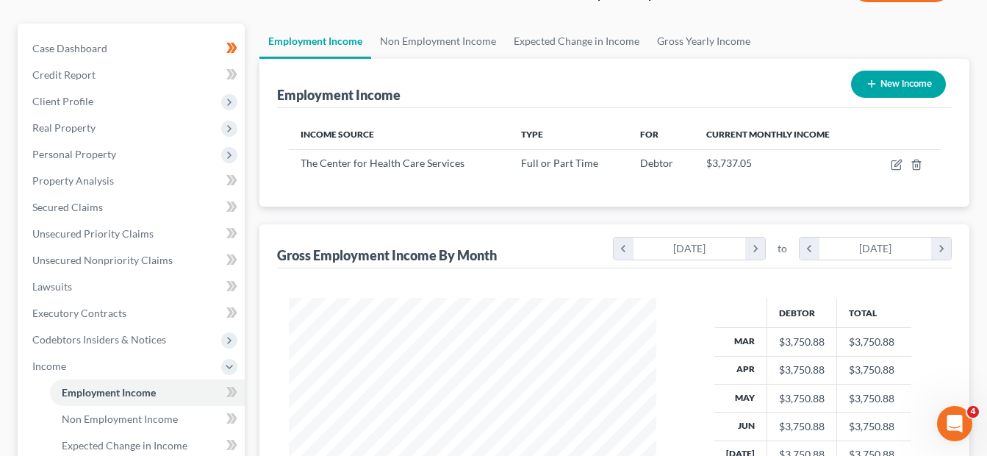
click at [878, 84] on button "New Income" at bounding box center [898, 84] width 95 height 27
select select "0"
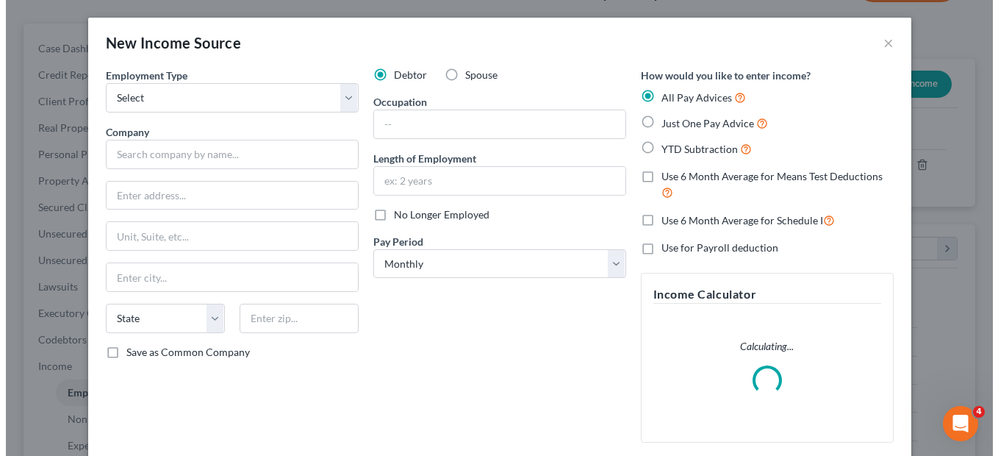
scroll to position [264, 402]
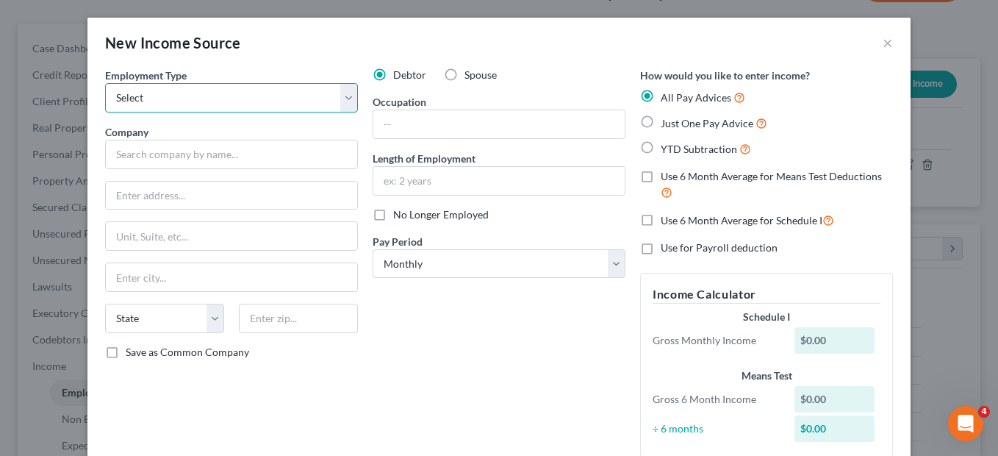
click at [346, 94] on select "Select Full or Part Time Employment Self Employment" at bounding box center [231, 97] width 253 height 29
select select "1"
click at [105, 83] on select "Select Full or Part Time Employment Self Employment" at bounding box center [231, 97] width 253 height 29
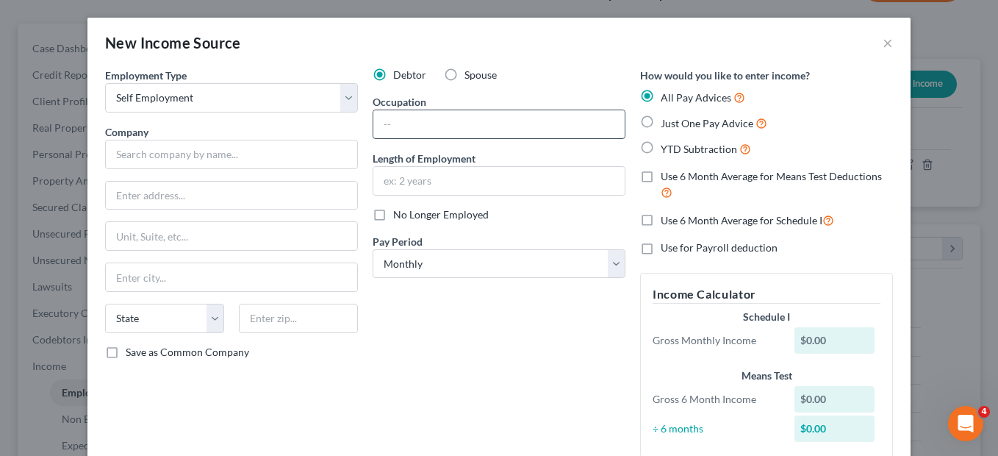
click at [381, 127] on input "text" at bounding box center [498, 124] width 251 height 28
type input "Reader"
click at [201, 162] on input "text" at bounding box center [231, 154] width 253 height 29
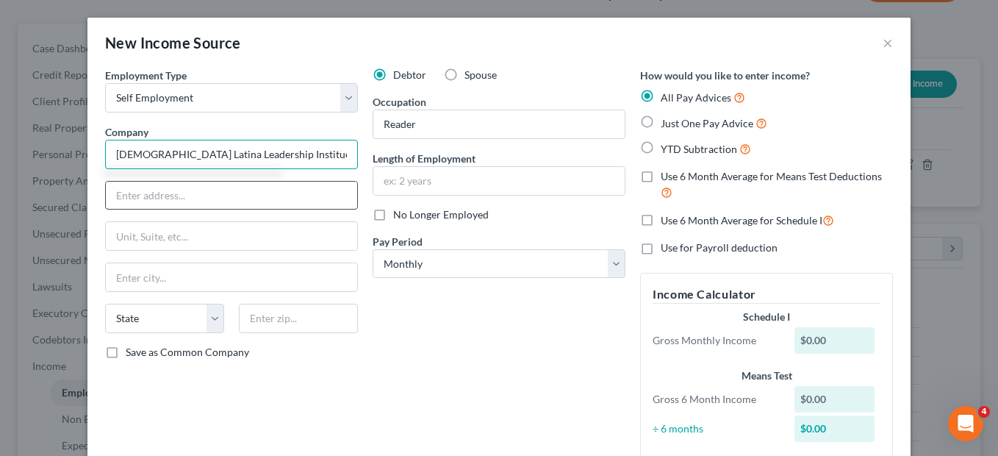
type input "Christian Latina Leadership Institue"
click at [176, 196] on input "text" at bounding box center [231, 196] width 251 height 28
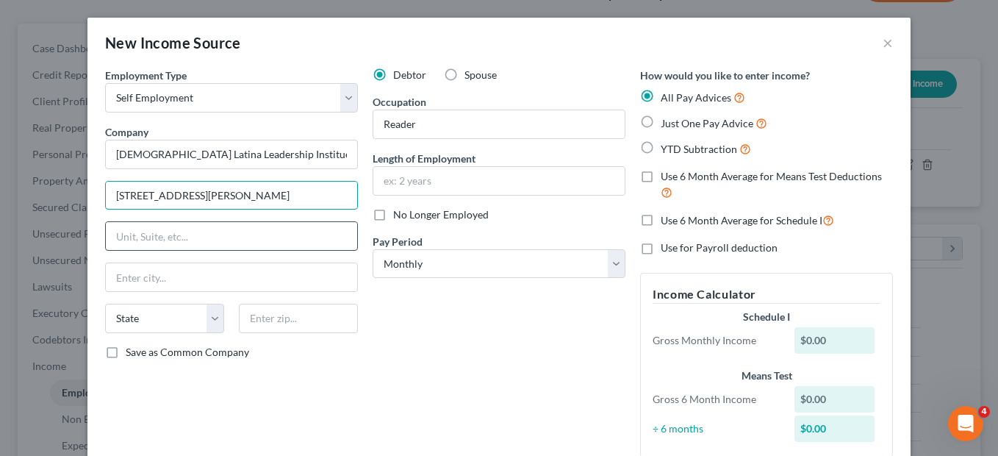
type input "5804 Babcock Rd"
click at [135, 235] on input "text" at bounding box center [231, 236] width 251 height 28
type input "s"
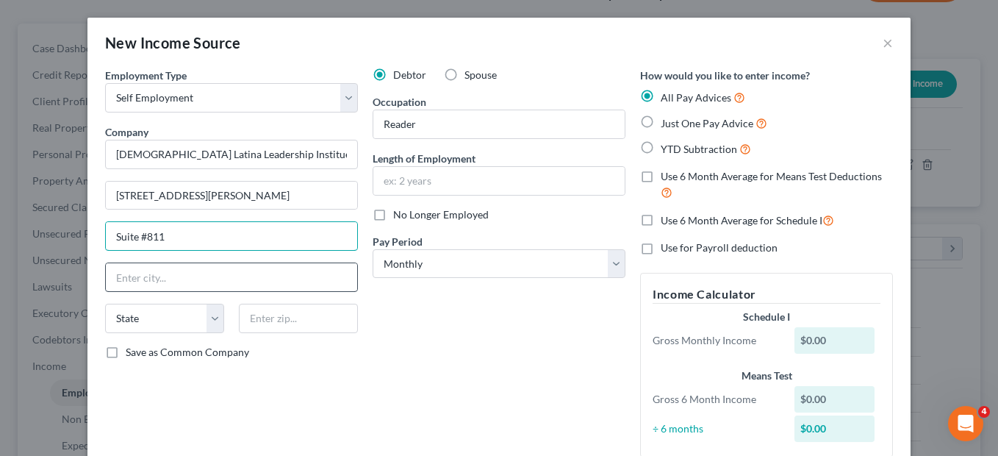
type input "Suite #811"
click at [132, 276] on input "text" at bounding box center [231, 277] width 251 height 28
type input "San Antonio"
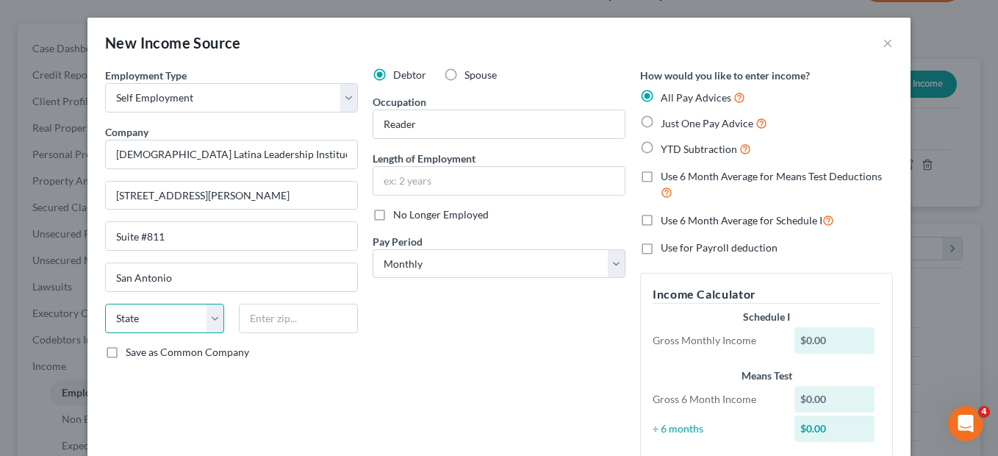
click at [134, 319] on select "State AL AK AR AZ CA CO CT DE DC FL GA GU HI ID IL IN IA KS KY LA ME MD MA MI M…" at bounding box center [164, 318] width 119 height 29
select select "45"
click at [105, 304] on select "State AL AK AR AZ CA CO CT DE DC FL GA GU HI ID IL IN IA KS KY LA ME MD MA MI M…" at bounding box center [164, 318] width 119 height 29
click at [257, 313] on input "text" at bounding box center [298, 318] width 119 height 29
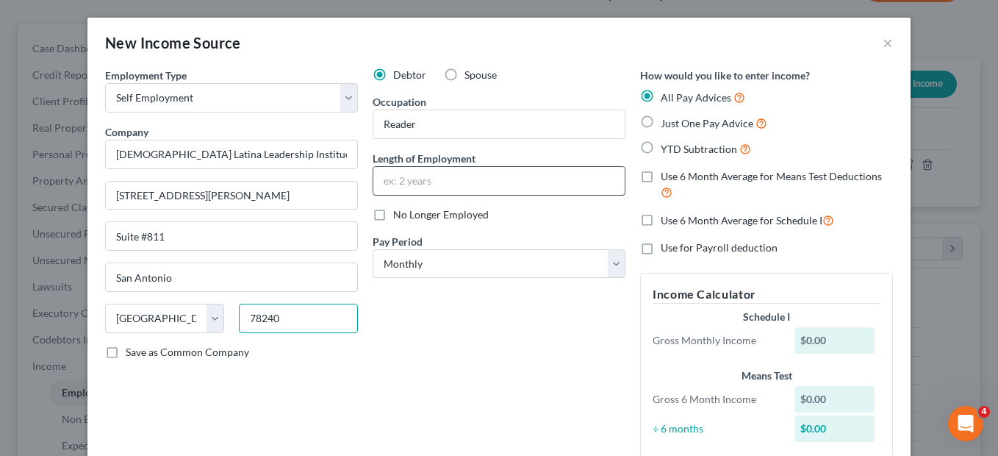
type input "78240"
click at [442, 187] on input "text" at bounding box center [498, 181] width 251 height 28
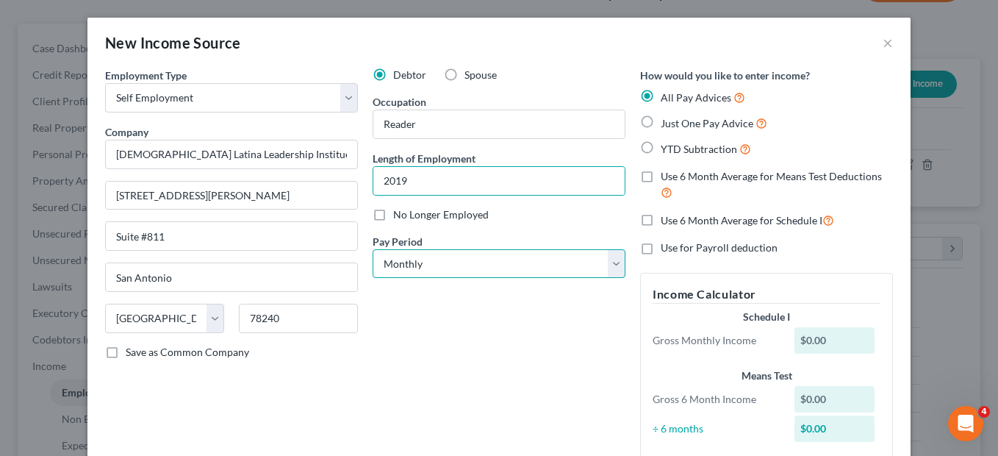
click at [609, 265] on select "Select Monthly Twice Monthly Every Other Week Weekly" at bounding box center [499, 263] width 253 height 29
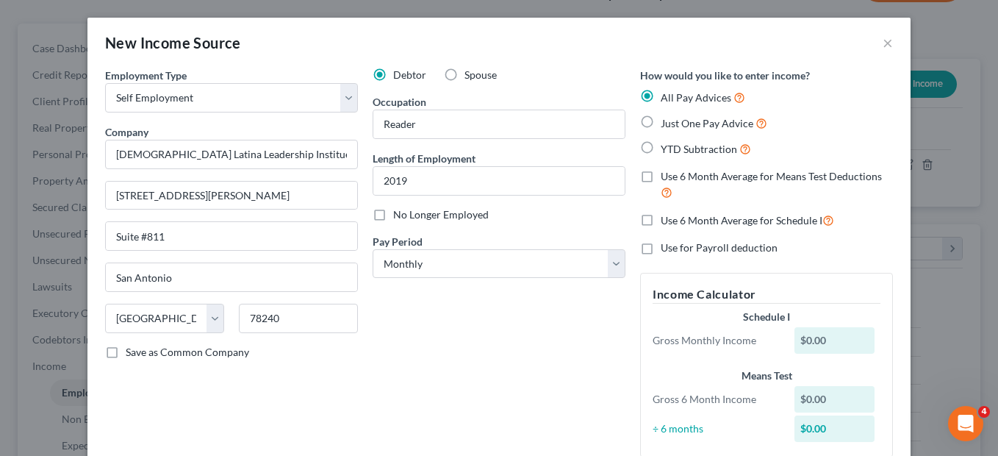
click at [320, 351] on div "Save as Common Company" at bounding box center [231, 352] width 253 height 15
click at [405, 181] on input "2019" at bounding box center [498, 181] width 251 height 28
type input "2"
type input "6 years"
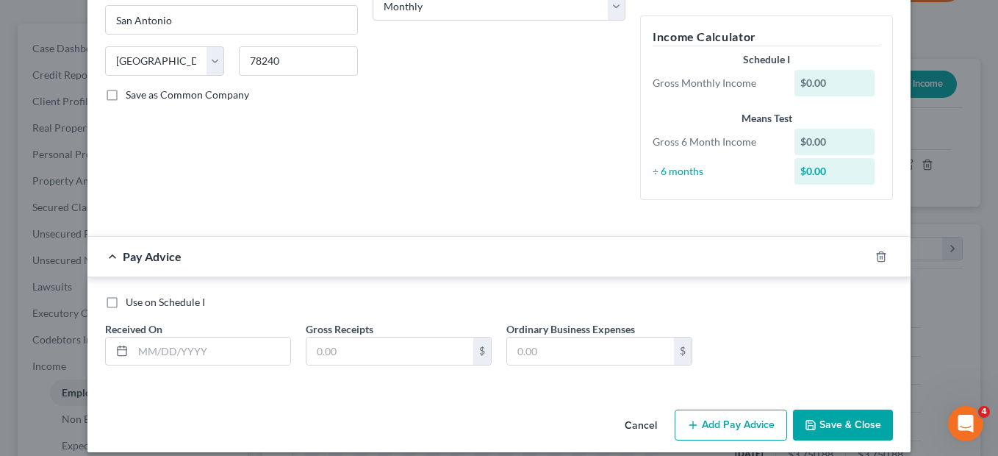
scroll to position [271, 0]
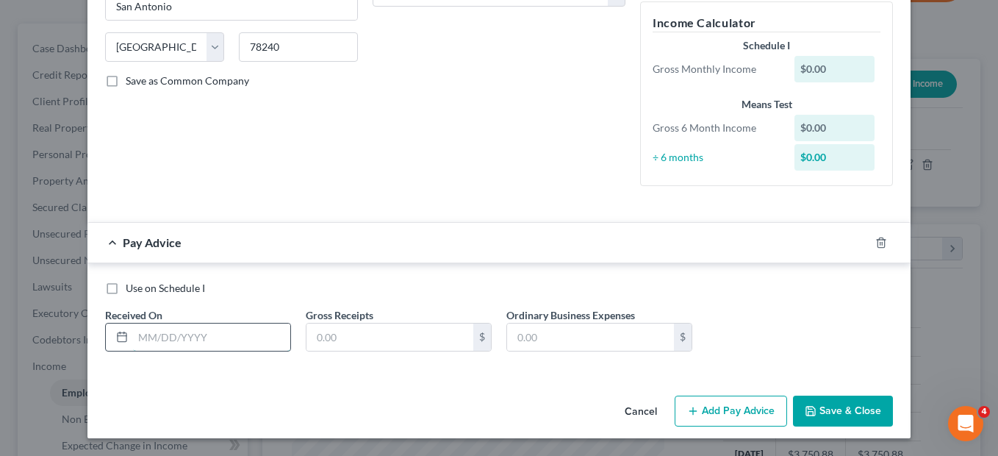
click at [191, 337] on input "text" at bounding box center [211, 337] width 157 height 28
click at [316, 336] on input "text" at bounding box center [390, 337] width 167 height 28
type input "423"
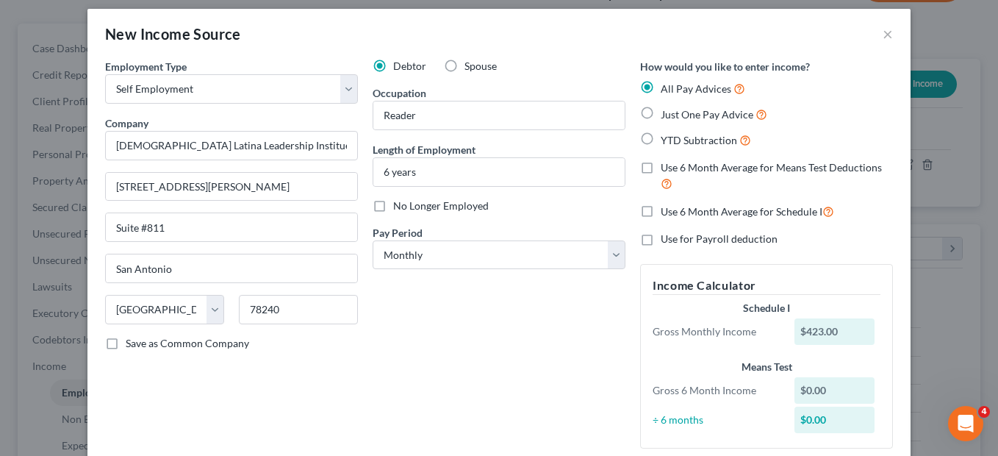
scroll to position [0, 0]
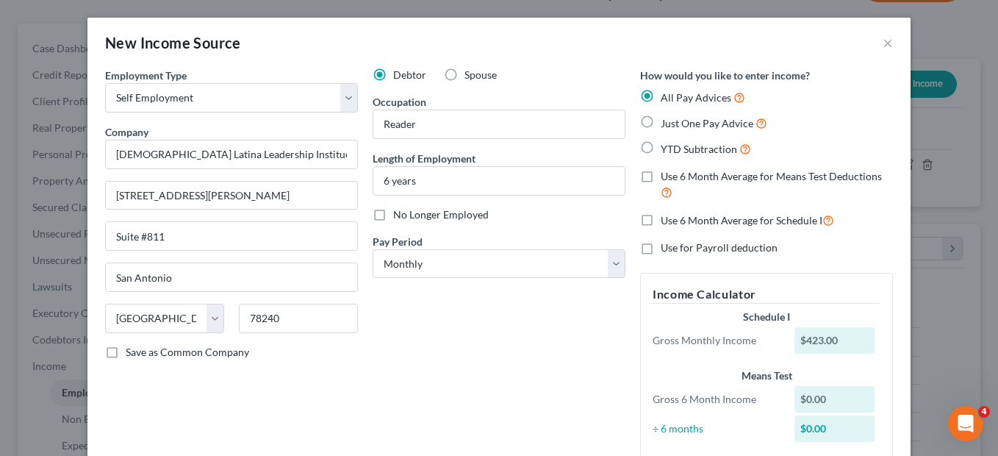
click at [661, 178] on label "Use 6 Month Average for Means Test Deductions" at bounding box center [777, 185] width 232 height 32
click at [667, 178] on input "Use 6 Month Average for Means Test Deductions" at bounding box center [672, 174] width 10 height 10
checkbox input "true"
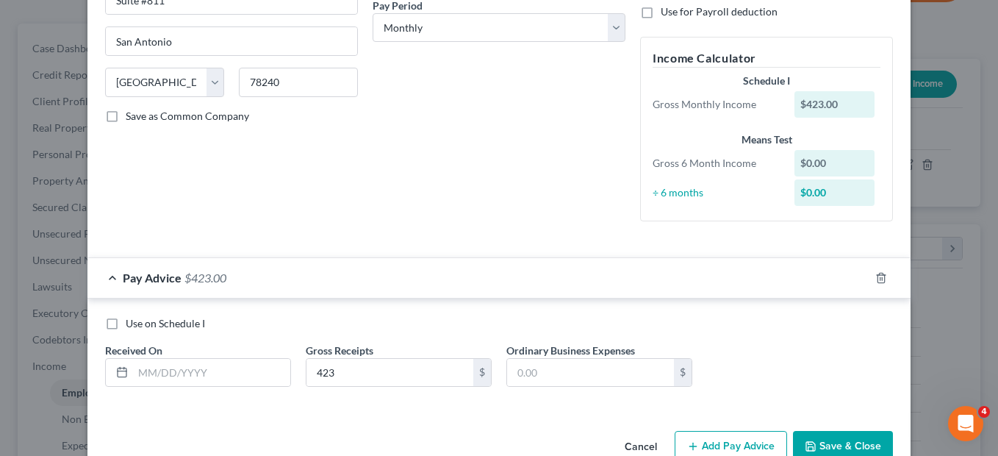
scroll to position [240, 0]
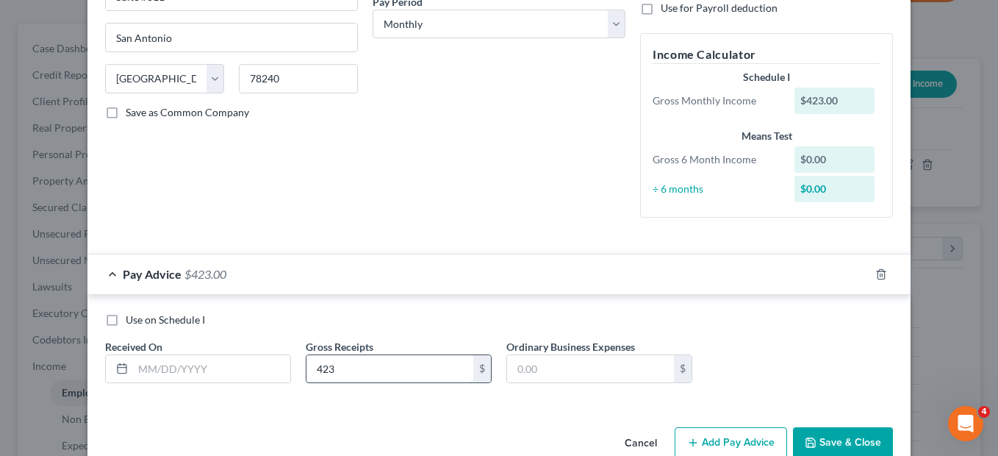
click at [363, 375] on input "423" at bounding box center [390, 369] width 167 height 28
type input "70.50"
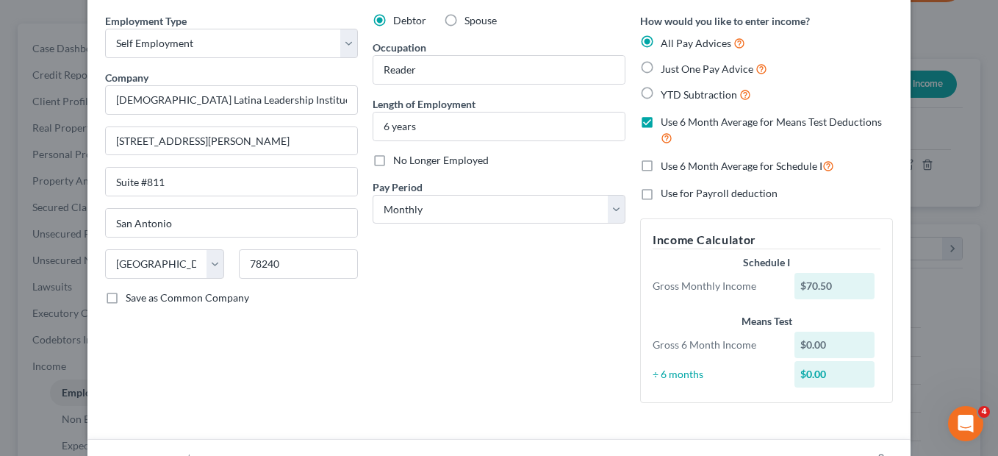
scroll to position [53, 0]
click at [661, 44] on label "All Pay Advices" at bounding box center [703, 44] width 85 height 17
click at [667, 44] on input "All Pay Advices" at bounding box center [672, 41] width 10 height 10
click at [661, 97] on label "YTD Subtraction" at bounding box center [706, 95] width 90 height 17
click at [667, 97] on input "YTD Subtraction" at bounding box center [672, 92] width 10 height 10
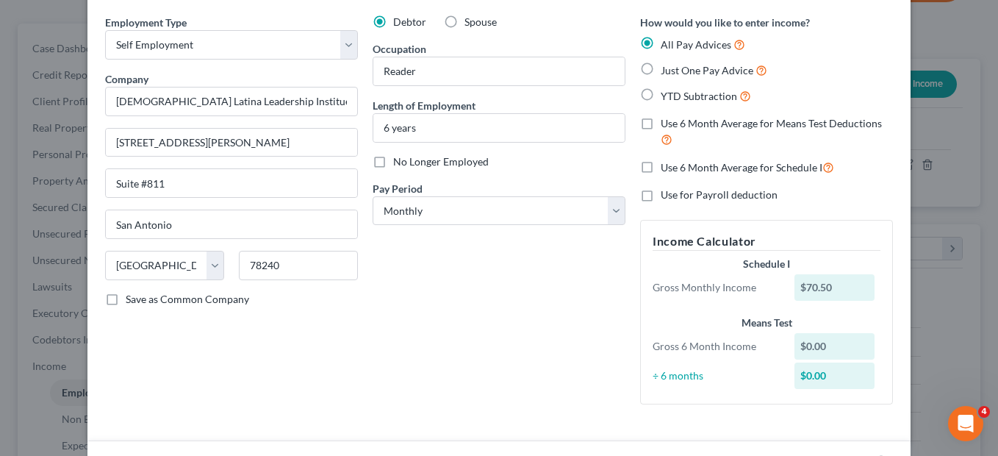
radio input "true"
checkbox input "false"
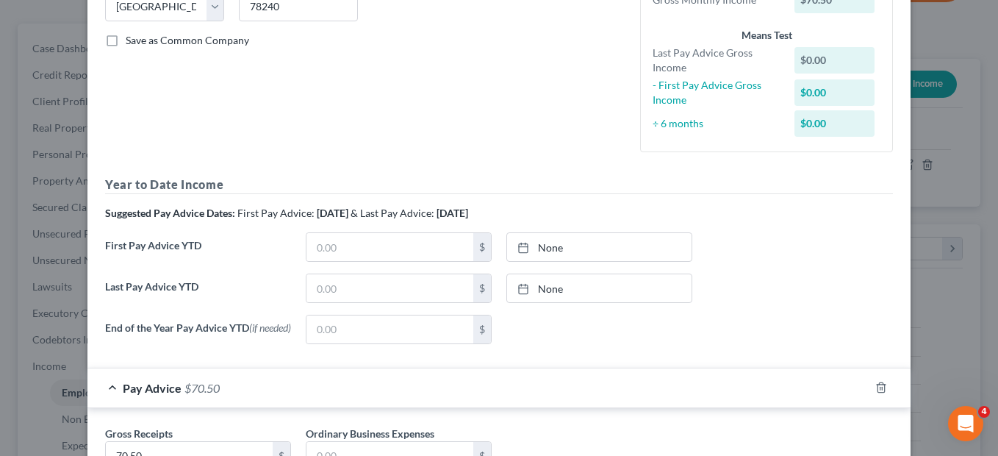
scroll to position [345, 0]
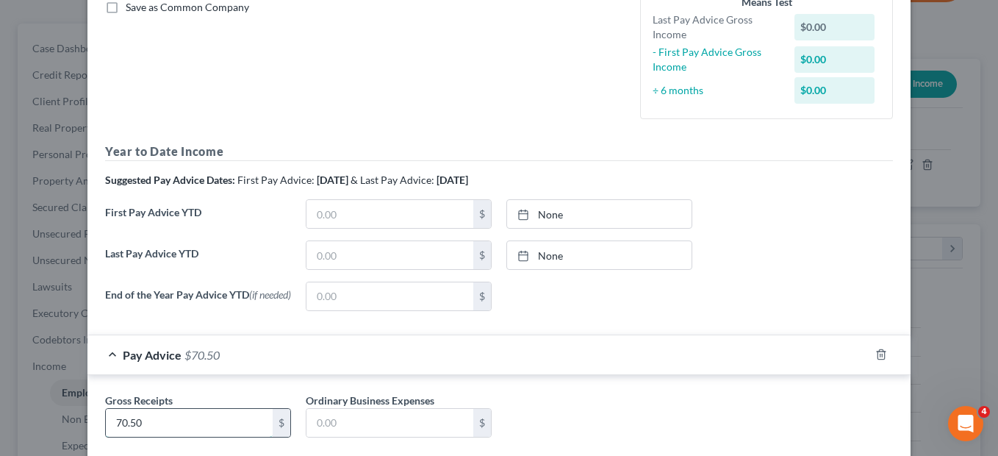
click at [159, 423] on input "70.50" at bounding box center [189, 423] width 167 height 28
type input "423"
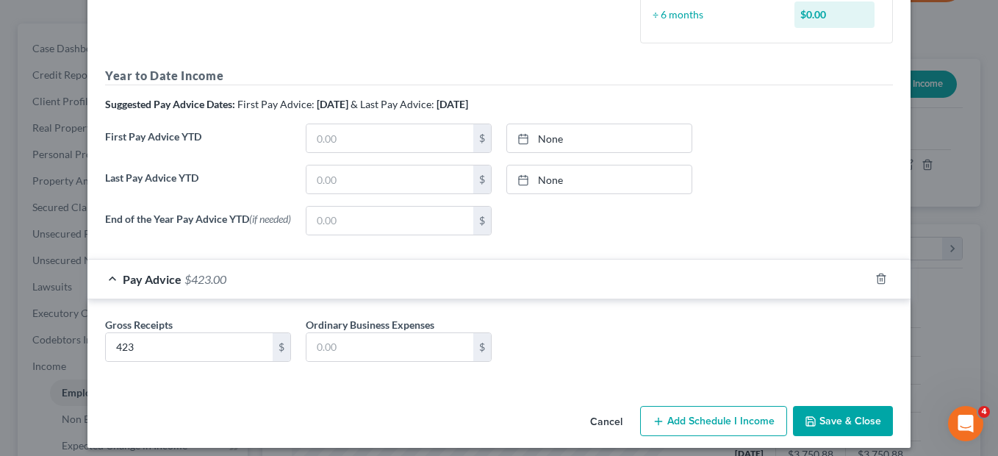
scroll to position [434, 0]
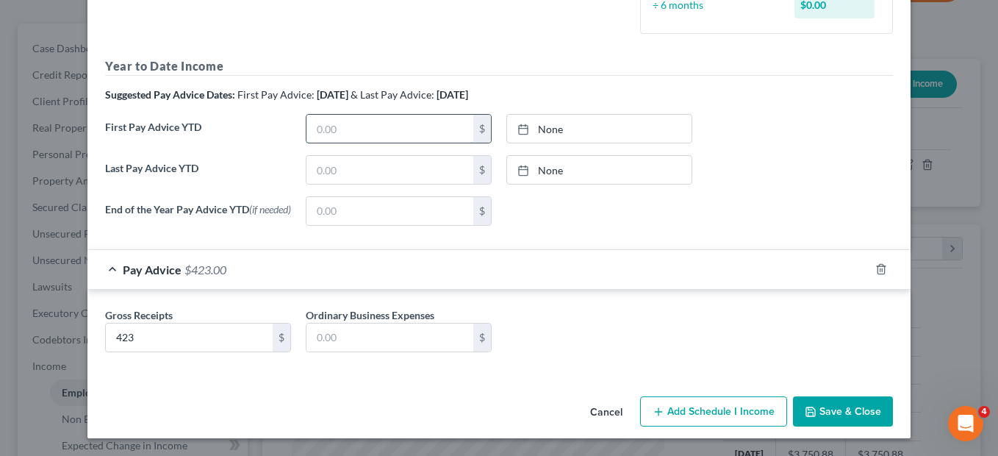
click at [335, 123] on input "text" at bounding box center [390, 129] width 167 height 28
type input "423"
click at [552, 132] on link "9/15/2025" at bounding box center [599, 129] width 184 height 28
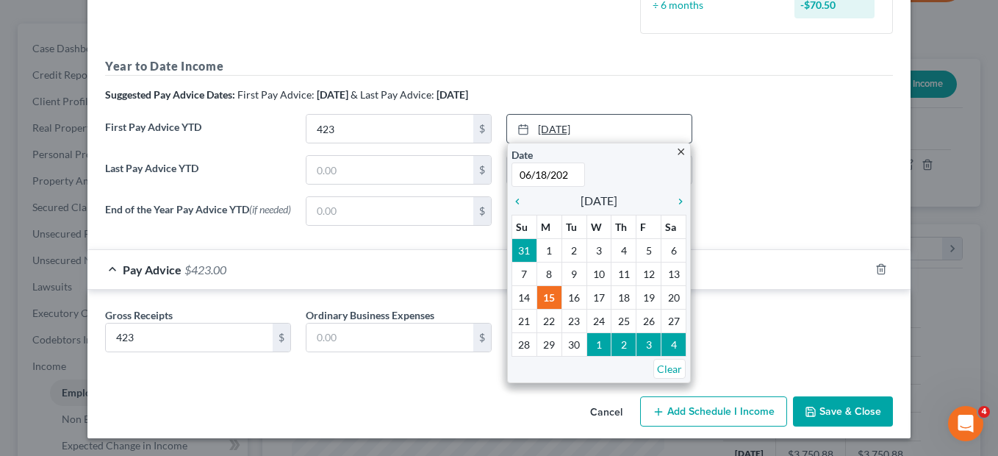
type input "06/18/2025"
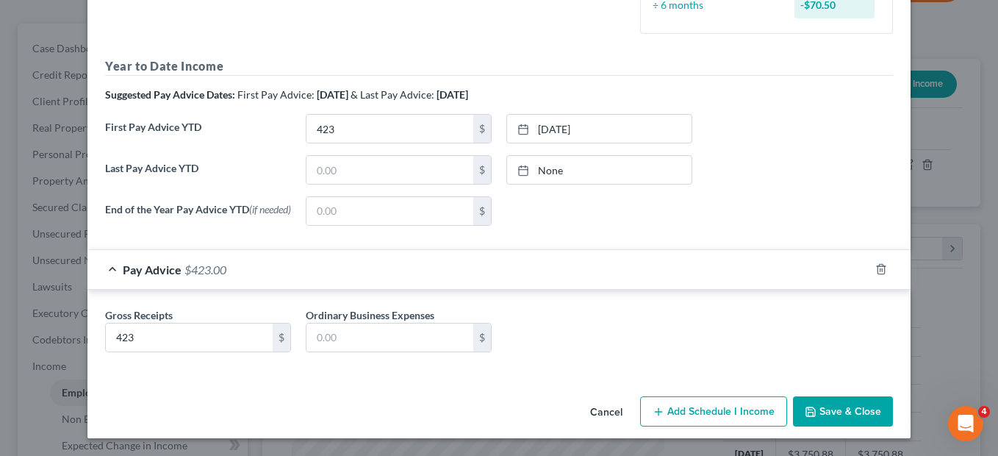
click at [818, 416] on button "Save & Close" at bounding box center [843, 411] width 100 height 31
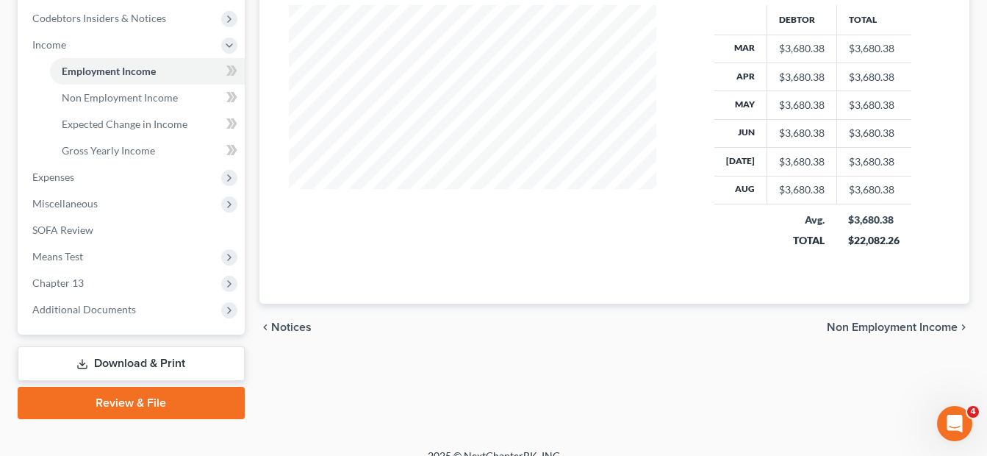
scroll to position [445, 0]
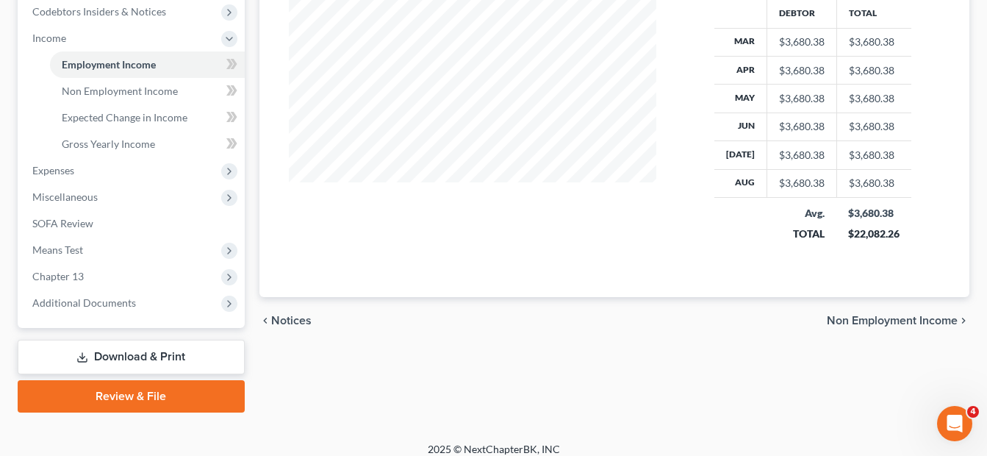
click at [901, 322] on span "Non Employment Income" at bounding box center [892, 321] width 131 height 12
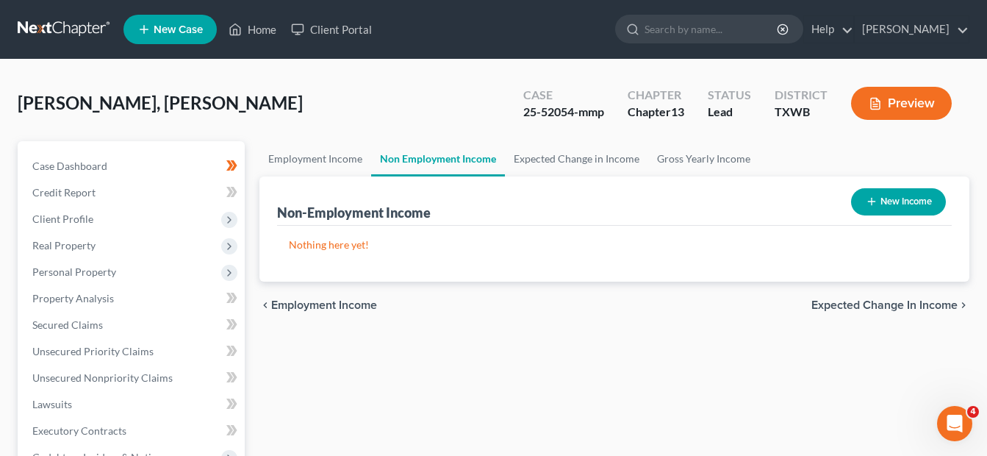
click at [277, 304] on span "Employment Income" at bounding box center [324, 305] width 106 height 12
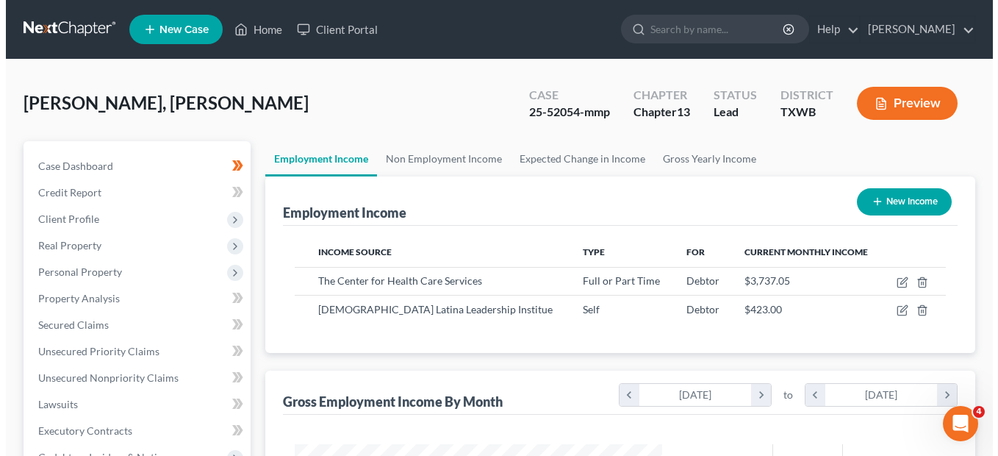
scroll to position [264, 398]
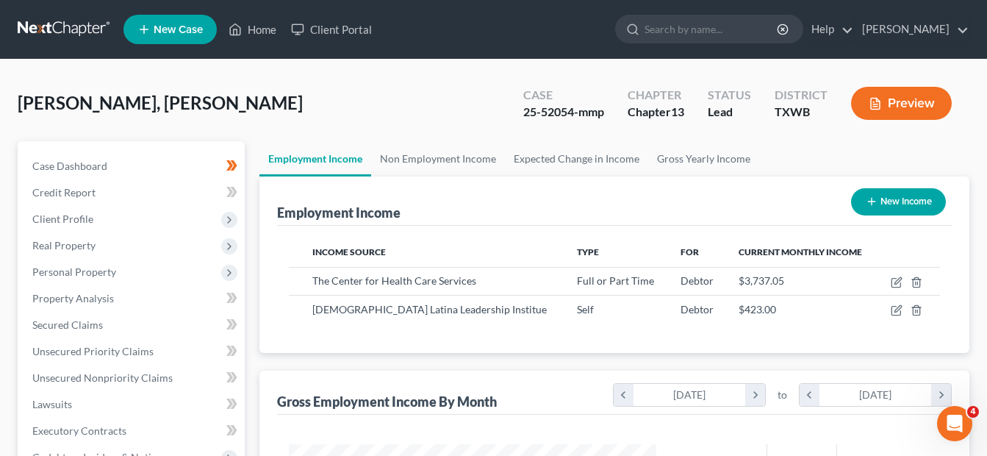
click at [891, 206] on button "New Income" at bounding box center [898, 201] width 95 height 27
select select "0"
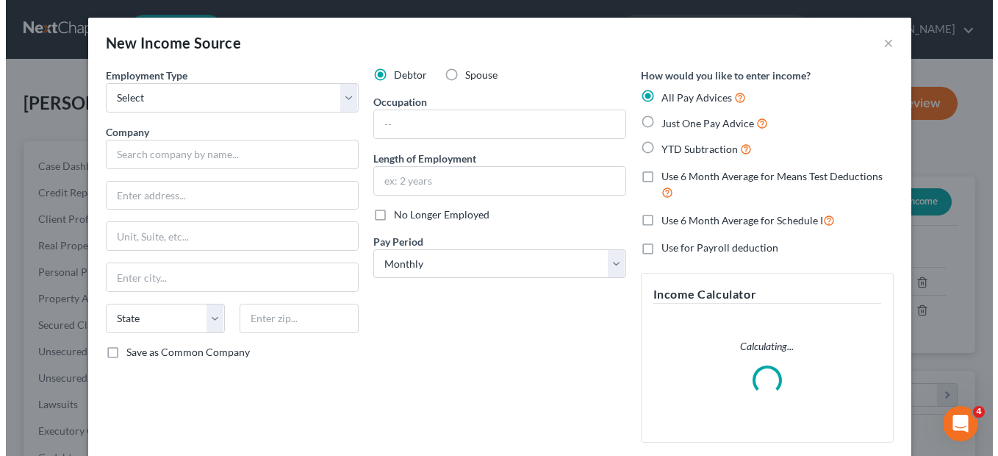
scroll to position [264, 402]
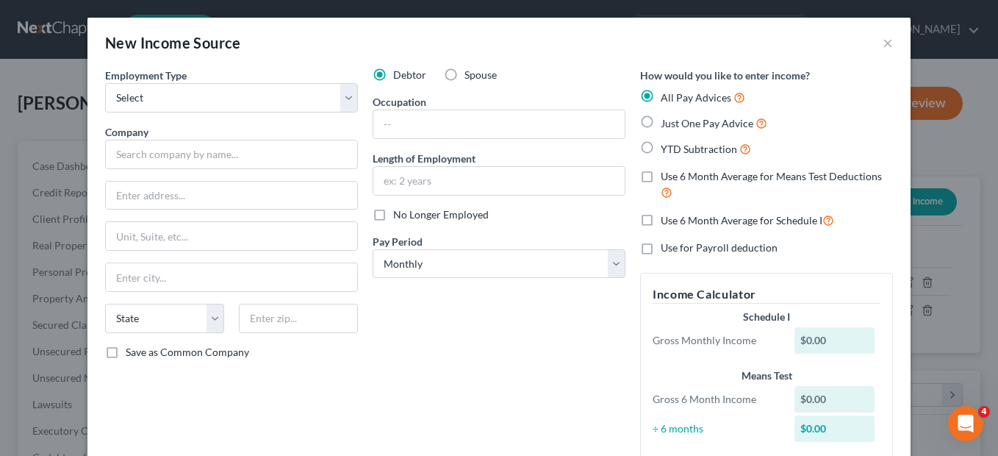
click at [465, 78] on label "Spouse" at bounding box center [481, 75] width 32 height 15
click at [470, 77] on input "Spouse" at bounding box center [475, 73] width 10 height 10
radio input "true"
click at [346, 98] on select "Select Full or Part Time Employment Self Employment" at bounding box center [231, 97] width 253 height 29
select select "1"
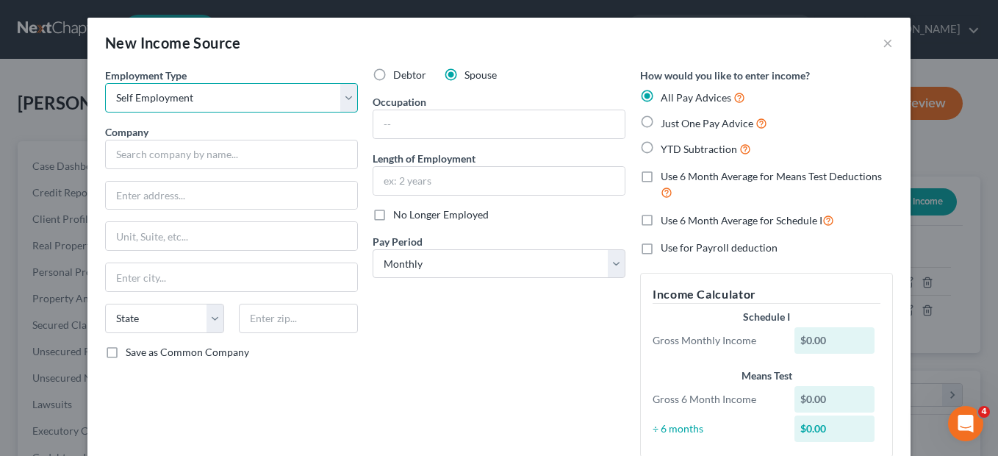
click at [105, 83] on select "Select Full or Part Time Employment Self Employment" at bounding box center [231, 97] width 253 height 29
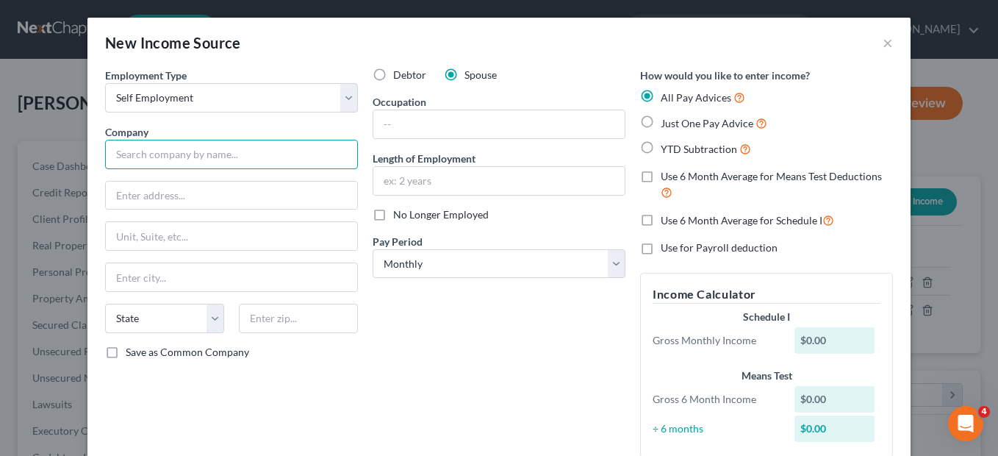
click at [230, 161] on input "text" at bounding box center [231, 154] width 253 height 29
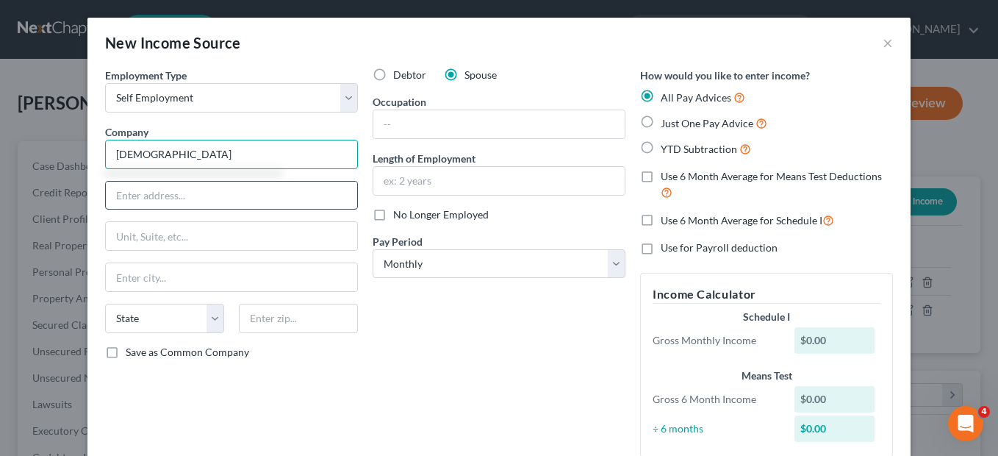
type input "Trinidad Baptist Church"
click at [189, 192] on input "text" at bounding box center [231, 196] width 251 height 28
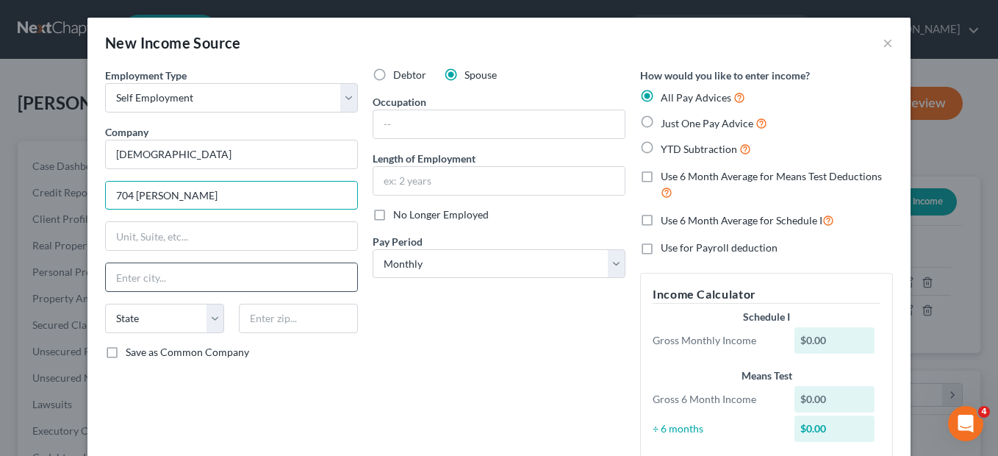
type input "704 W. Gerald"
click at [116, 275] on input "text" at bounding box center [231, 277] width 251 height 28
type input "San Antonio"
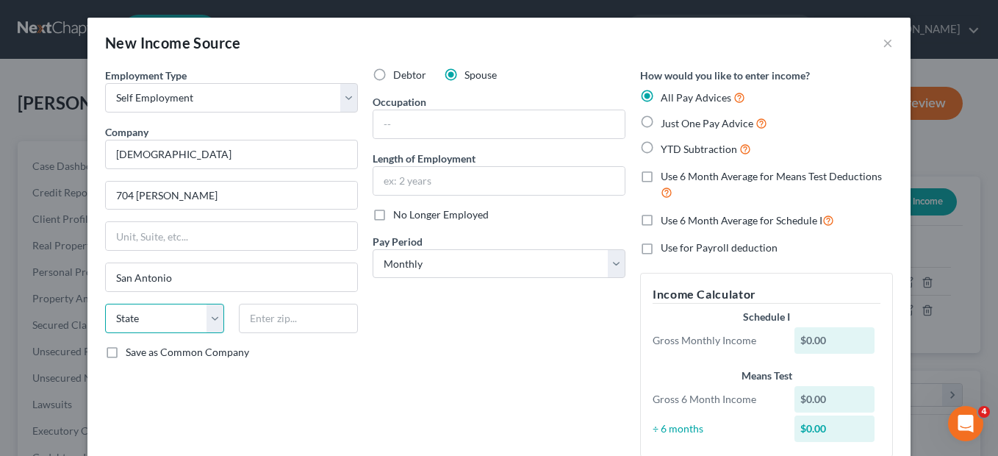
click at [114, 320] on select "State AL AK AR AZ CA CO CT DE DC FL GA GU HI ID IL IN IA KS KY LA ME MD MA MI M…" at bounding box center [164, 318] width 119 height 29
select select "45"
click at [105, 304] on select "State AL AK AR AZ CA CO CT DE DC FL GA GU HI ID IL IN IA KS KY LA ME MD MA MI M…" at bounding box center [164, 318] width 119 height 29
click at [252, 318] on input "text" at bounding box center [298, 318] width 119 height 29
type input "78221"
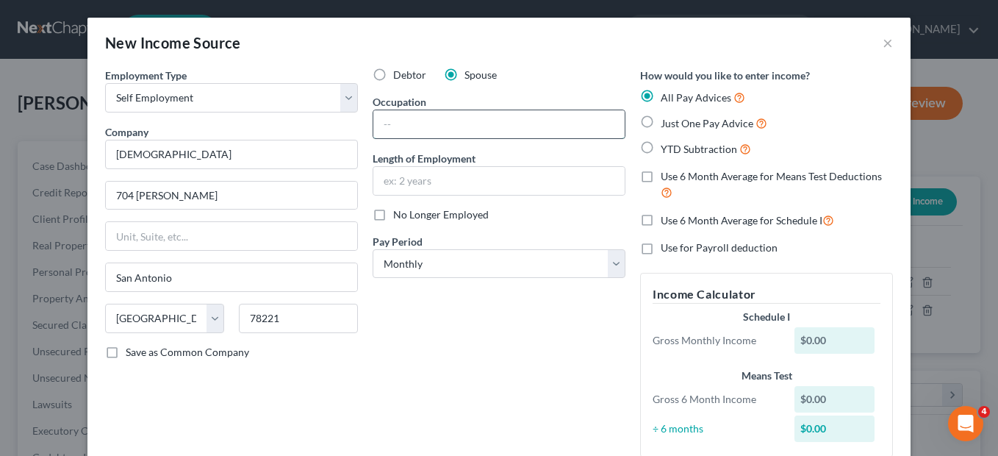
click at [429, 126] on input "text" at bounding box center [498, 124] width 251 height 28
type input "Pastor"
click at [406, 176] on input "text" at bounding box center [498, 181] width 251 height 28
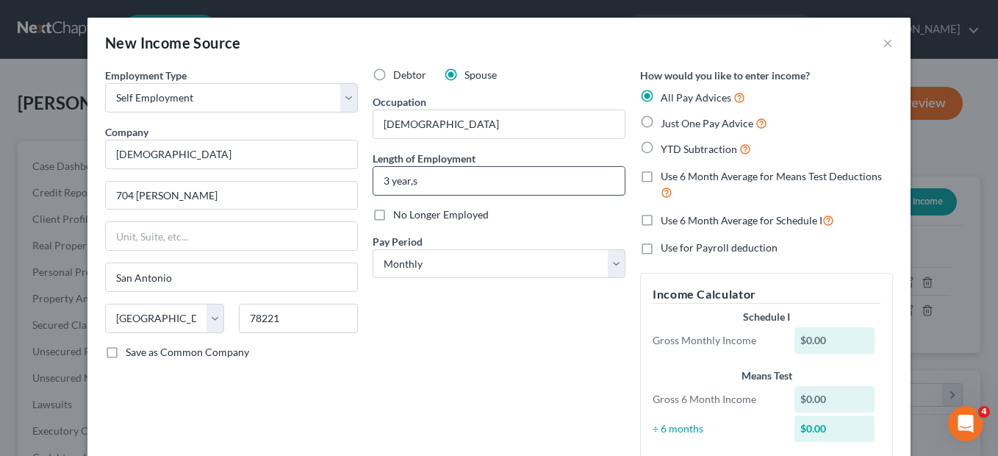
click at [406, 176] on input "3 year,s" at bounding box center [498, 181] width 251 height 28
type input "3 year, 4 months"
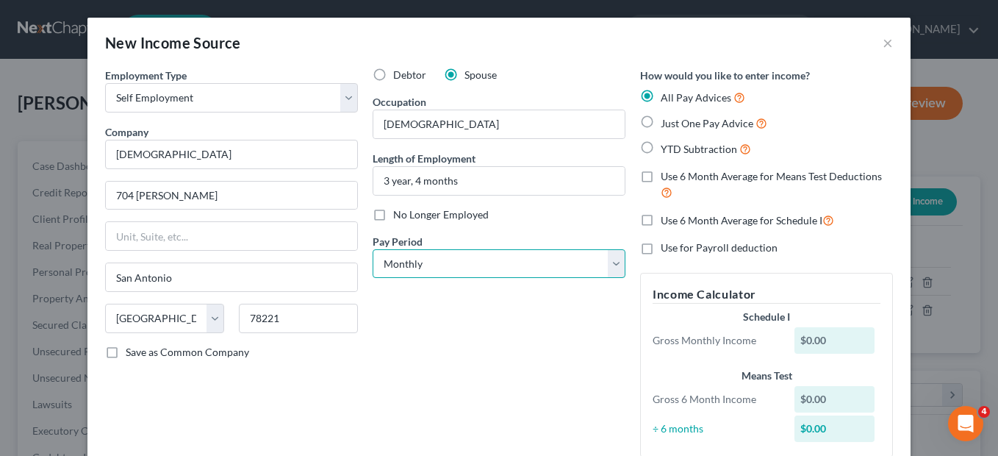
click at [609, 267] on select "Select Monthly Twice Monthly Every Other Week Weekly" at bounding box center [499, 263] width 253 height 29
select select "1"
click at [373, 249] on select "Select Monthly Twice Monthly Every Other Week Weekly" at bounding box center [499, 263] width 253 height 29
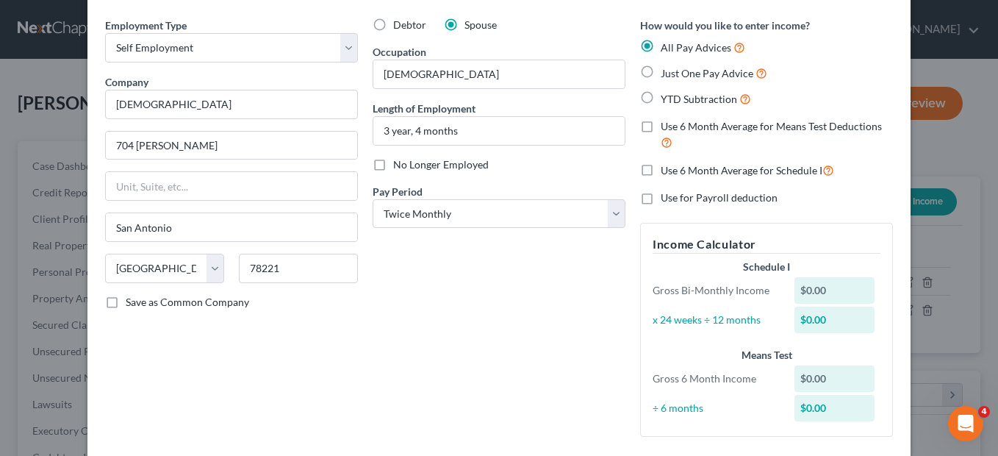
scroll to position [49, 0]
click at [661, 173] on label "Use 6 Month Average for Schedule I" at bounding box center [747, 171] width 173 height 17
click at [667, 173] on input "Use 6 Month Average for Schedule I" at bounding box center [672, 168] width 10 height 10
checkbox input "true"
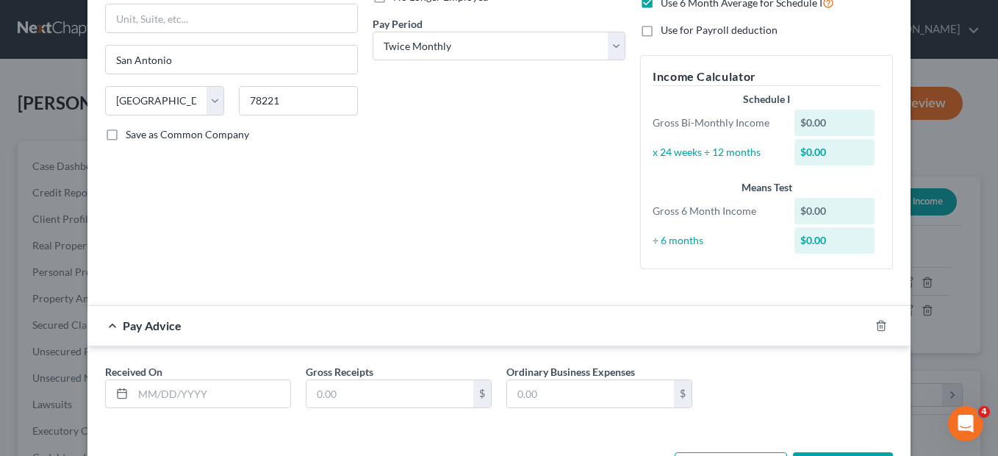
scroll to position [274, 0]
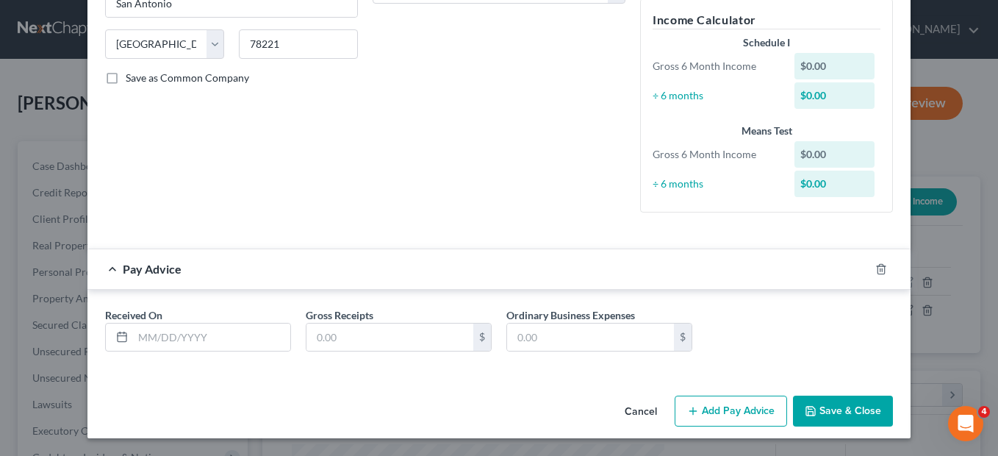
click at [105, 268] on div "Pay Advice" at bounding box center [478, 268] width 782 height 39
click at [143, 342] on input "text" at bounding box center [211, 337] width 157 height 28
click at [136, 334] on input "text" at bounding box center [211, 337] width 157 height 28
type input "9"
type input "09/15/2025"
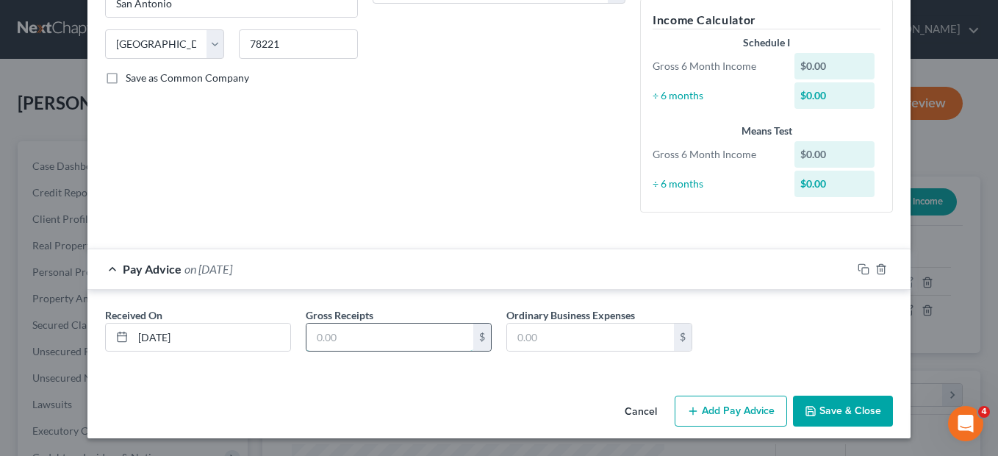
click at [329, 344] on input "text" at bounding box center [390, 337] width 167 height 28
type input "600"
click at [755, 350] on div "Received On * 09/15/2025 Gross Receipts 600 $ Ordinary Business Expenses $" at bounding box center [499, 335] width 803 height 57
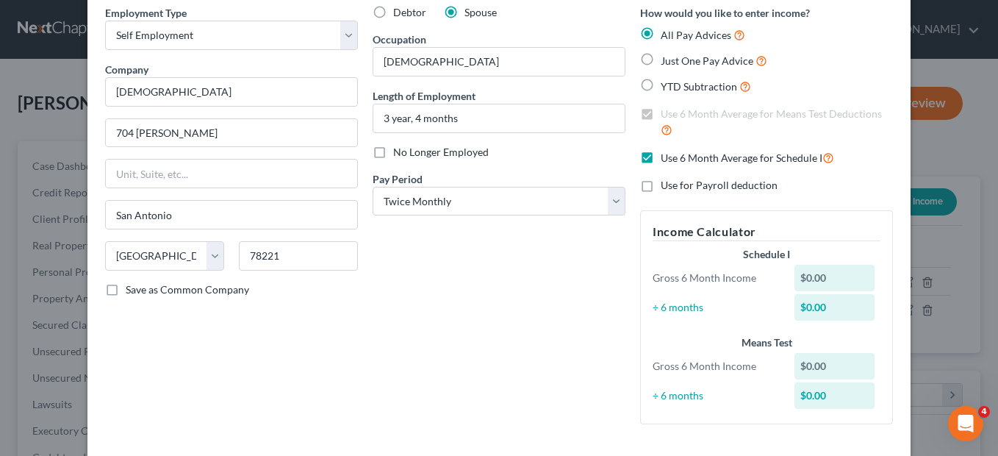
scroll to position [61, 0]
click at [661, 86] on label "YTD Subtraction" at bounding box center [706, 87] width 90 height 17
click at [667, 86] on input "YTD Subtraction" at bounding box center [672, 84] width 10 height 10
radio input "true"
checkbox input "false"
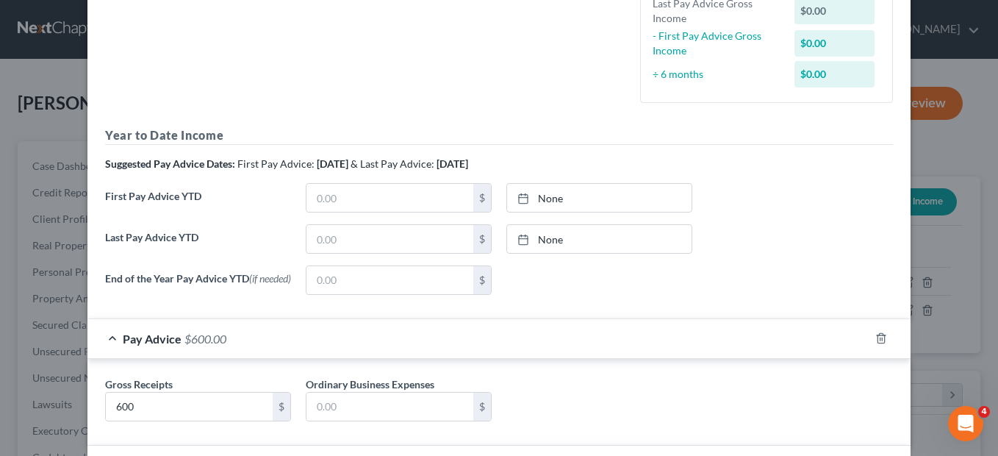
scroll to position [387, 0]
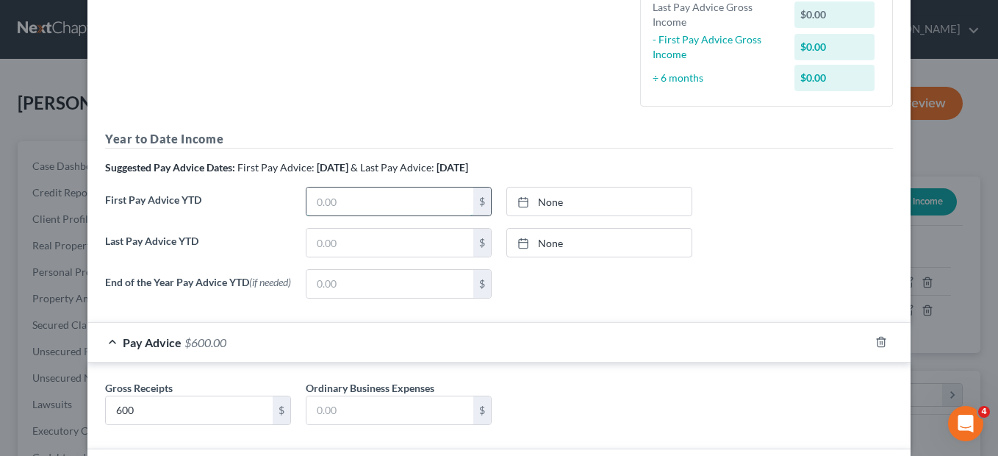
click at [315, 200] on input "text" at bounding box center [390, 201] width 167 height 28
type input "1"
type input "600"
type input "9/15/2025"
click at [532, 201] on div at bounding box center [527, 202] width 21 height 12
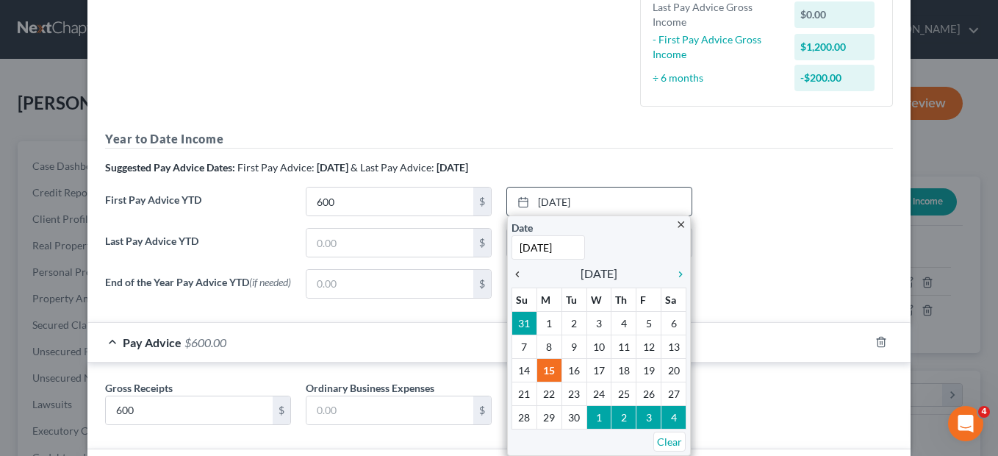
click at [512, 275] on icon "chevron_left" at bounding box center [521, 274] width 19 height 12
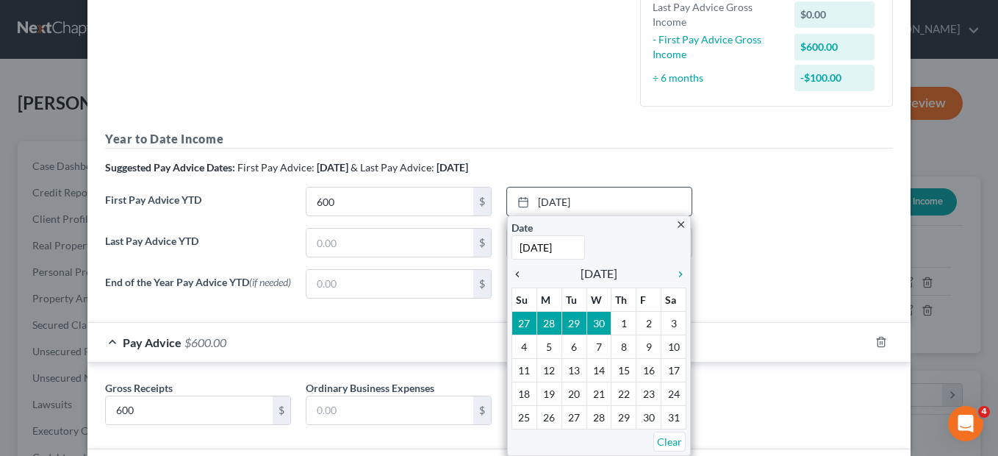
click at [512, 275] on icon "chevron_left" at bounding box center [521, 274] width 19 height 12
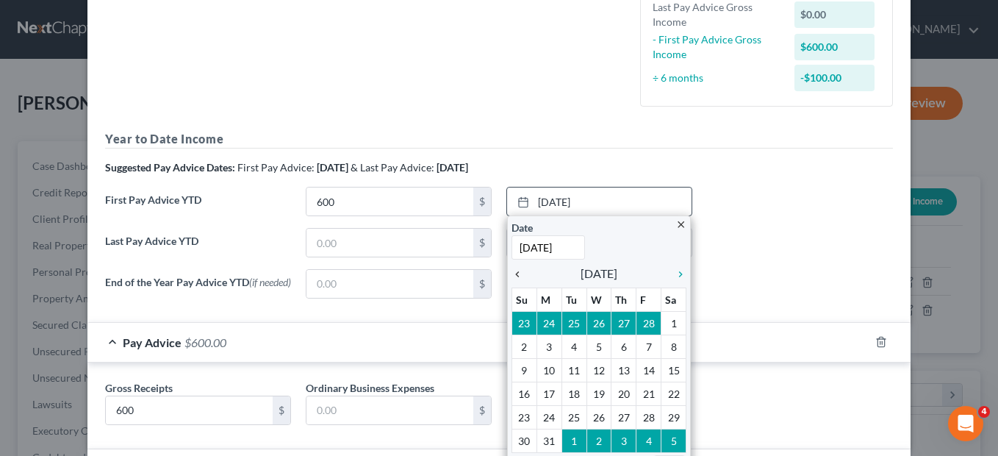
click at [512, 275] on icon "chevron_left" at bounding box center [521, 274] width 19 height 12
click at [675, 273] on icon "chevron_right" at bounding box center [676, 274] width 19 height 12
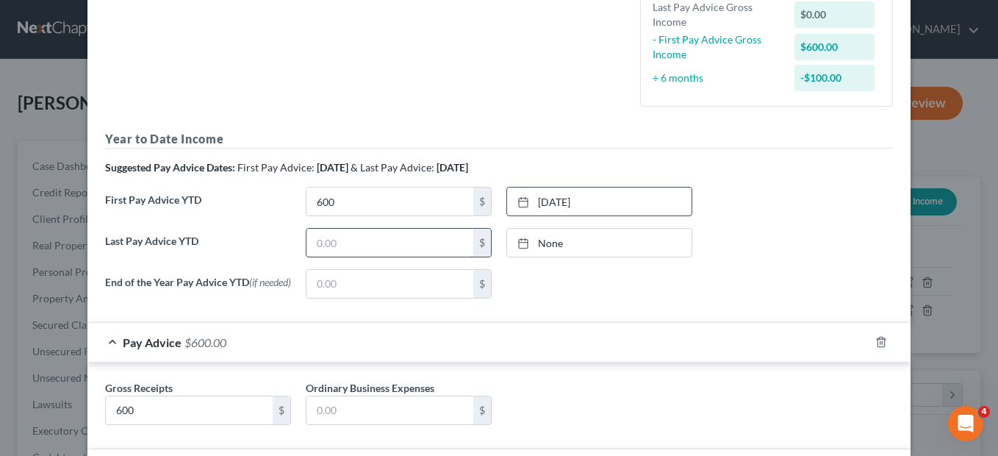
click at [316, 248] on input "text" at bounding box center [390, 243] width 167 height 28
type input "0"
type input "600"
type input "9/15/2025"
click at [542, 248] on link "None" at bounding box center [599, 243] width 184 height 28
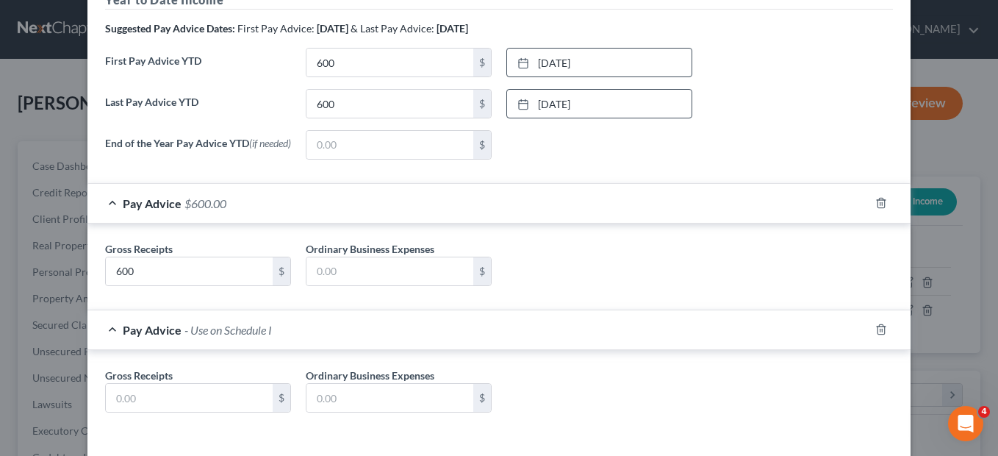
scroll to position [529, 0]
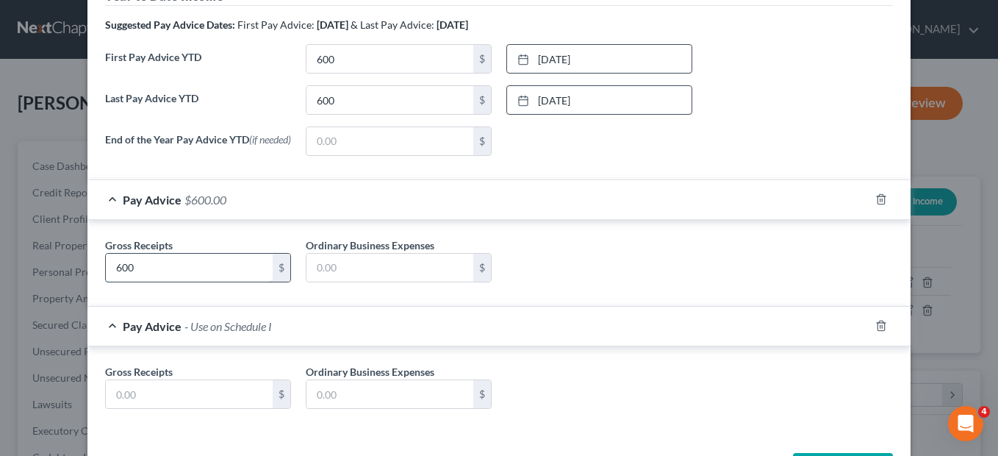
click at [165, 272] on input "600" at bounding box center [189, 268] width 167 height 28
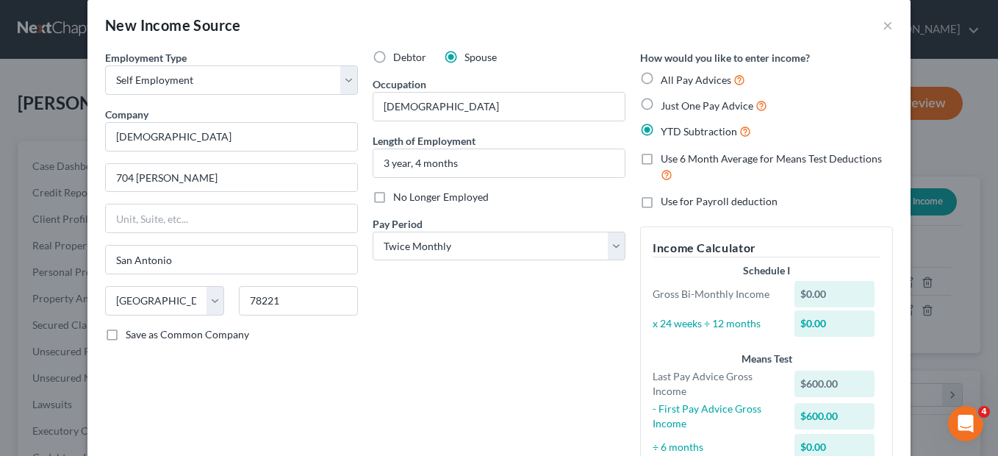
scroll to position [14, 0]
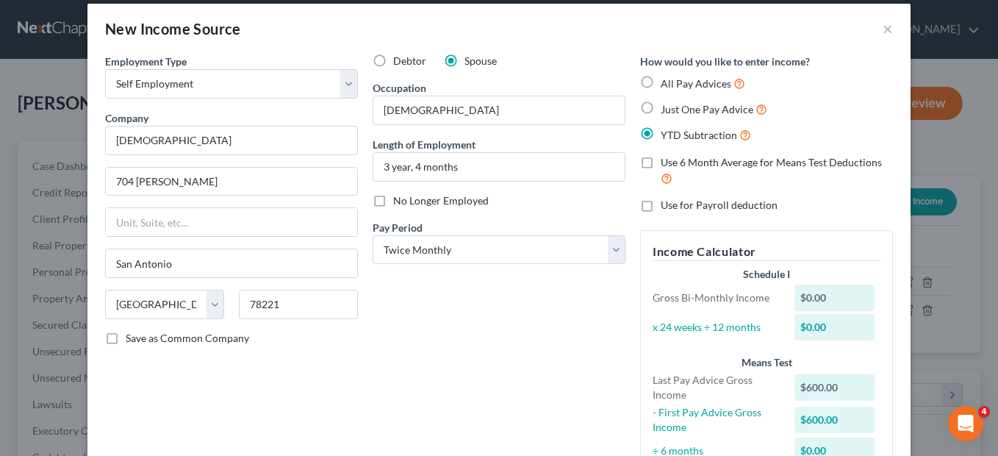
click at [661, 82] on label "All Pay Advices" at bounding box center [703, 83] width 85 height 17
click at [667, 82] on input "All Pay Advices" at bounding box center [672, 80] width 10 height 10
radio input "true"
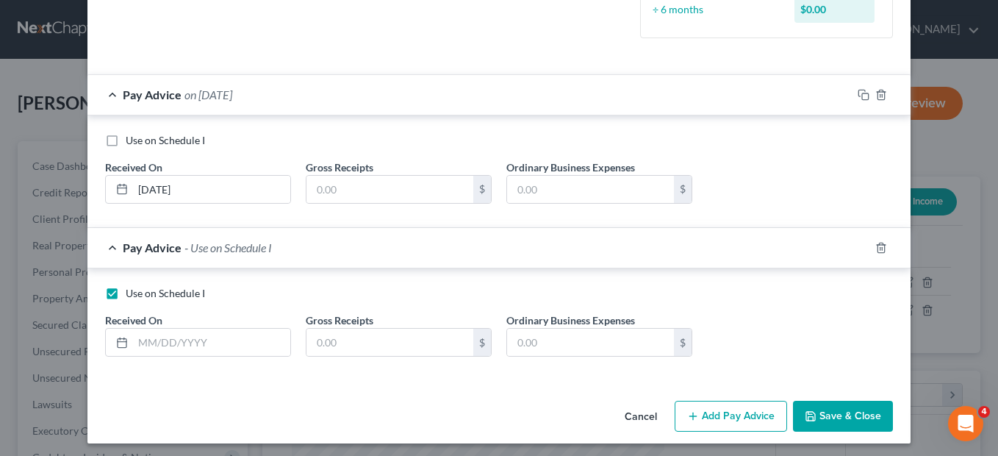
scroll to position [454, 0]
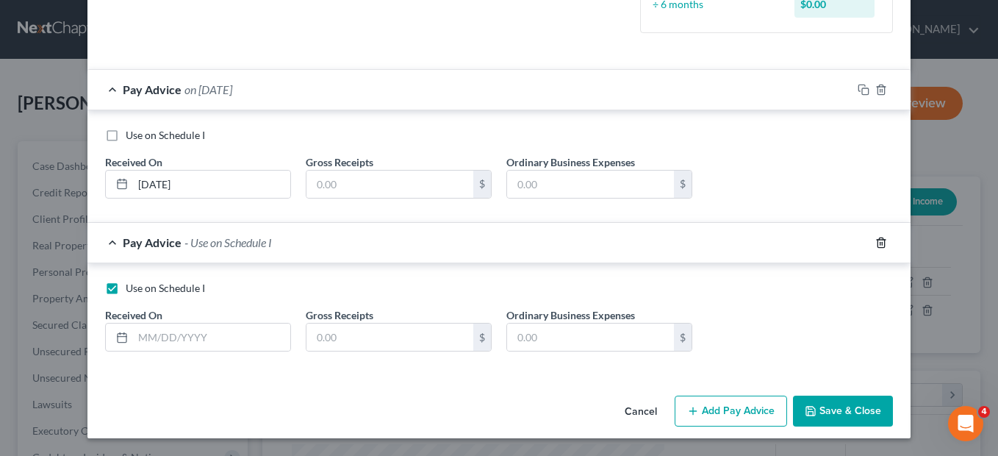
click at [875, 243] on icon "button" at bounding box center [881, 243] width 12 height 12
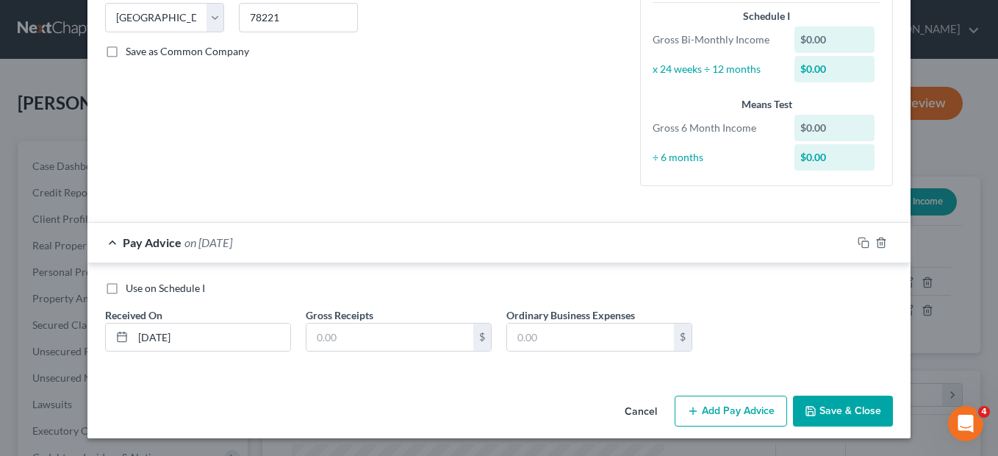
scroll to position [301, 0]
click at [318, 348] on input "text" at bounding box center [390, 337] width 167 height 28
type input "600"
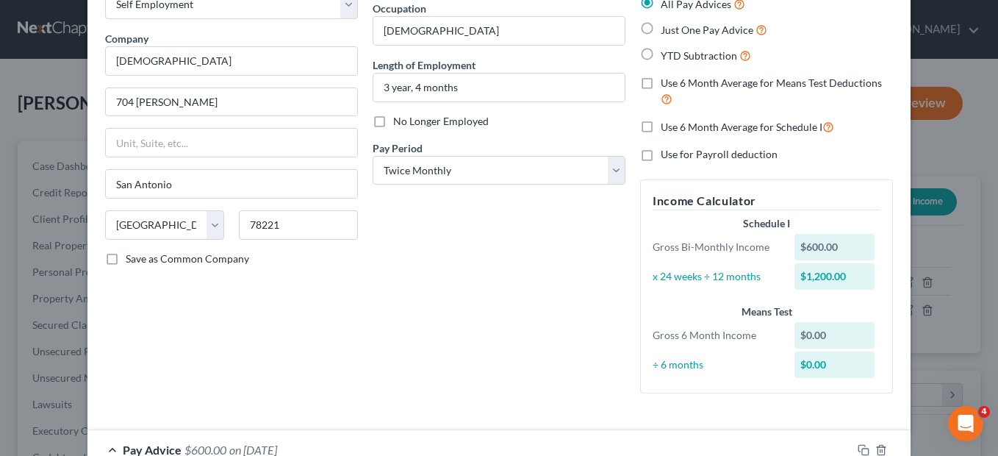
scroll to position [0, 0]
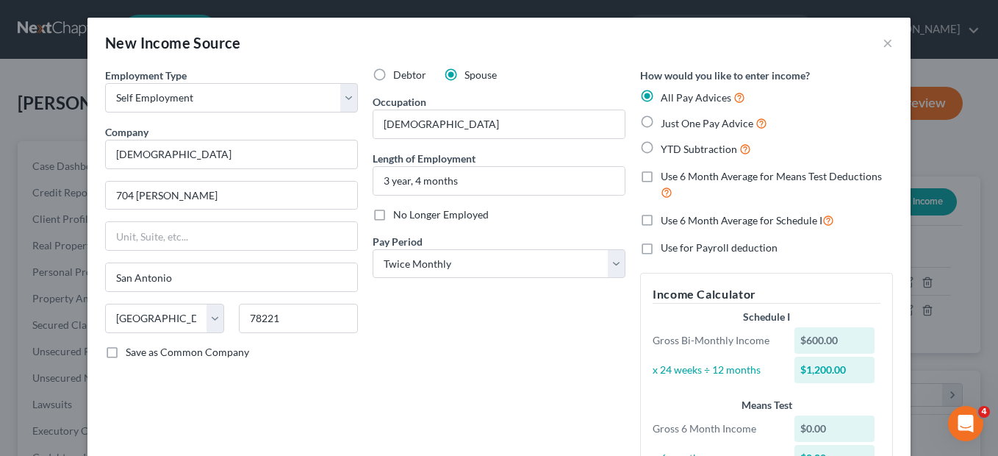
click at [661, 149] on label "YTD Subtraction" at bounding box center [706, 148] width 90 height 17
click at [667, 149] on input "YTD Subtraction" at bounding box center [672, 145] width 10 height 10
radio input "true"
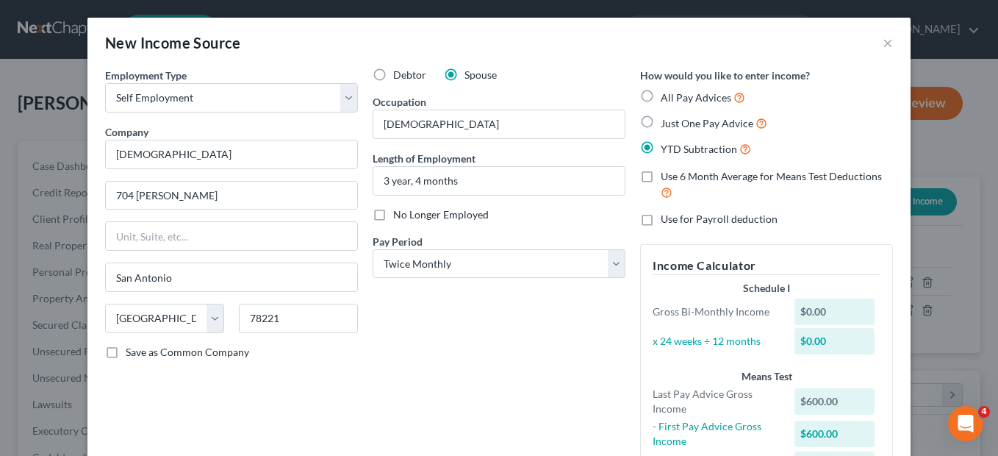
click at [661, 124] on label "Just One Pay Advice" at bounding box center [714, 123] width 107 height 17
click at [667, 124] on input "Just One Pay Advice" at bounding box center [672, 120] width 10 height 10
radio input "true"
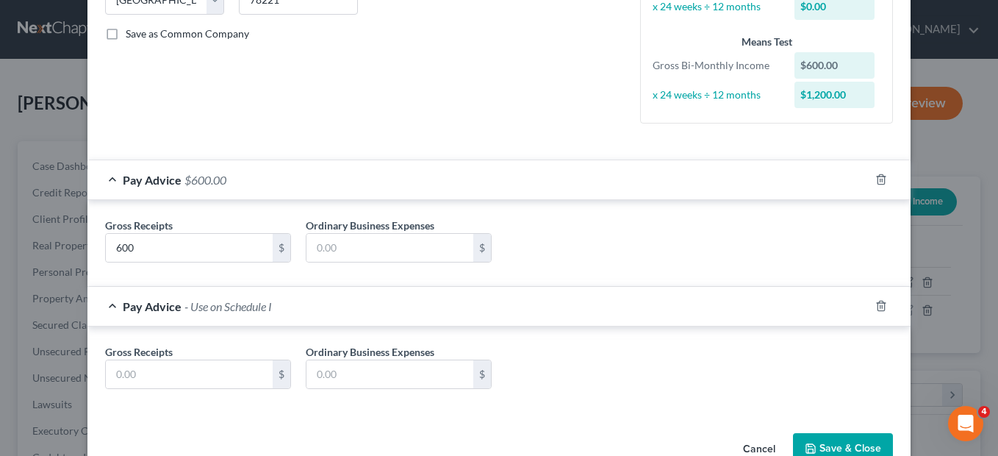
scroll to position [321, 0]
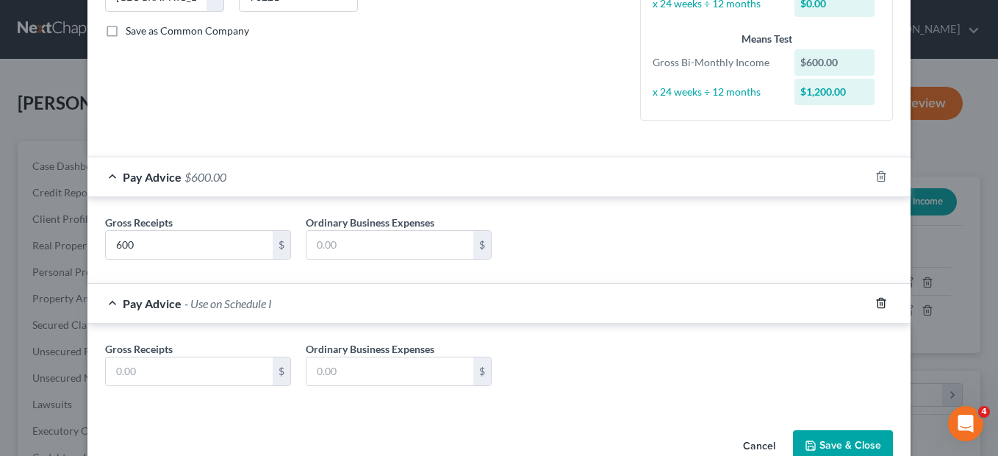
click at [875, 301] on icon "button" at bounding box center [881, 303] width 12 height 12
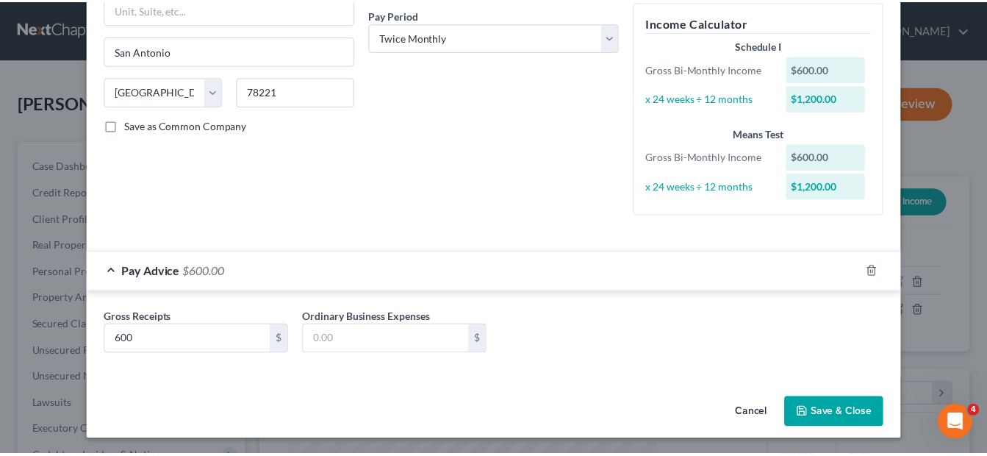
scroll to position [229, 0]
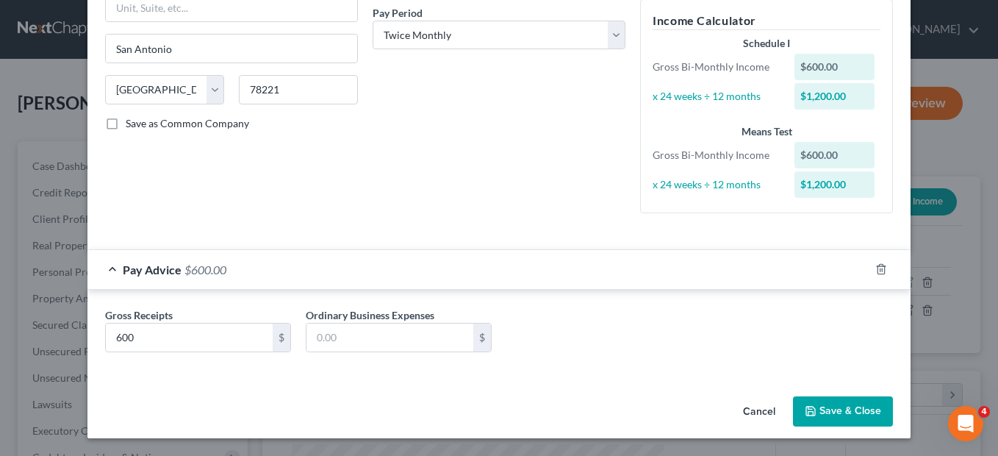
click at [828, 403] on button "Save & Close" at bounding box center [843, 411] width 100 height 31
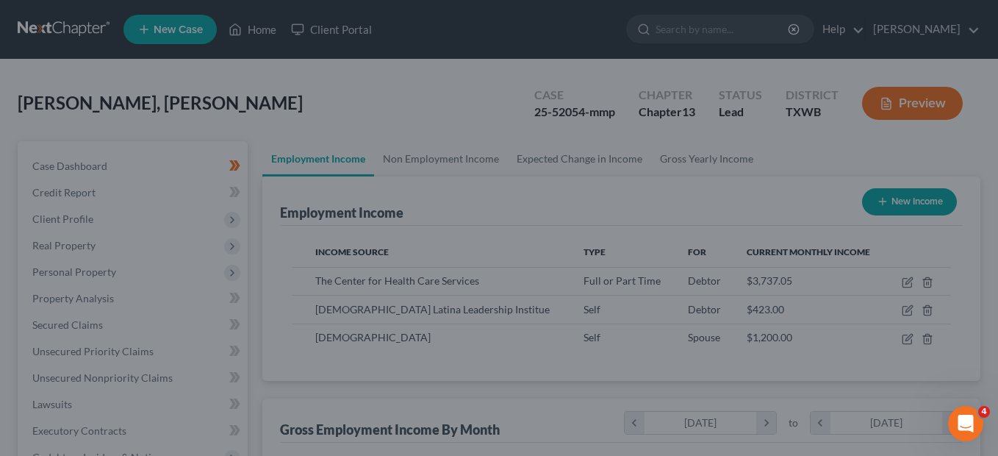
scroll to position [734756, 734622]
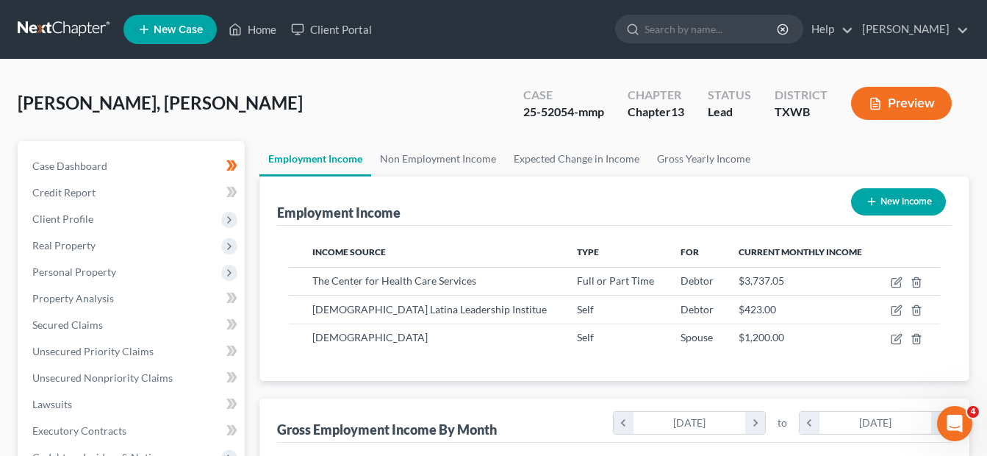
click at [889, 209] on button "New Income" at bounding box center [898, 201] width 95 height 27
select select "0"
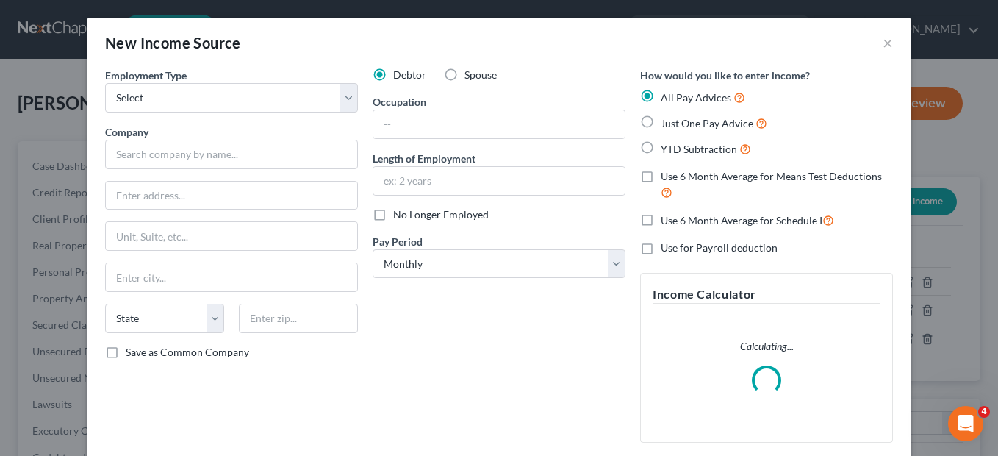
scroll to position [264, 402]
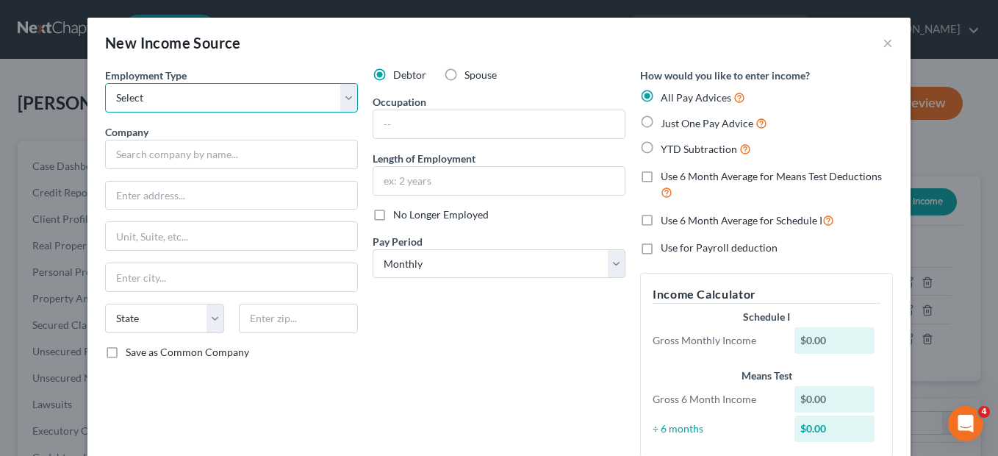
click at [341, 103] on select "Select Full or Part Time Employment Self Employment" at bounding box center [231, 97] width 253 height 29
select select "1"
click at [105, 83] on select "Select Full or Part Time Employment Self Employment" at bounding box center [231, 97] width 253 height 29
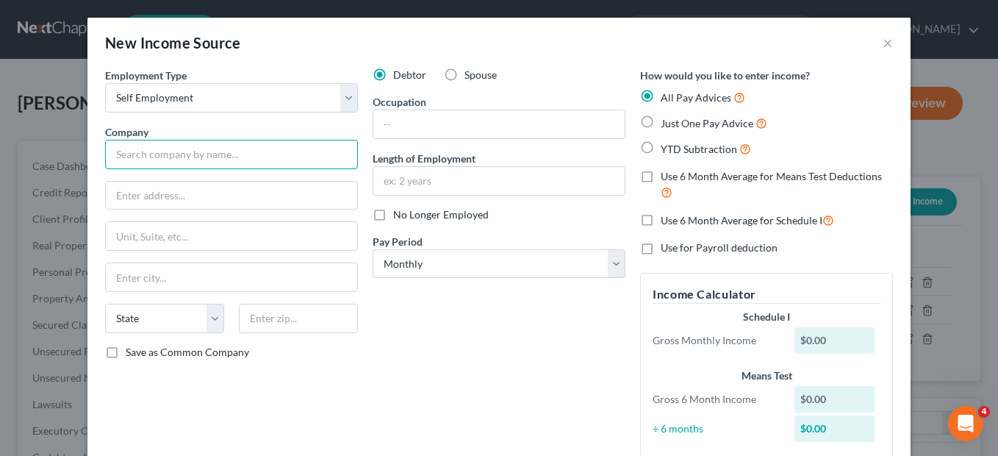
click at [250, 164] on input "text" at bounding box center [231, 154] width 253 height 29
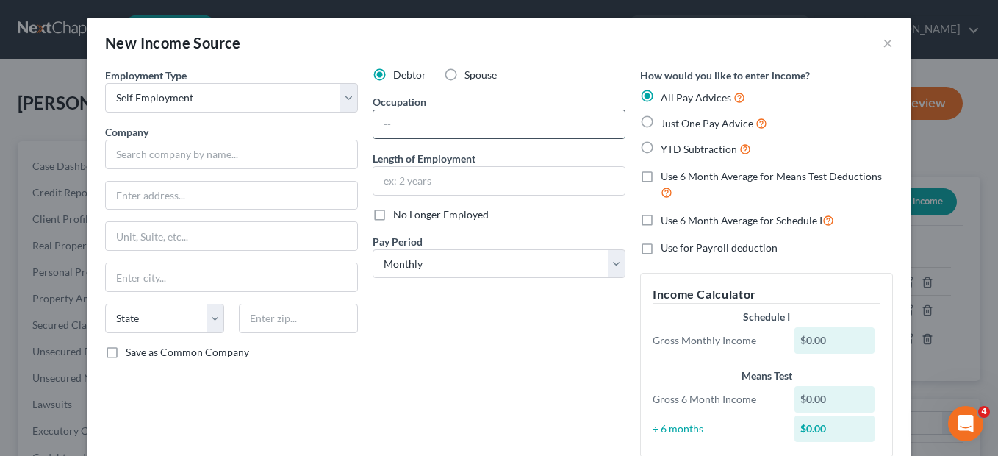
click at [389, 126] on input "text" at bounding box center [498, 124] width 251 height 28
type input "Rideshare"
click at [465, 75] on label "Spouse" at bounding box center [481, 75] width 32 height 15
click at [470, 75] on input "Spouse" at bounding box center [475, 73] width 10 height 10
radio input "true"
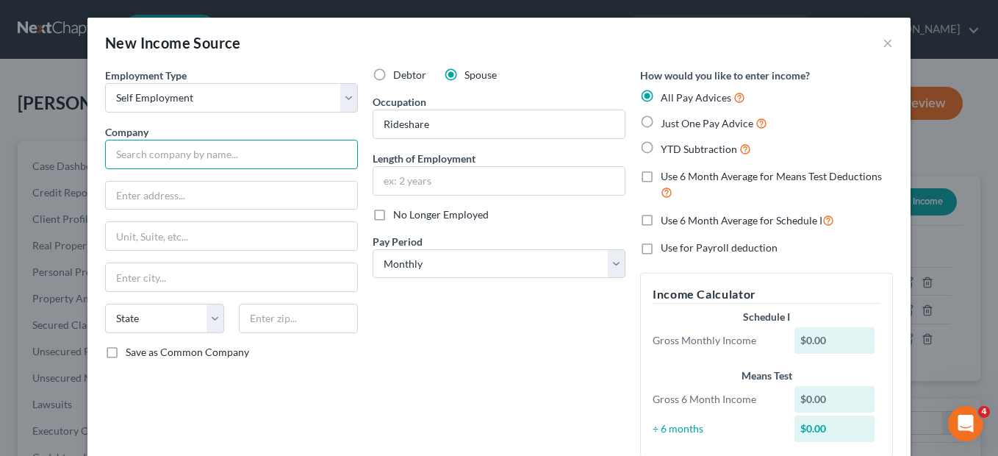
click at [109, 155] on input "text" at bounding box center [231, 154] width 253 height 29
type input "Y"
type input "Lyft"
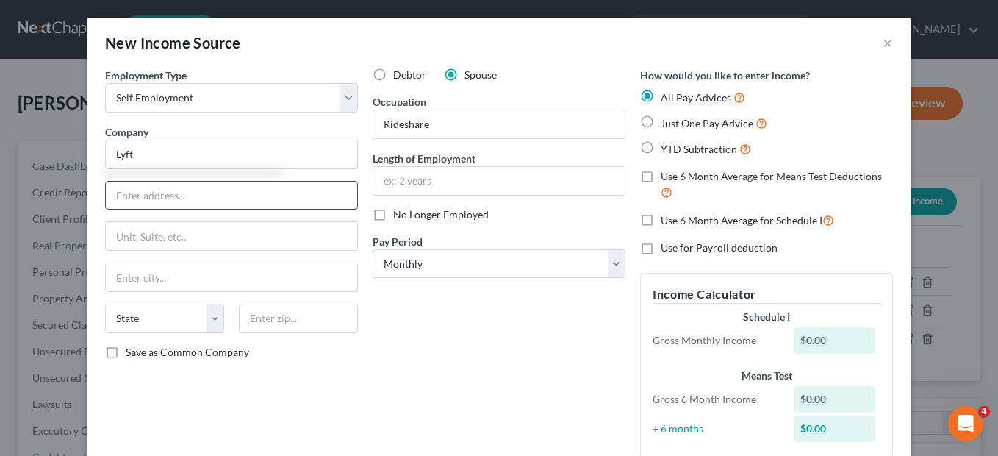
click at [124, 198] on input "text" at bounding box center [231, 196] width 251 height 28
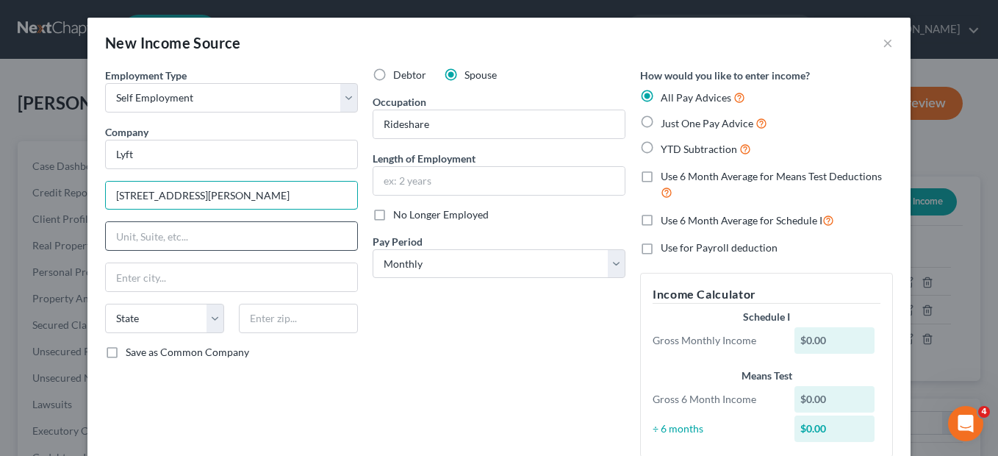
type input "185 Berry Street"
click at [118, 233] on input "text" at bounding box center [231, 236] width 251 height 28
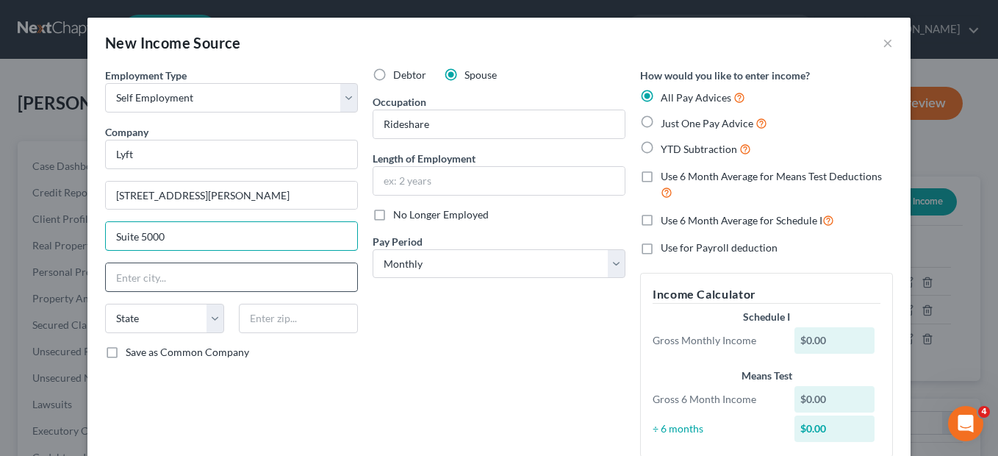
type input "Suite 5000"
click at [121, 273] on input "text" at bounding box center [231, 277] width 251 height 28
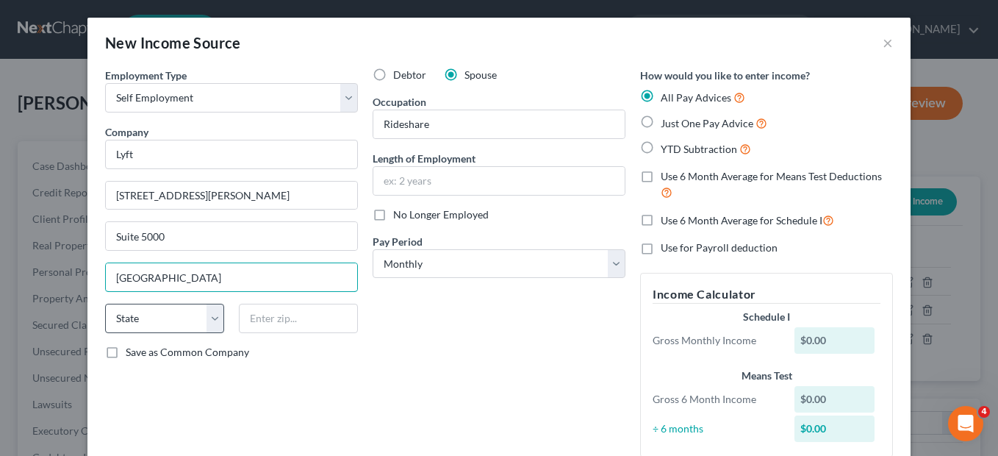
type input "San Francisco"
click at [130, 314] on select "State AL AK AR AZ CA CO CT DE DC FL GA GU HI ID IL IN IA KS KY LA ME MD MA MI M…" at bounding box center [164, 318] width 119 height 29
select select "4"
click at [105, 304] on select "State AL AK AR AZ CA CO CT DE DC FL GA GU HI ID IL IN IA KS KY LA ME MD MA MI M…" at bounding box center [164, 318] width 119 height 29
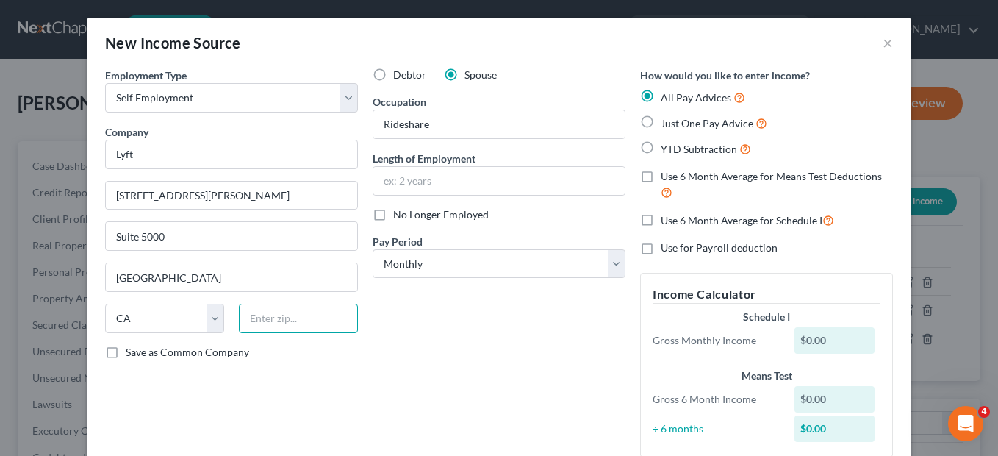
click at [280, 318] on input "text" at bounding box center [298, 318] width 119 height 29
type input "94107"
click at [434, 184] on input "text" at bounding box center [498, 181] width 251 height 28
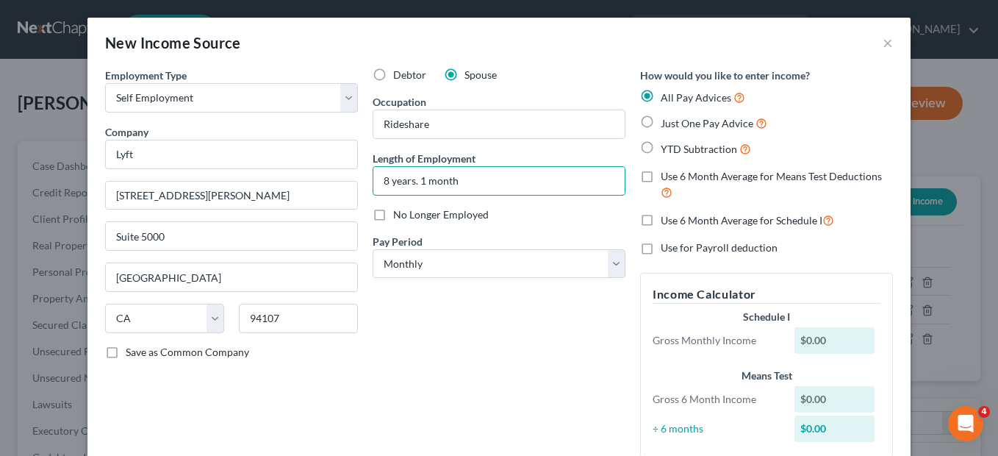
type input "8 years. 1 month"
click at [328, 67] on div "New Income Source ×" at bounding box center [498, 43] width 823 height 50
click at [661, 121] on label "Just One Pay Advice" at bounding box center [714, 123] width 107 height 17
click at [667, 121] on input "Just One Pay Advice" at bounding box center [672, 120] width 10 height 10
radio input "true"
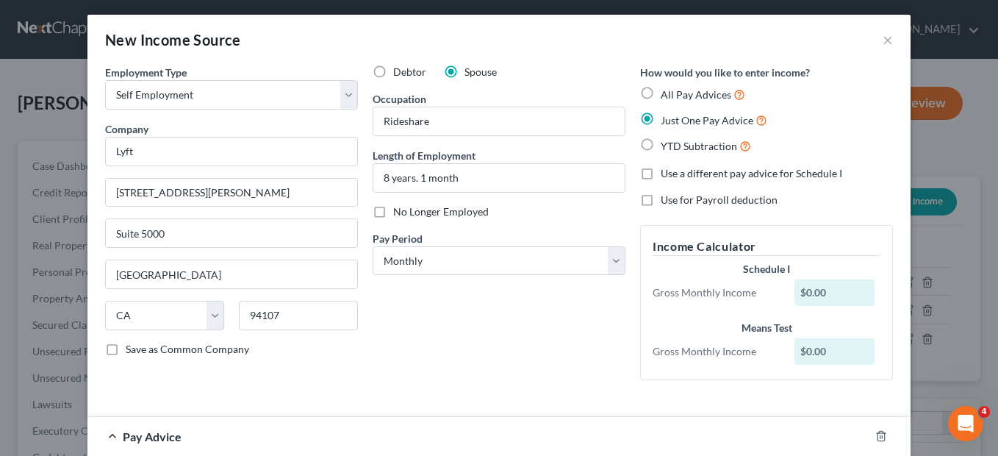
scroll to position [1, 0]
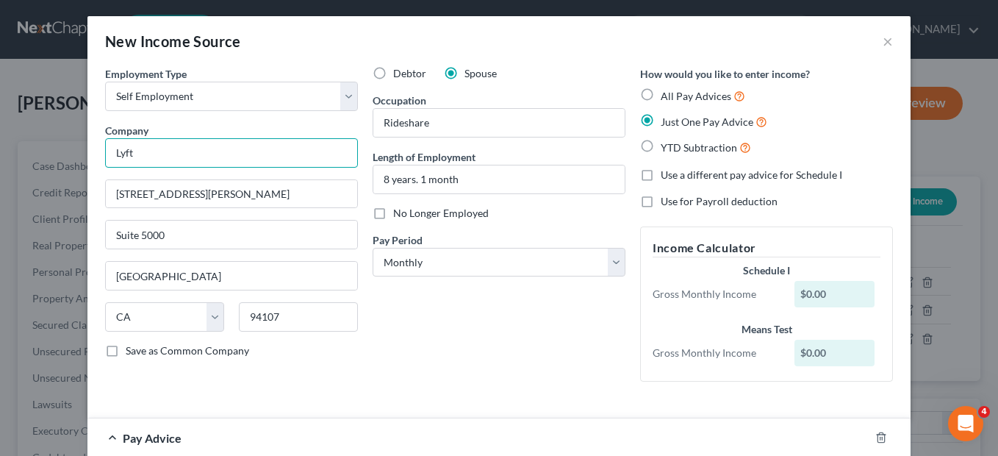
click at [134, 157] on input "Lyft" at bounding box center [231, 152] width 253 height 29
type input "L"
type input "Uber"
click at [196, 199] on input "185 Berry Street" at bounding box center [231, 194] width 251 height 28
type input "1"
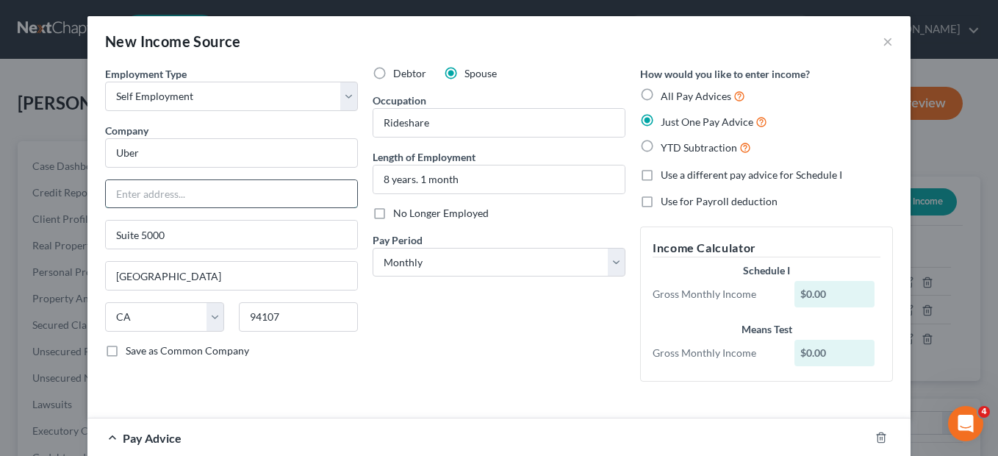
scroll to position [0, 0]
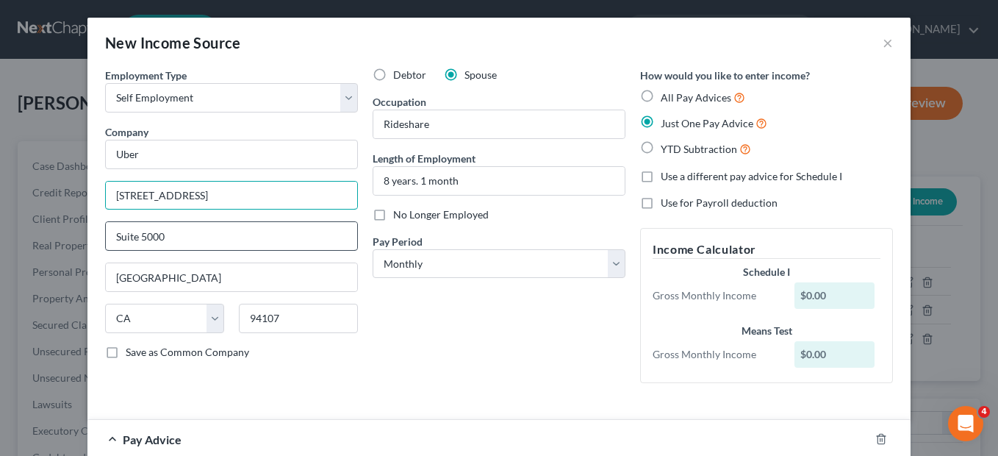
type input "1455 Market st"
click at [180, 231] on input "Suite 5000" at bounding box center [231, 236] width 251 height 28
type input "S"
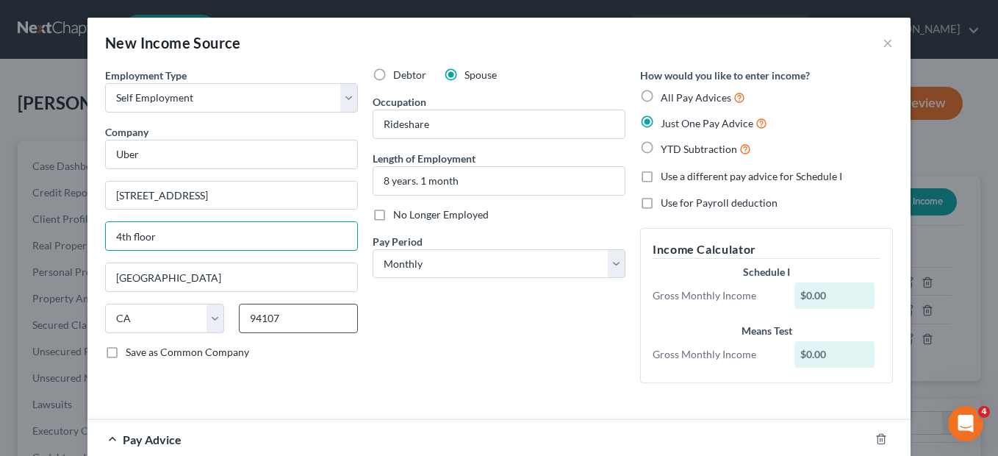
type input "4th floor"
click at [290, 315] on input "94107" at bounding box center [298, 318] width 119 height 29
type input "94103"
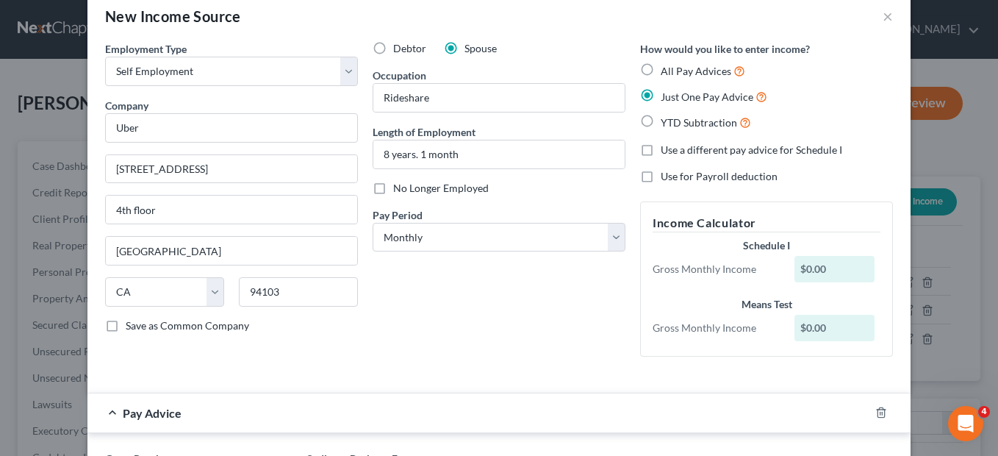
scroll to position [32, 0]
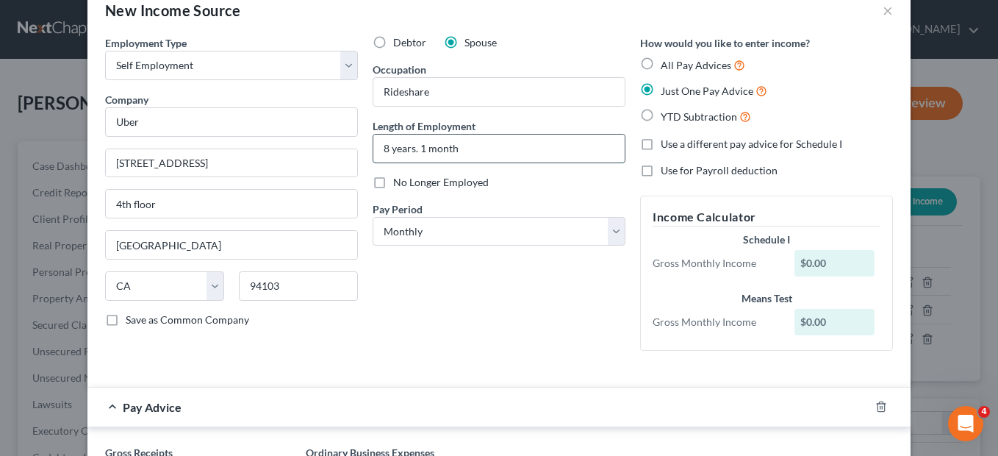
click at [384, 153] on input "8 years. 1 month" at bounding box center [498, 149] width 251 height 28
click at [465, 145] on input "9 years. 1 month" at bounding box center [498, 149] width 251 height 28
type input "9 years"
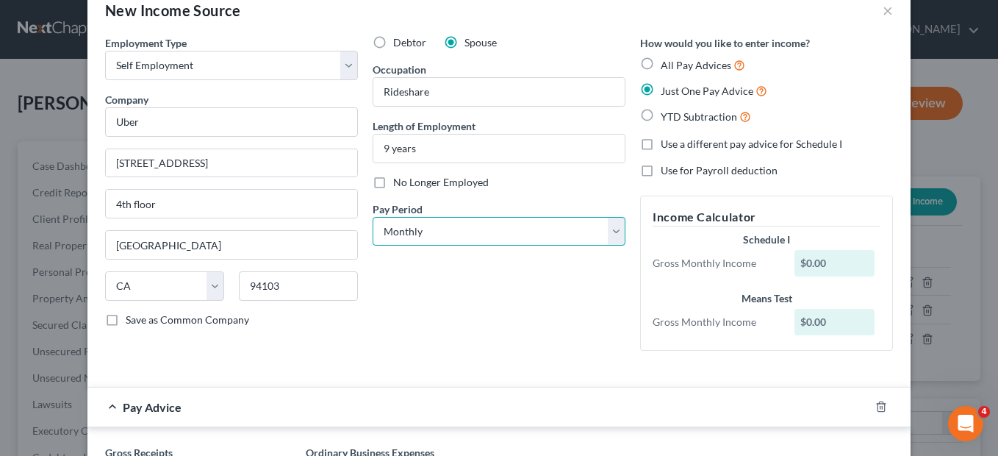
click at [612, 231] on select "Select Monthly Twice Monthly Every Other Week Weekly" at bounding box center [499, 231] width 253 height 29
click at [373, 217] on select "Select Monthly Twice Monthly Every Other Week Weekly" at bounding box center [499, 231] width 253 height 29
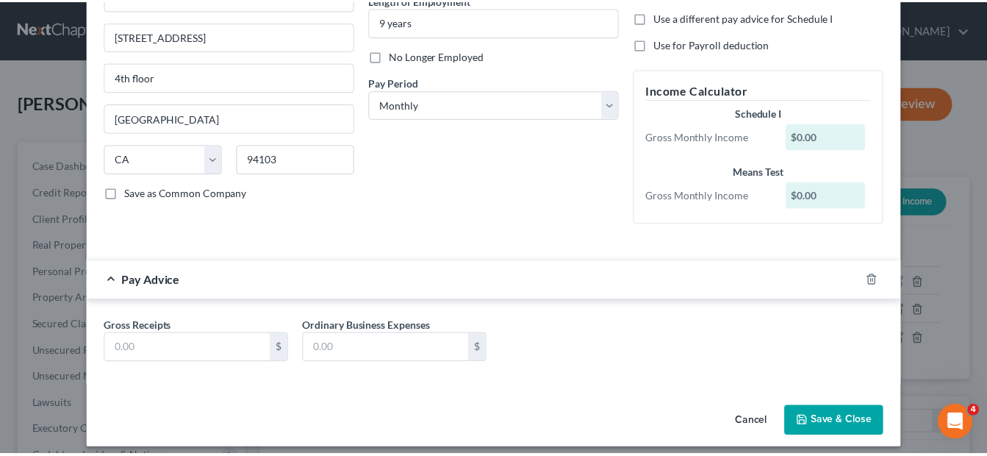
scroll to position [170, 0]
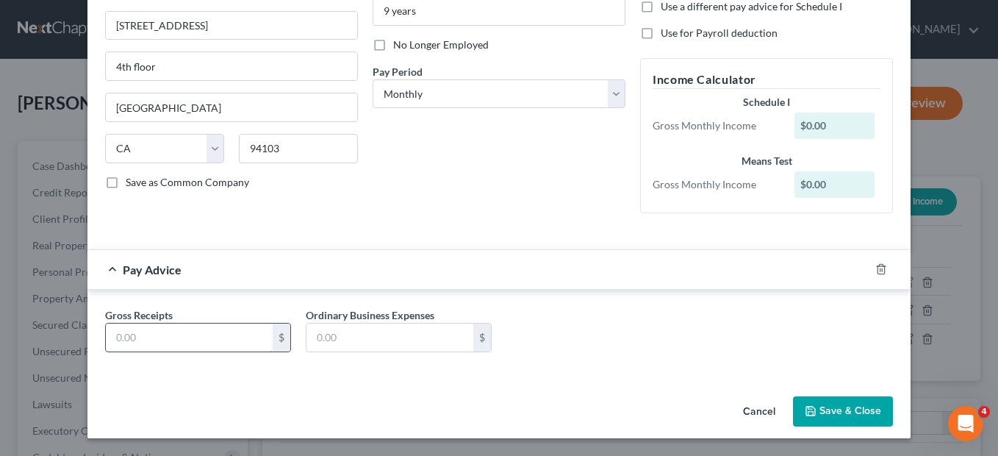
click at [119, 337] on input "text" at bounding box center [189, 337] width 167 height 28
type input "904"
click at [317, 343] on input "text" at bounding box center [390, 337] width 167 height 28
click at [409, 133] on div "Debtor Spouse Occupation Rideshare Length of Employment 9 years No Longer Emplo…" at bounding box center [499, 61] width 268 height 327
click at [834, 413] on button "Save & Close" at bounding box center [843, 411] width 100 height 31
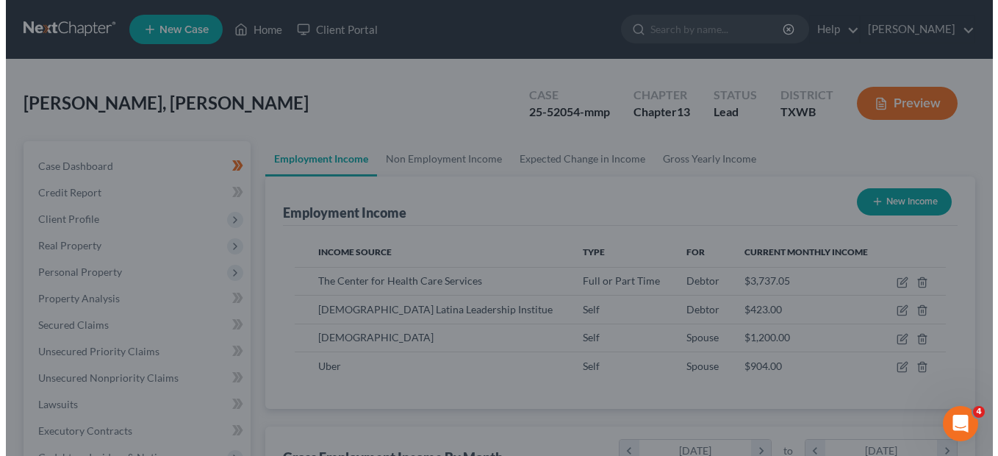
scroll to position [734756, 734622]
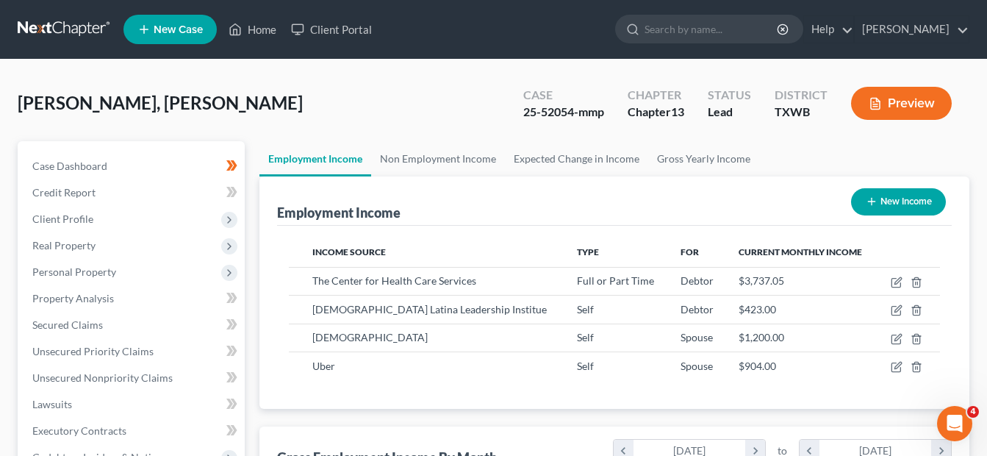
click at [892, 200] on button "New Income" at bounding box center [898, 201] width 95 height 27
select select "0"
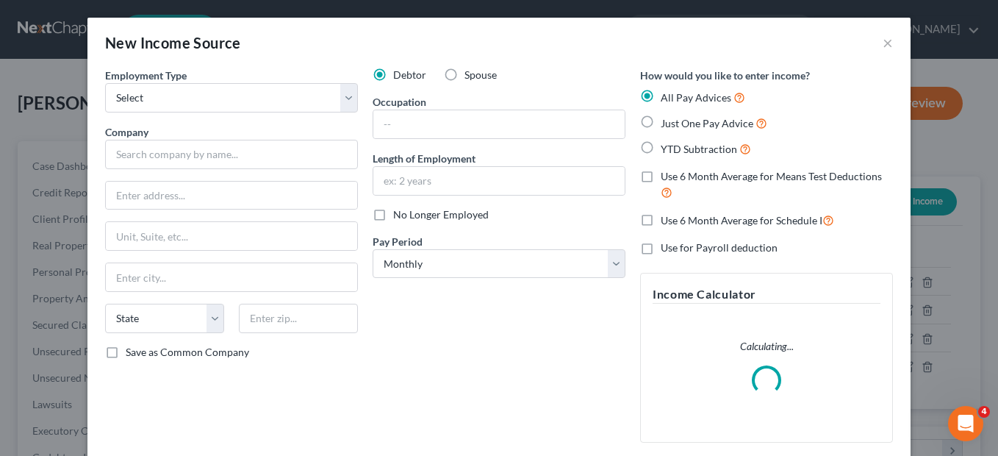
scroll to position [264, 402]
click at [465, 77] on label "Spouse" at bounding box center [481, 75] width 32 height 15
click at [470, 77] on input "Spouse" at bounding box center [475, 73] width 10 height 10
radio input "true"
click at [212, 93] on select "Select Full or Part Time Employment Self Employment" at bounding box center [231, 97] width 253 height 29
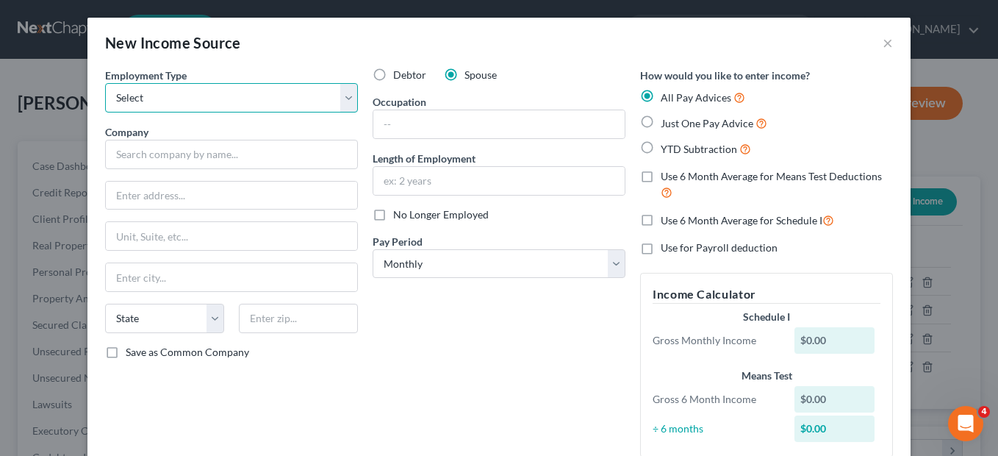
select select "1"
click at [105, 83] on select "Select Full or Part Time Employment Self Employment" at bounding box center [231, 97] width 253 height 29
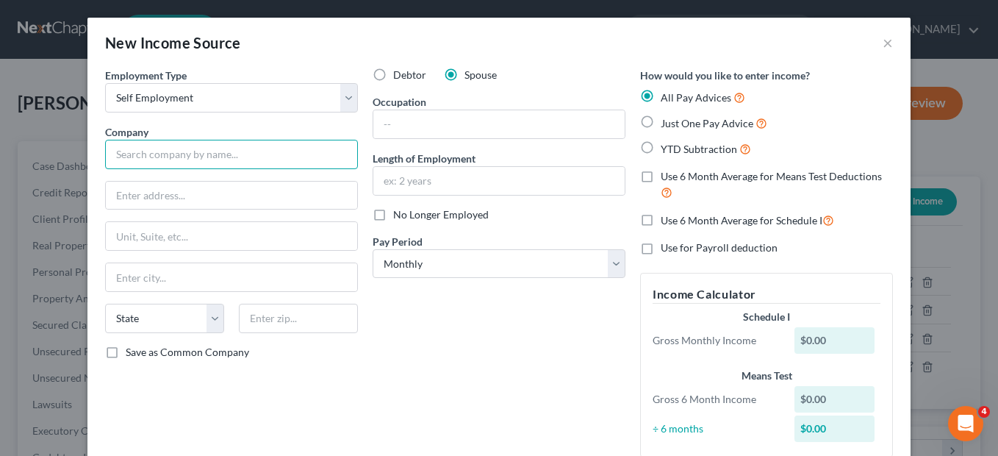
click at [162, 167] on input "text" at bounding box center [231, 154] width 253 height 29
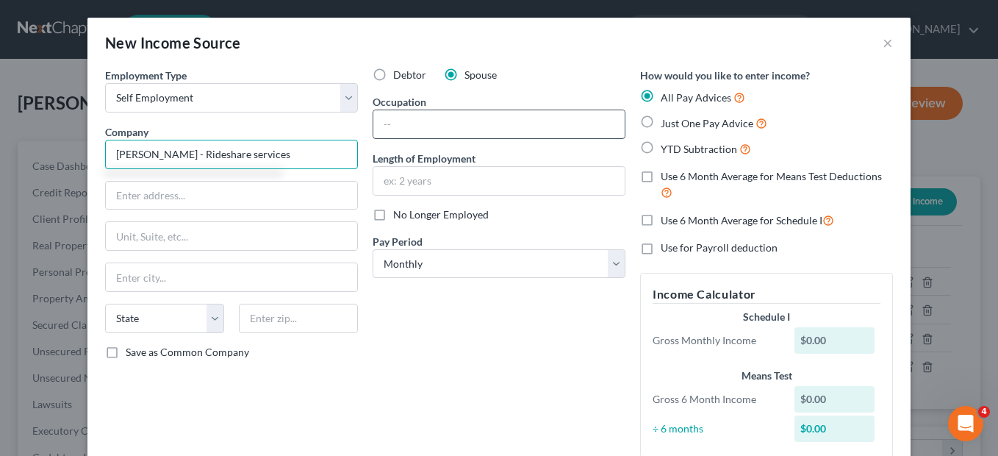
type input "Roberto Jimenez - Rideshare services"
click at [427, 123] on input "text" at bounding box center [498, 124] width 251 height 28
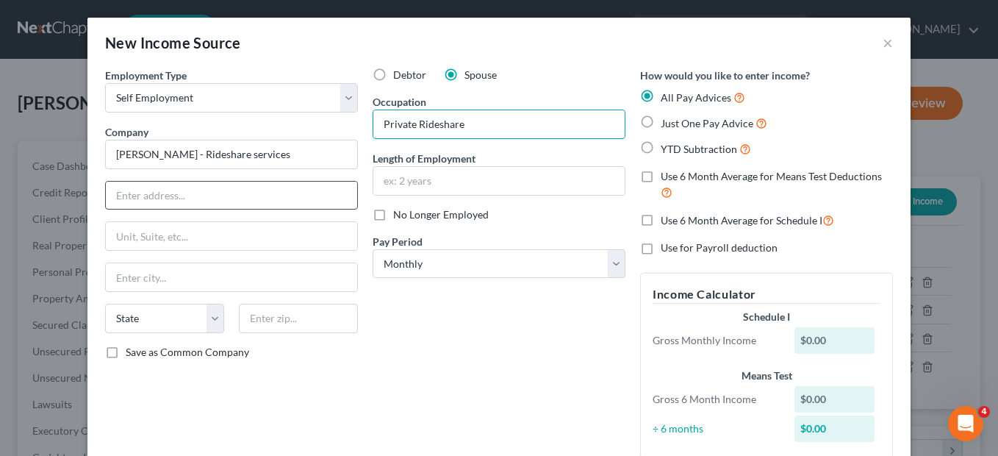
type input "Private Rideshare"
click at [205, 200] on input "text" at bounding box center [231, 196] width 251 height 28
type input "10139 Cedarcliff"
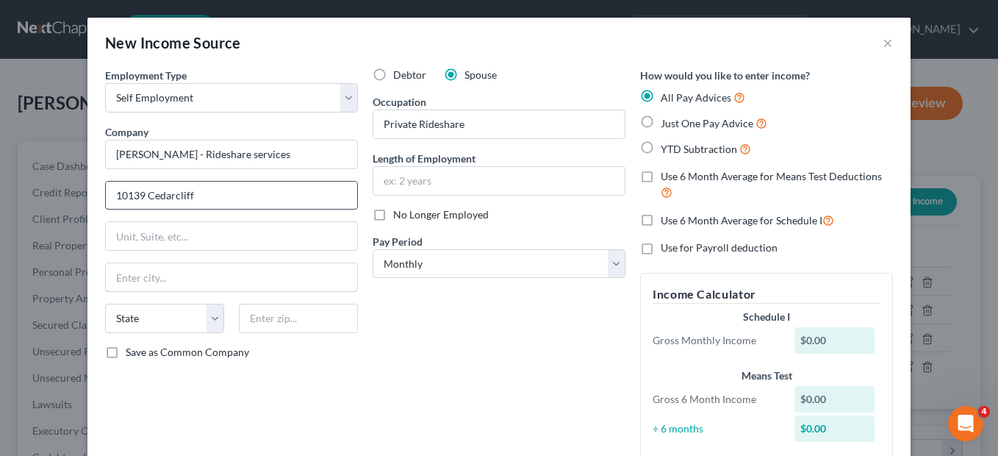
type input "San Antonio"
select select "45"
type input "78245"
click at [400, 179] on input "text" at bounding box center [498, 181] width 251 height 28
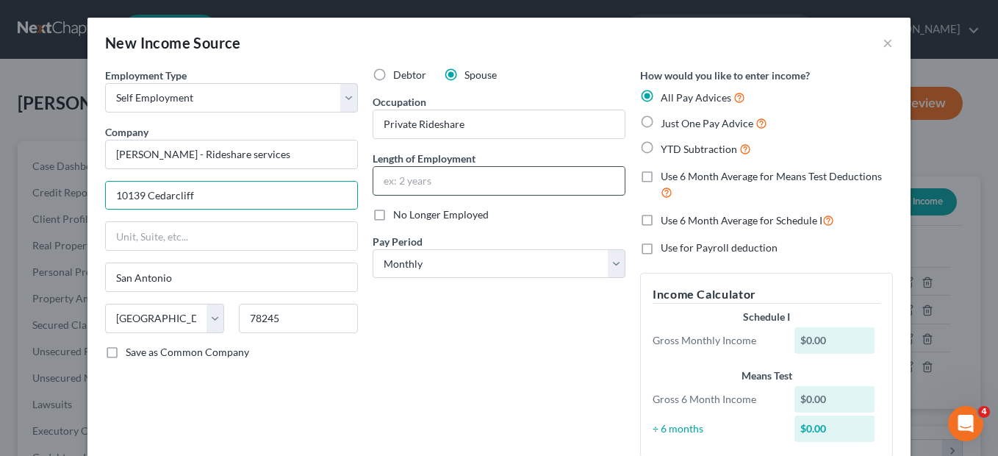
click at [400, 179] on input "text" at bounding box center [498, 181] width 251 height 28
click at [365, 311] on div "Debtor Spouse Occupation Private Rideshare Length of Employment No Longer Emplo…" at bounding box center [499, 268] width 268 height 401
click at [381, 189] on input "text" at bounding box center [498, 181] width 251 height 28
type input "5 month"
click at [365, 315] on div "Debtor Spouse Occupation Private Rideshare Length of Employment 5 month No Long…" at bounding box center [499, 268] width 268 height 401
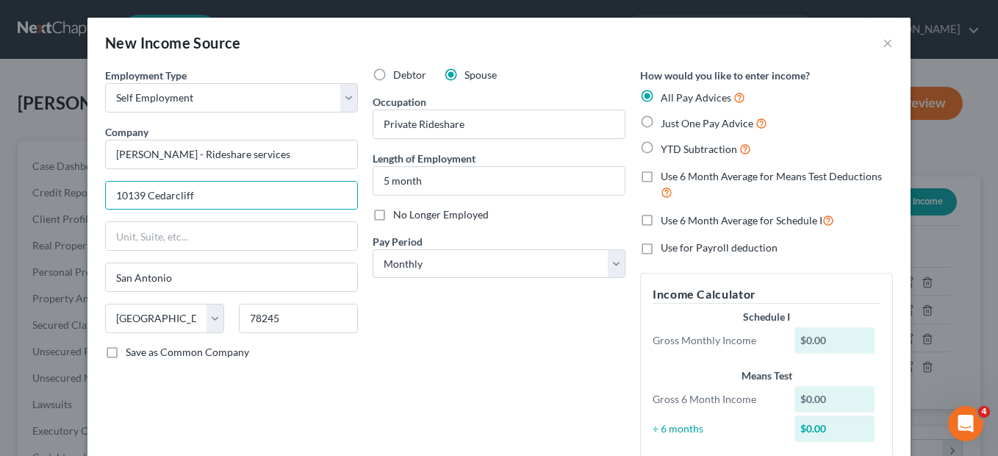
click at [661, 125] on label "Just One Pay Advice" at bounding box center [714, 123] width 107 height 17
click at [667, 124] on input "Just One Pay Advice" at bounding box center [672, 120] width 10 height 10
radio input "true"
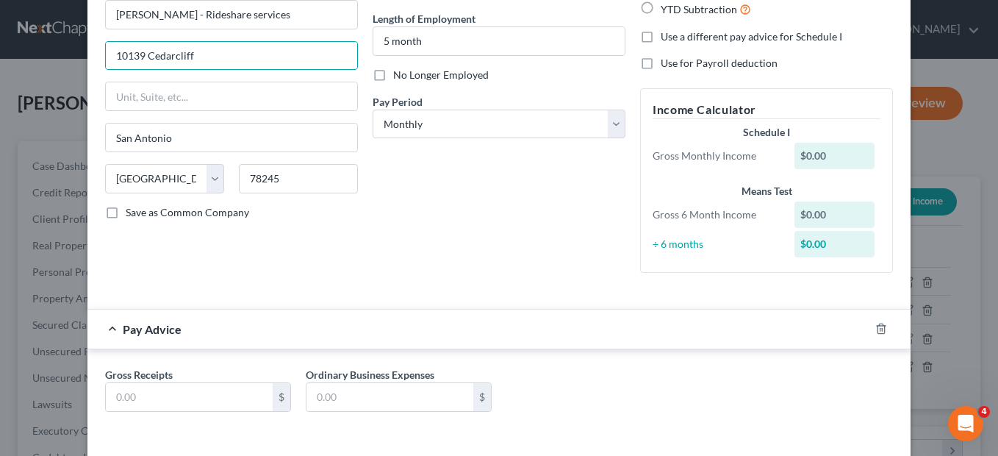
scroll to position [170, 0]
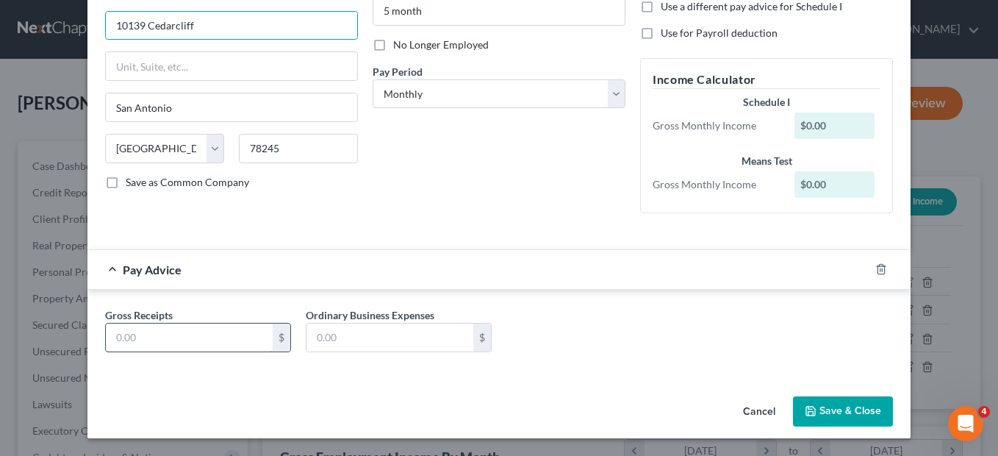
click at [115, 340] on input "text" at bounding box center [189, 337] width 167 height 28
type input "540"
click at [585, 354] on div "Gross Receipts 540 $ Ordinary Business Expenses $" at bounding box center [499, 335] width 803 height 57
click at [821, 415] on button "Save & Close" at bounding box center [843, 411] width 100 height 31
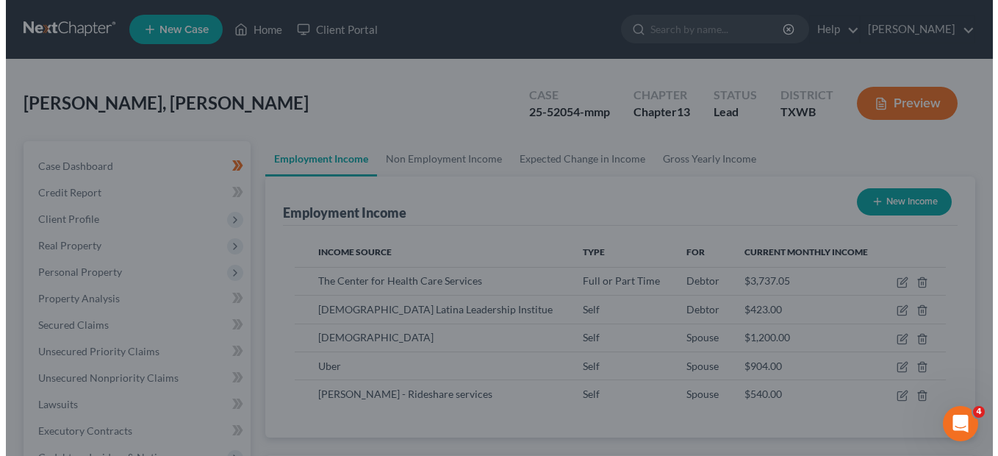
scroll to position [734756, 734622]
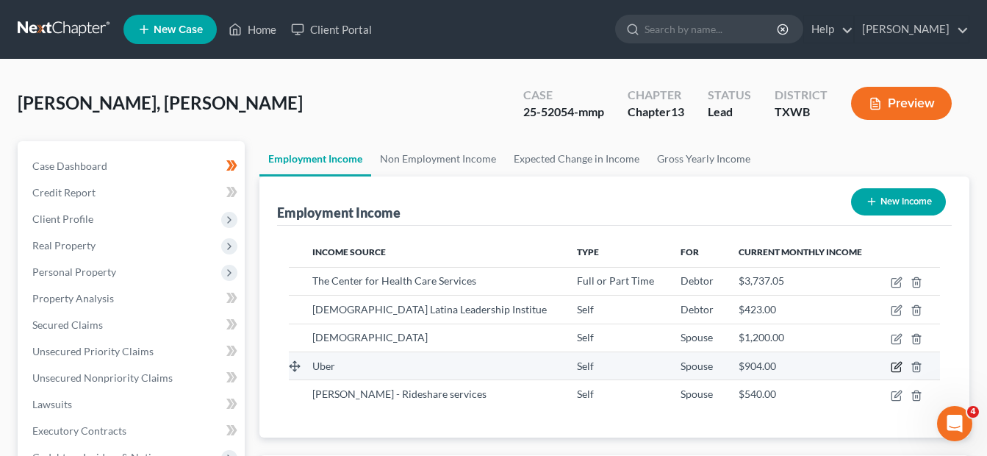
click at [893, 371] on icon "button" at bounding box center [897, 367] width 12 height 12
select select "1"
select select "4"
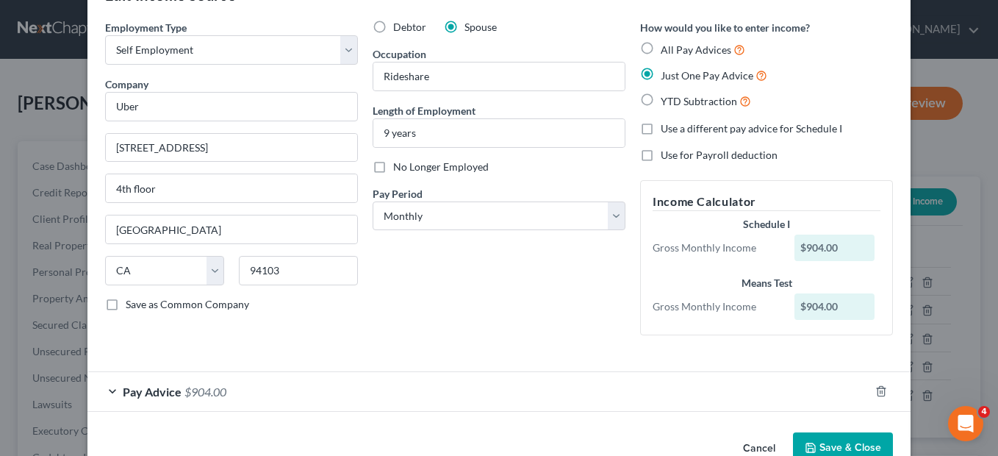
scroll to position [83, 0]
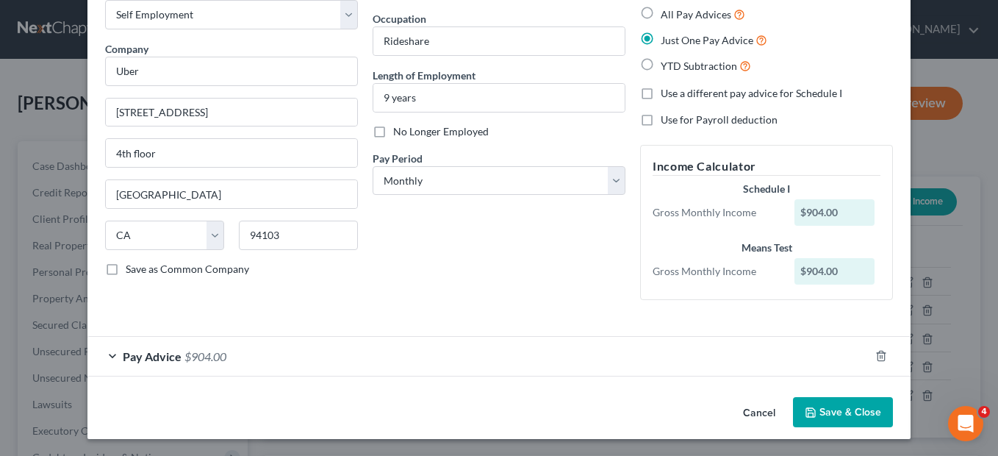
click at [108, 355] on div "Pay Advice $904.00" at bounding box center [478, 356] width 782 height 39
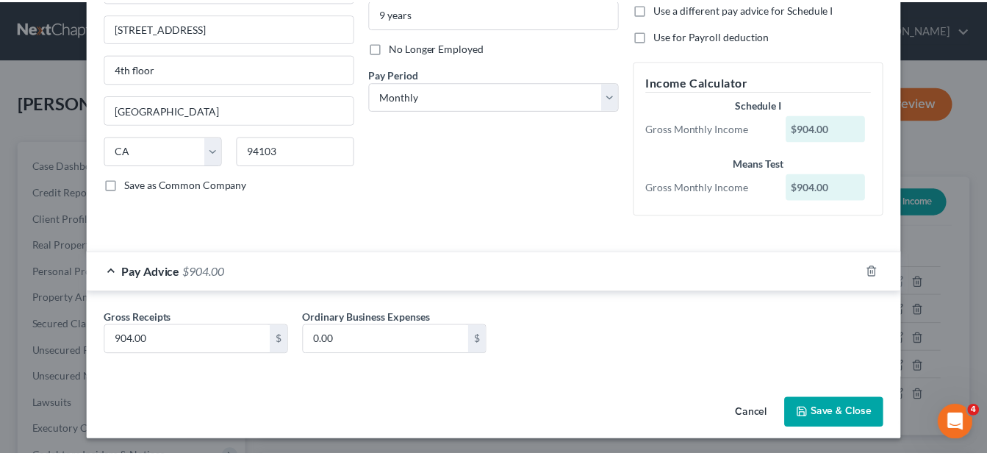
scroll to position [170, 0]
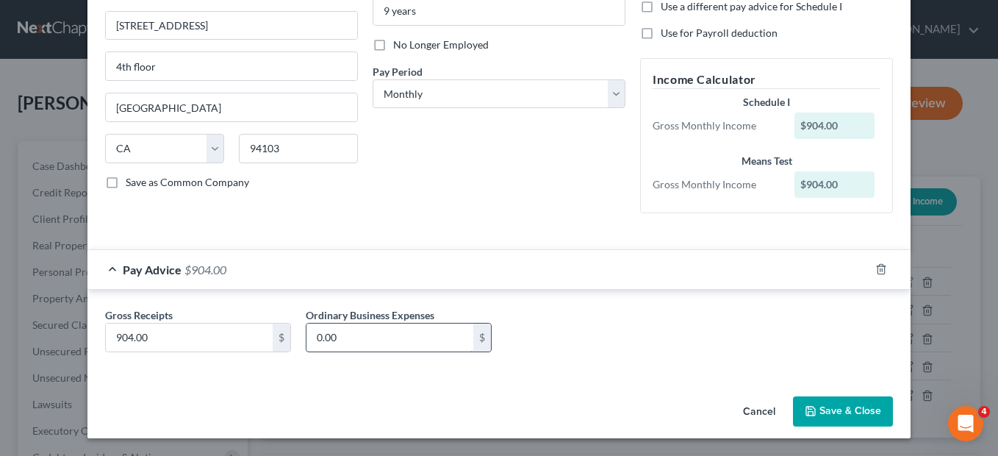
click at [312, 343] on input "0.00" at bounding box center [390, 337] width 167 height 28
click at [815, 415] on button "Save & Close" at bounding box center [843, 411] width 100 height 31
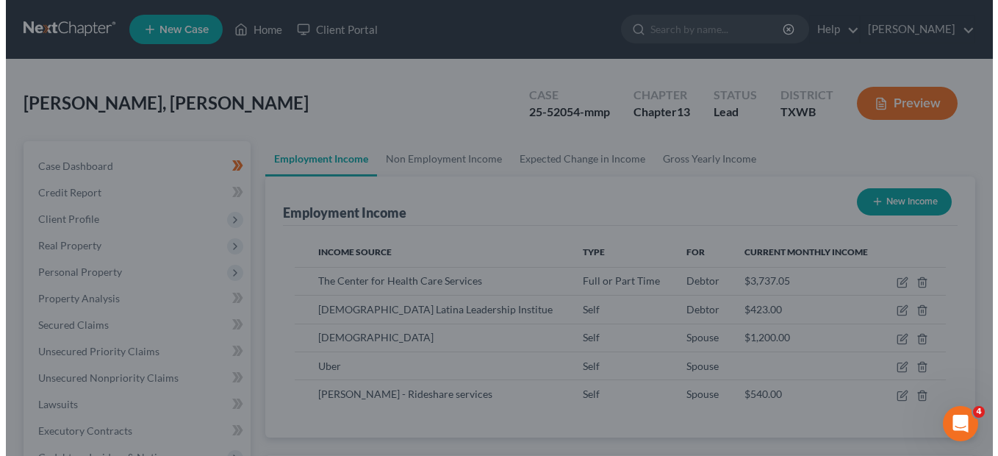
scroll to position [734756, 734622]
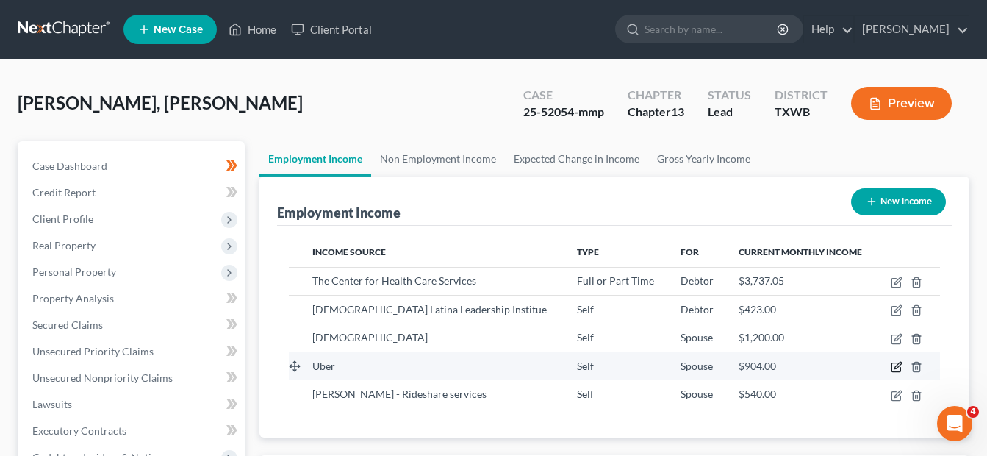
click at [895, 370] on icon "button" at bounding box center [897, 367] width 12 height 12
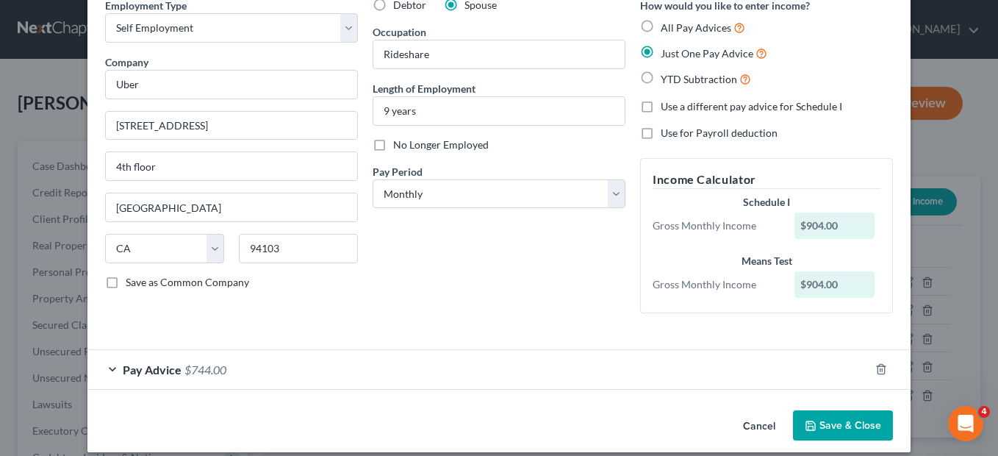
scroll to position [84, 0]
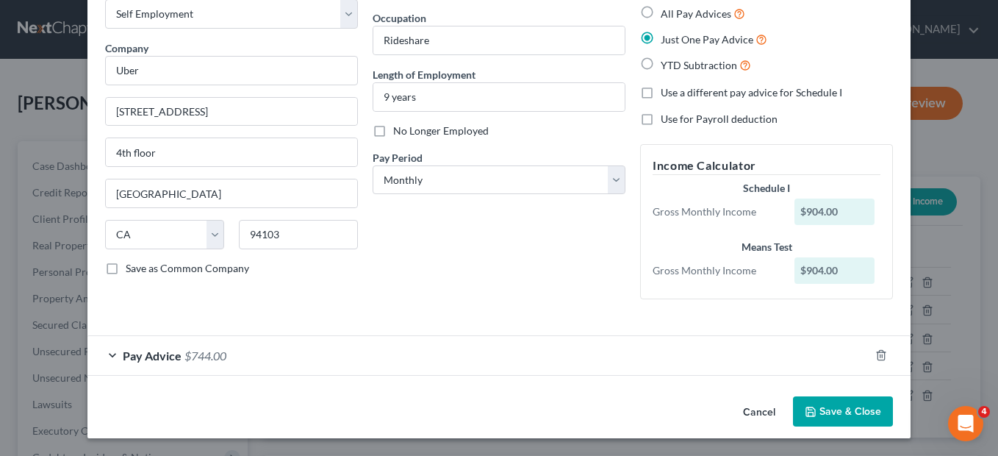
click at [107, 356] on div "Pay Advice $744.00" at bounding box center [478, 355] width 782 height 39
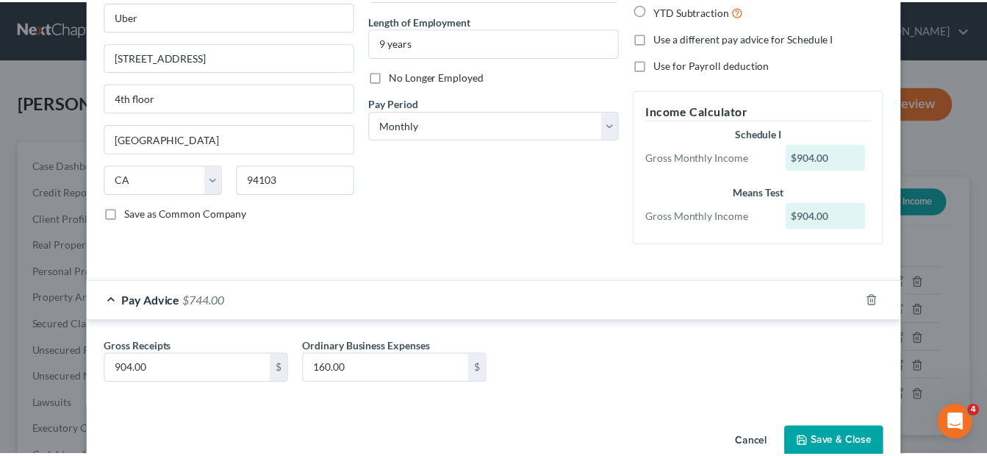
scroll to position [170, 0]
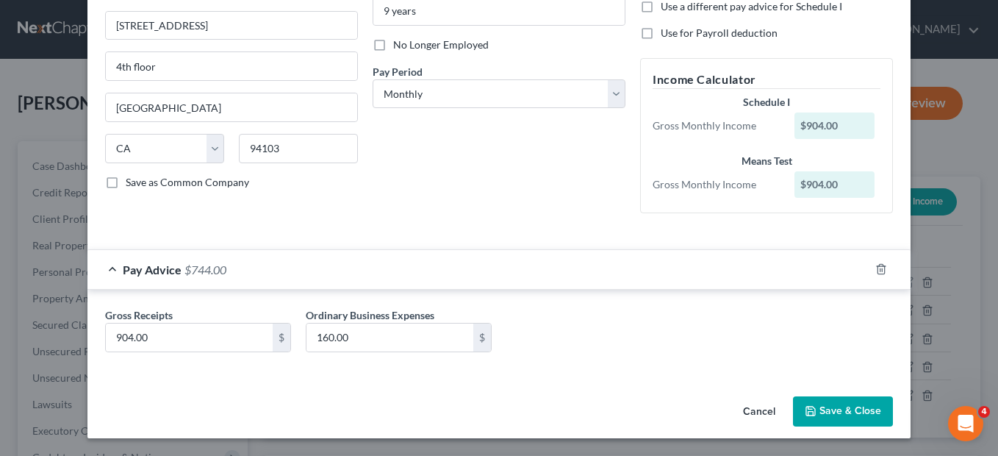
click at [828, 412] on button "Save & Close" at bounding box center [843, 411] width 100 height 31
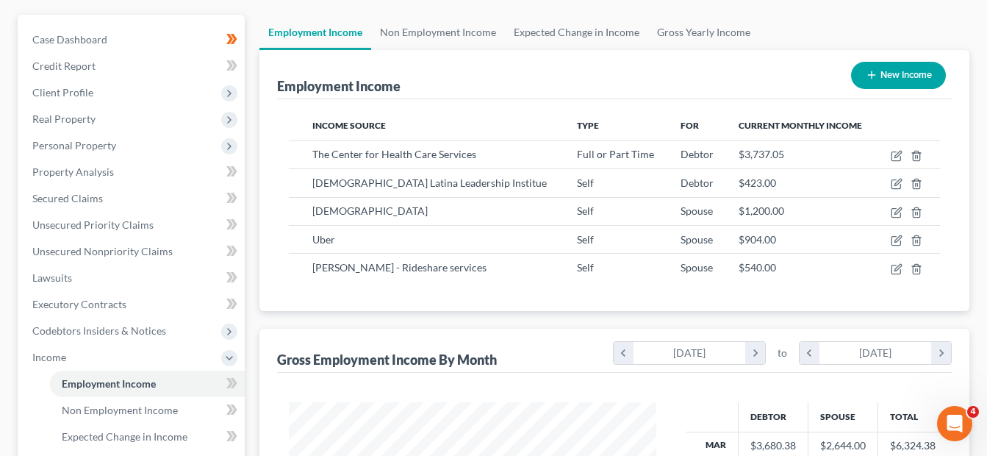
scroll to position [128, 0]
